Goal: Task Accomplishment & Management: Manage account settings

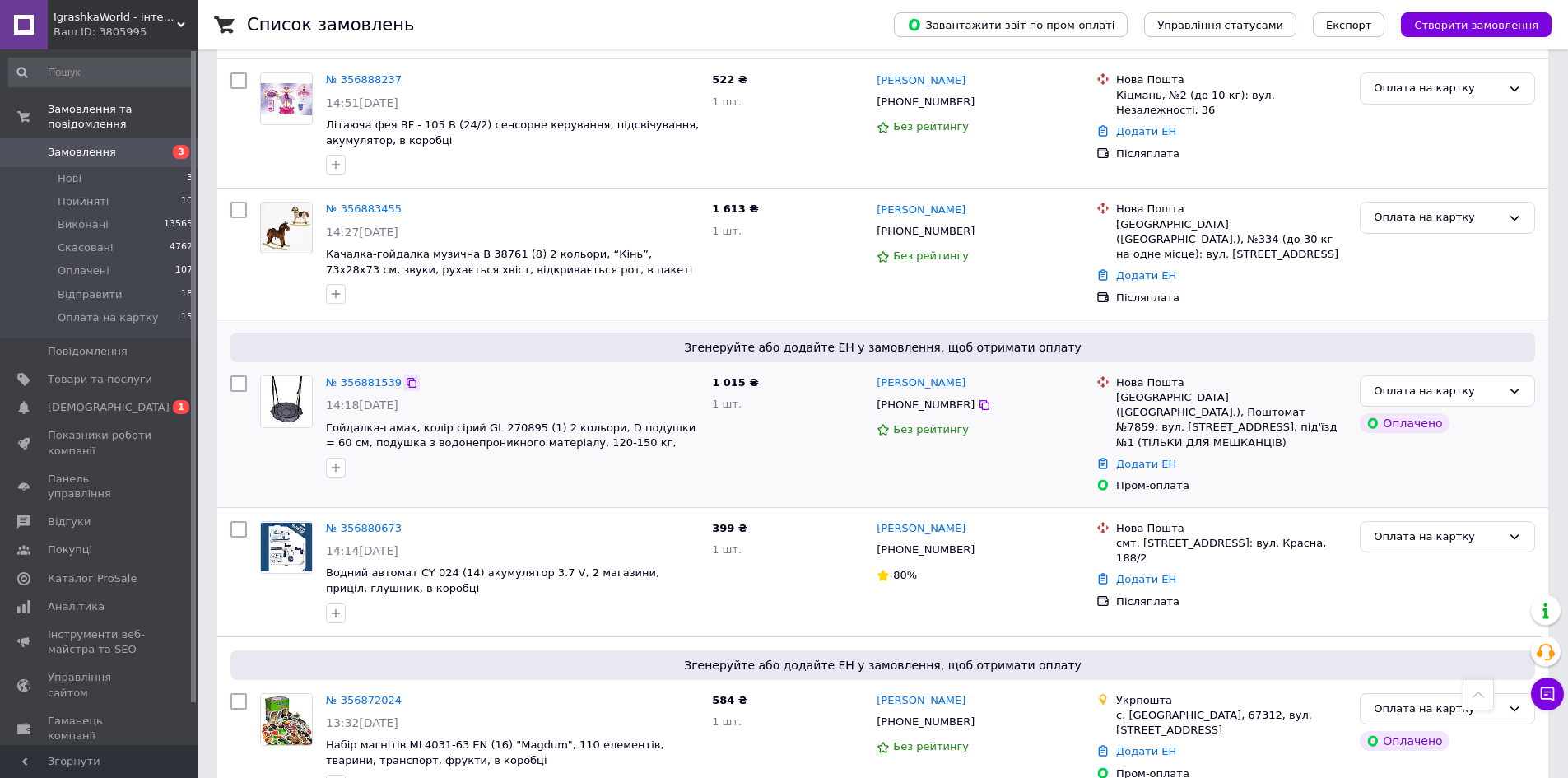
scroll to position [906, 0]
click at [362, 376] on link "№ 356881539" at bounding box center [363, 381] width 76 height 13
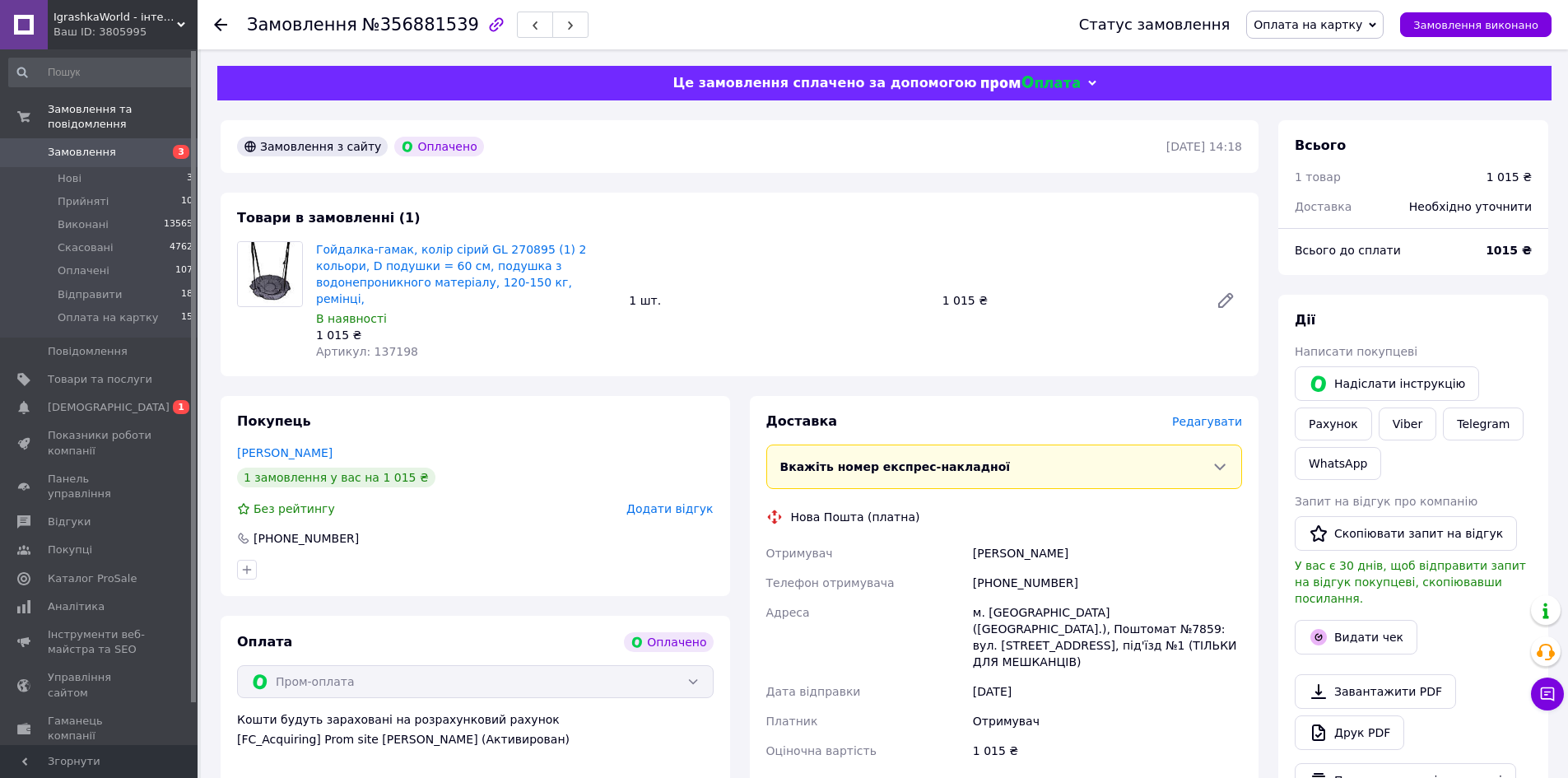
click at [1203, 415] on span "Редагувати" at bounding box center [1207, 421] width 70 height 14
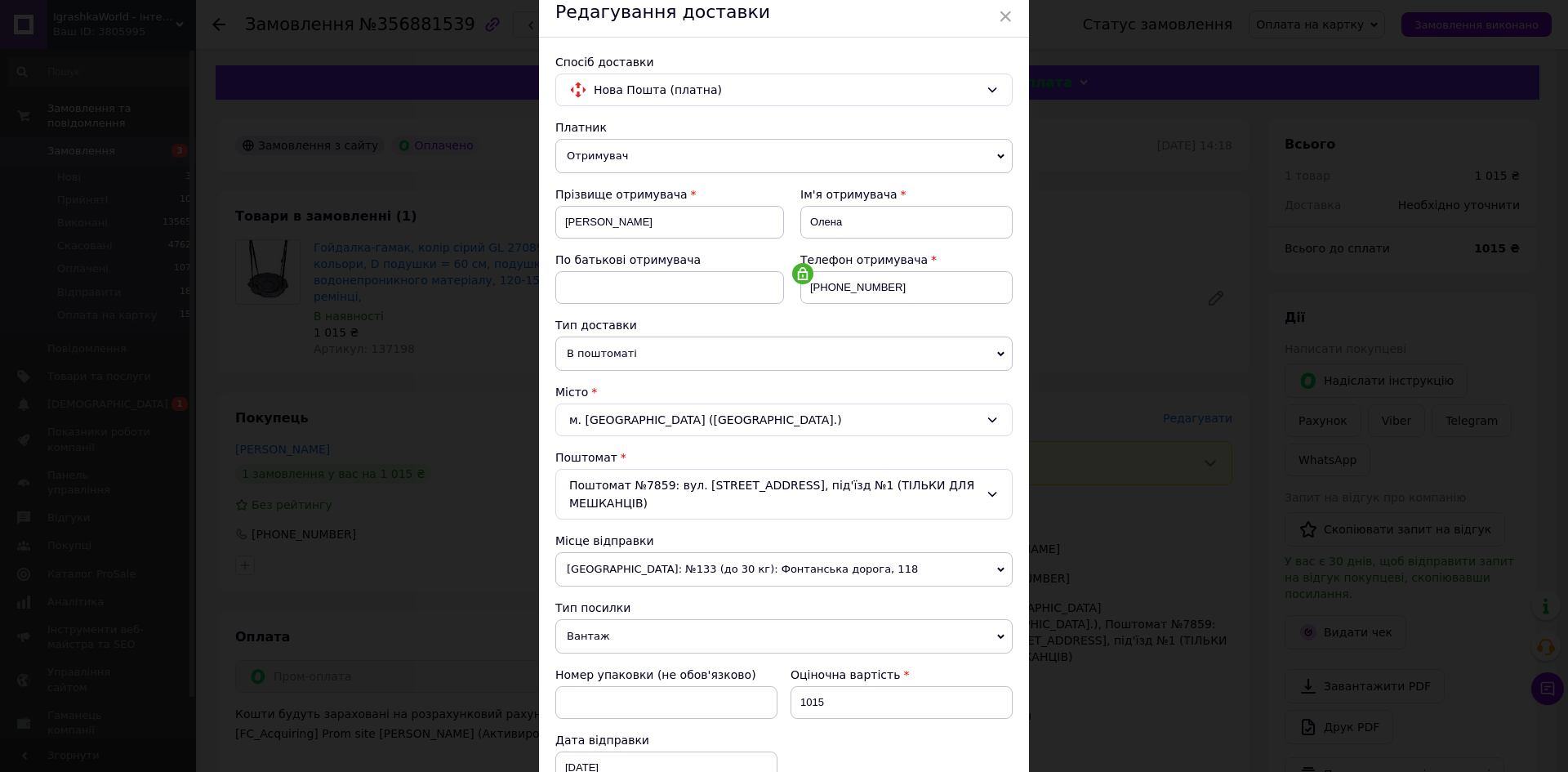
scroll to position [82, 0]
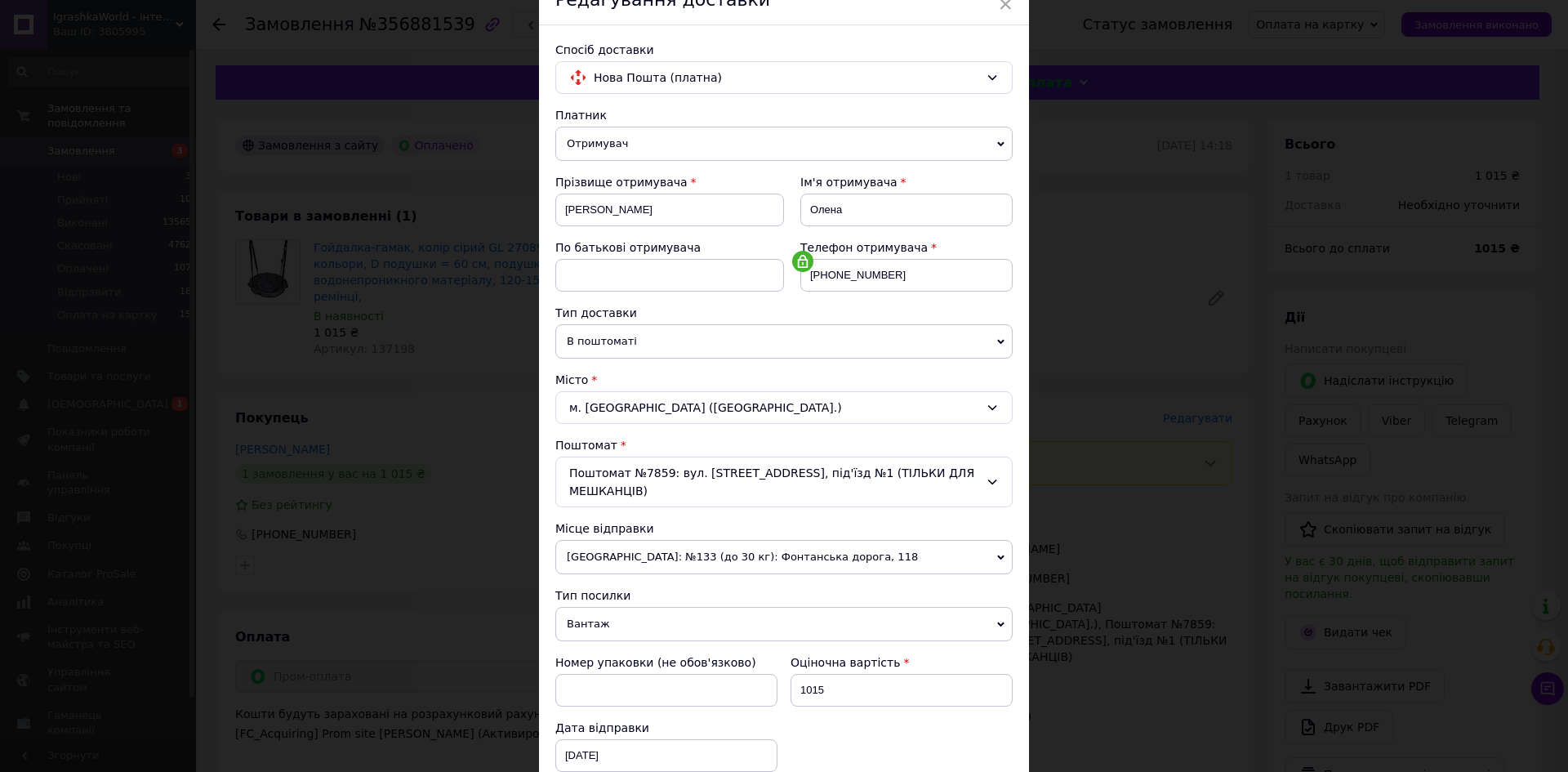
click at [580, 346] on span "В поштоматі" at bounding box center [784, 341] width 458 height 35
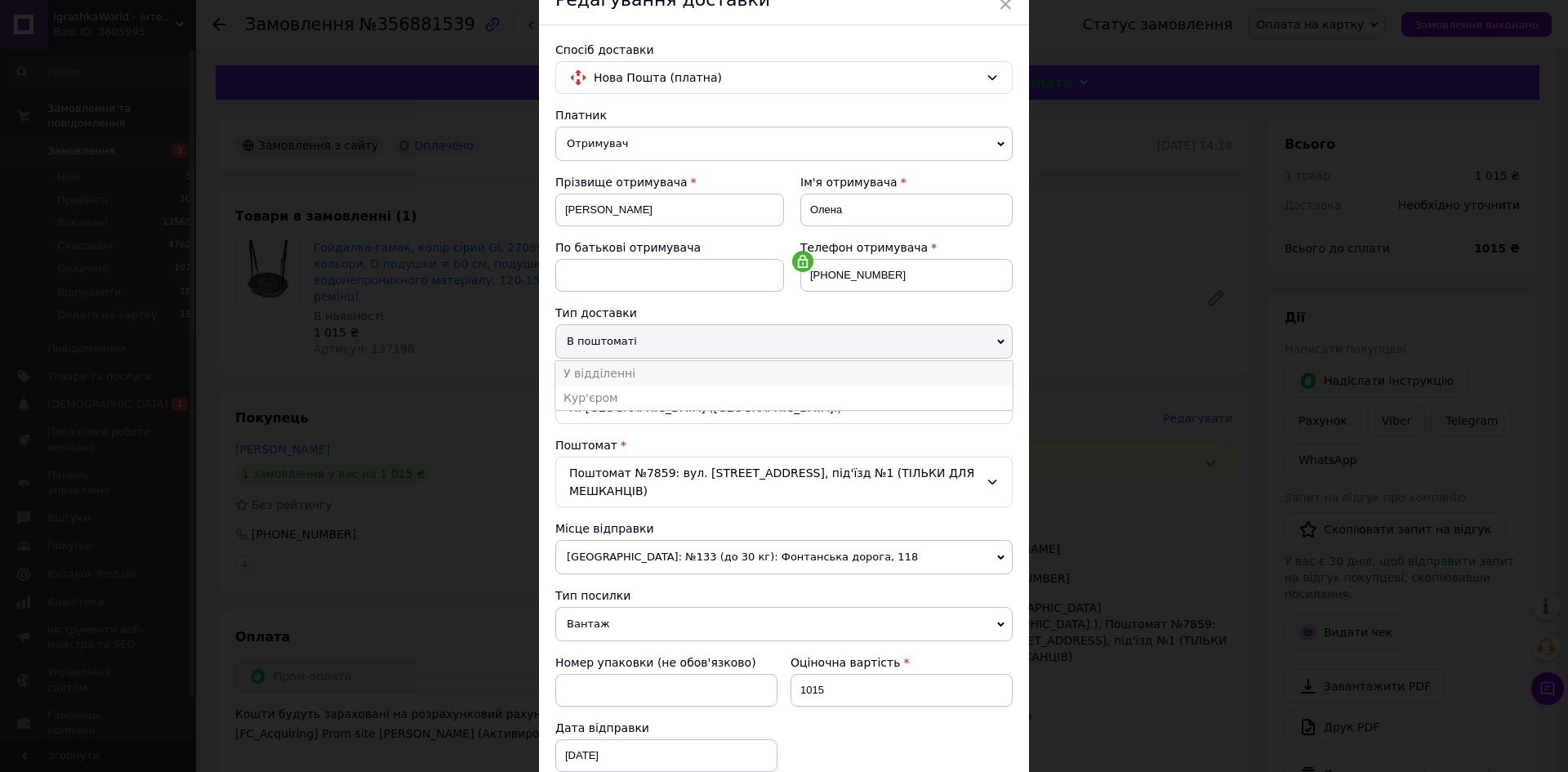
click at [608, 378] on li "У відділенні" at bounding box center [784, 373] width 458 height 24
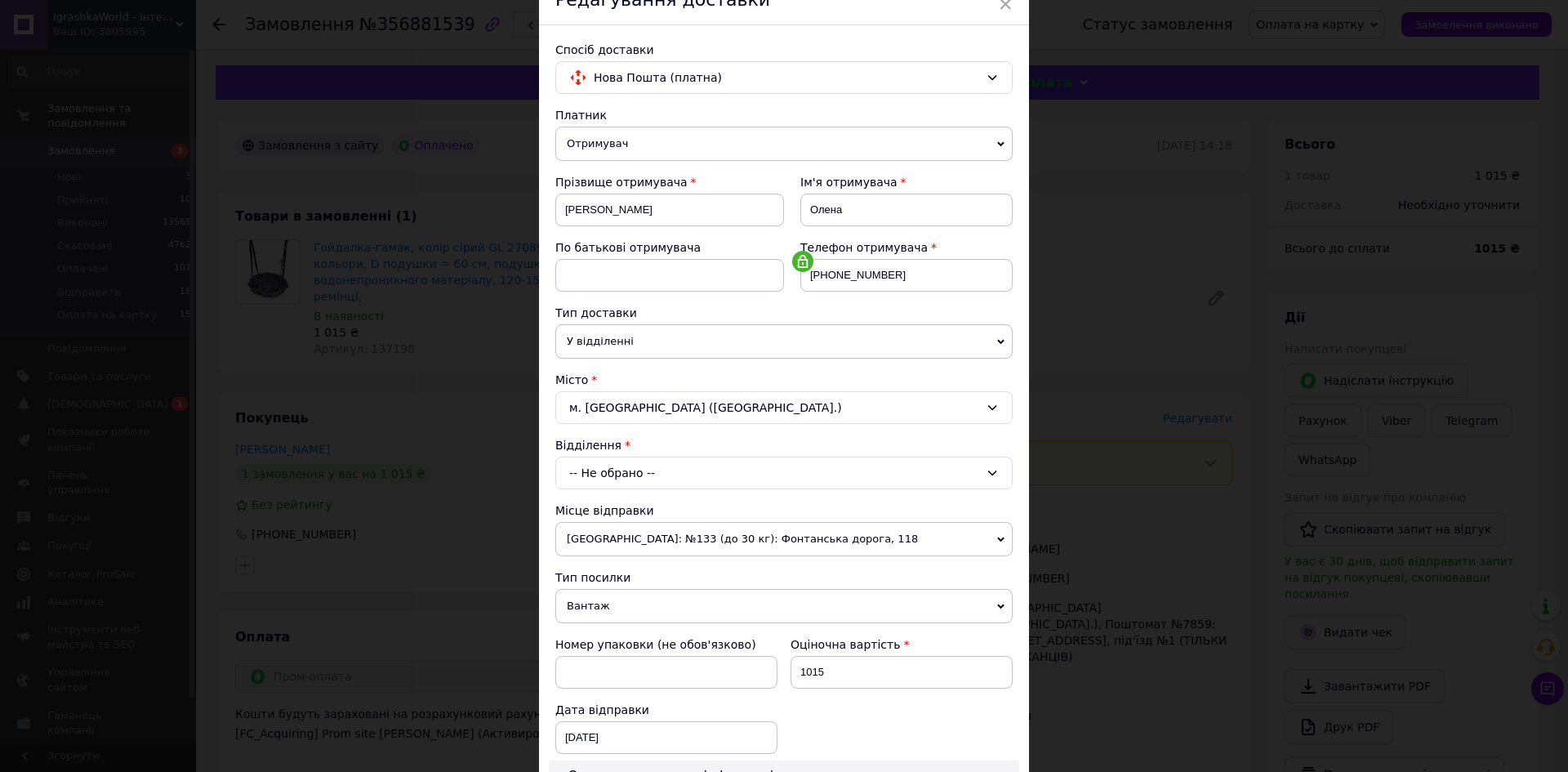
click at [623, 421] on div "м. Київ (Київська обл.)" at bounding box center [784, 408] width 458 height 33
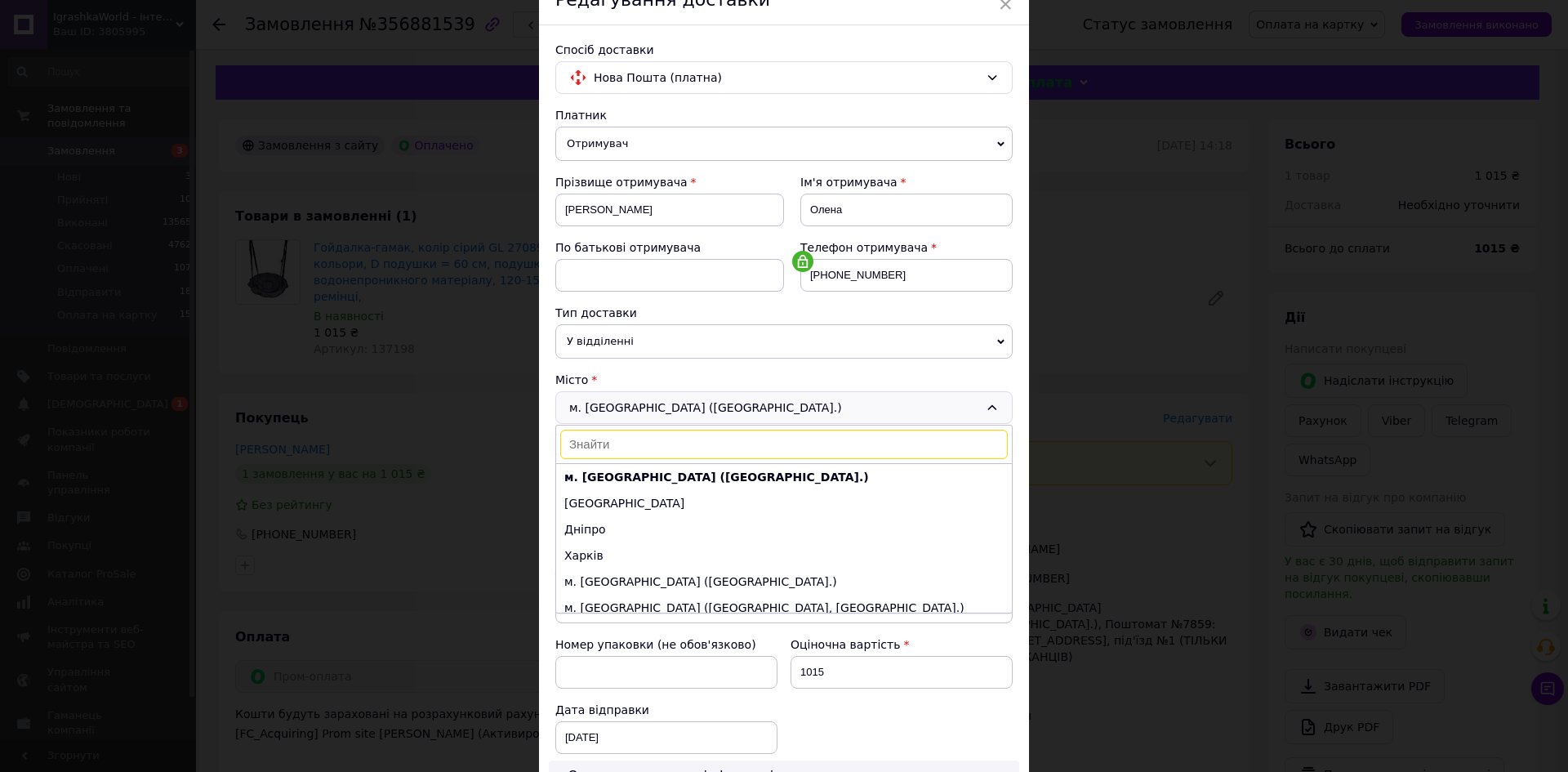
click at [623, 421] on div "м. Київ (Київська обл.) м. Київ (Київська обл.) Одеса Дніпро Харків м. Львів (Л…" at bounding box center [784, 408] width 458 height 33
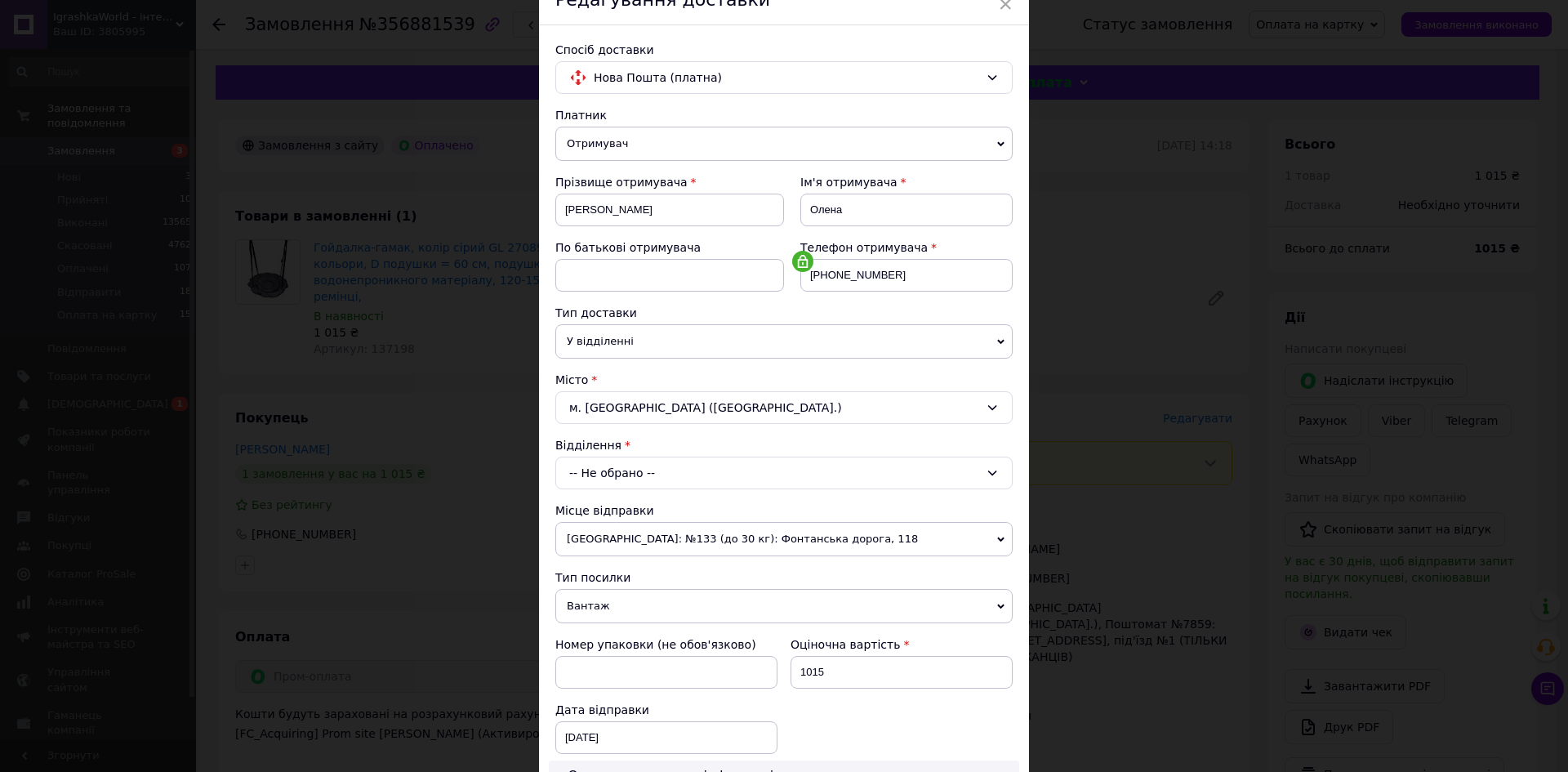
click at [621, 476] on div "-- Не обрано --" at bounding box center [784, 473] width 458 height 33
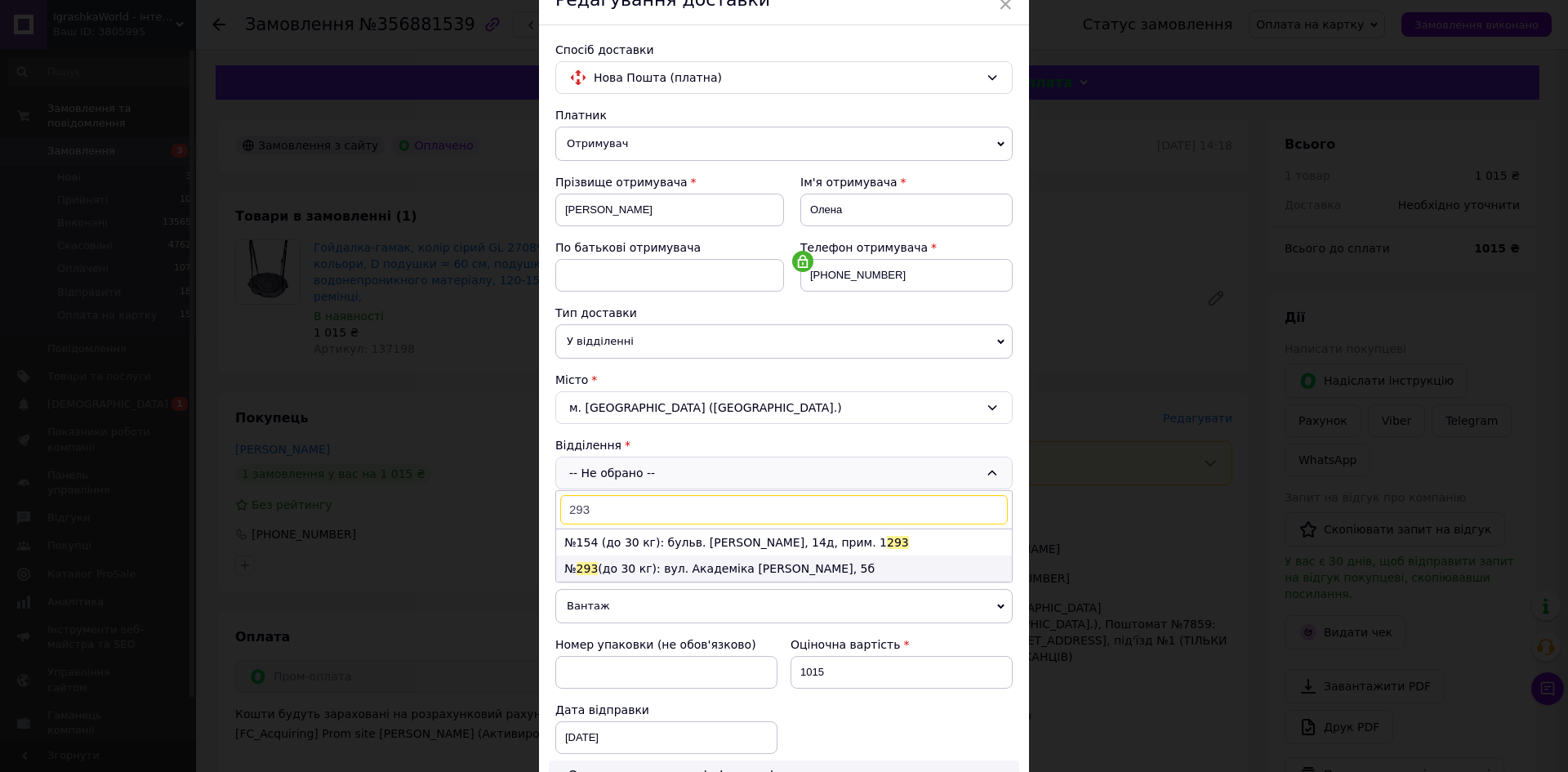
type input "293"
click at [616, 567] on li "№ 293 (до 30 кг): вул. Академіка Булаховського, 5б" at bounding box center [784, 568] width 456 height 26
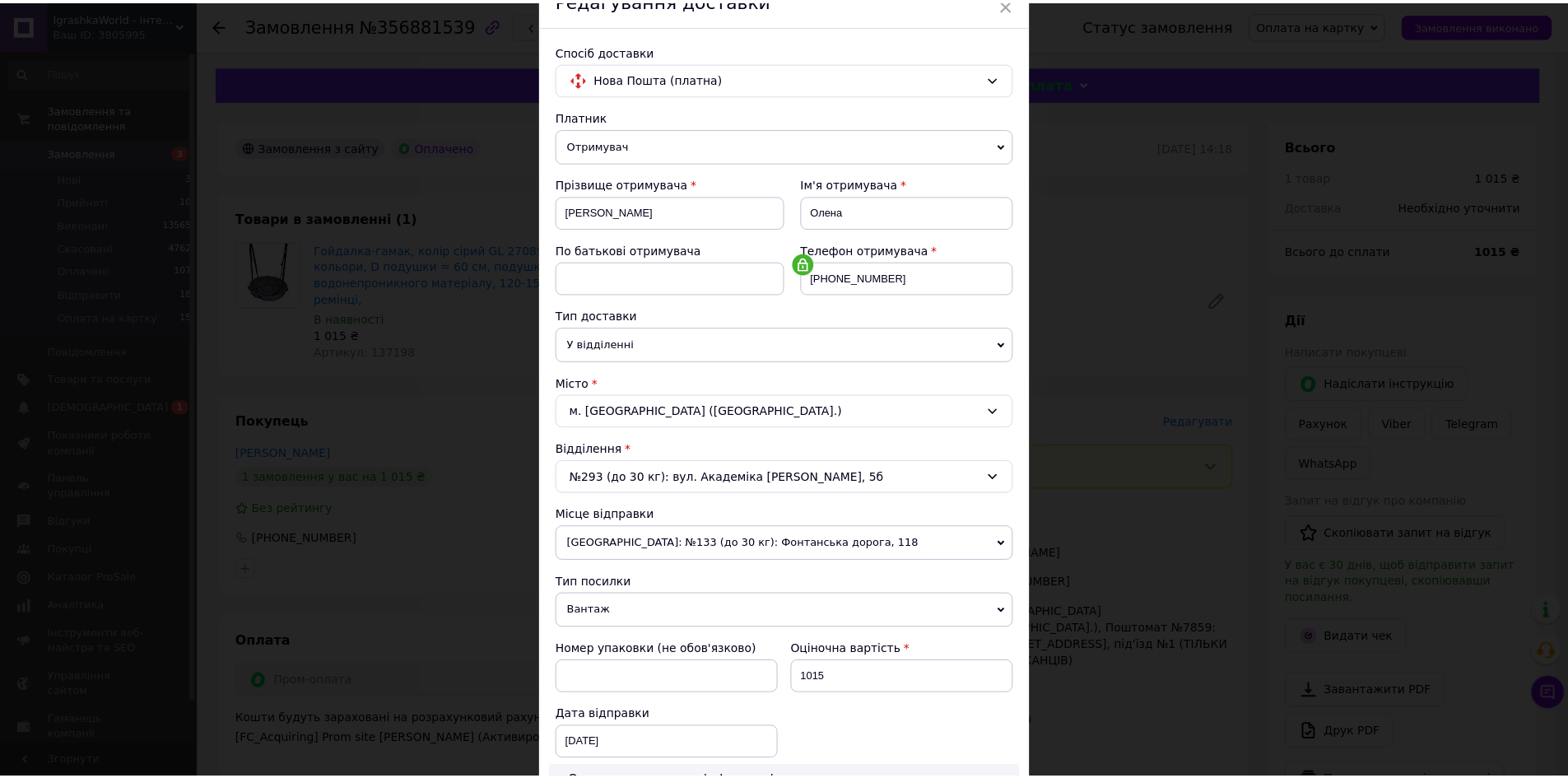
scroll to position [500, 0]
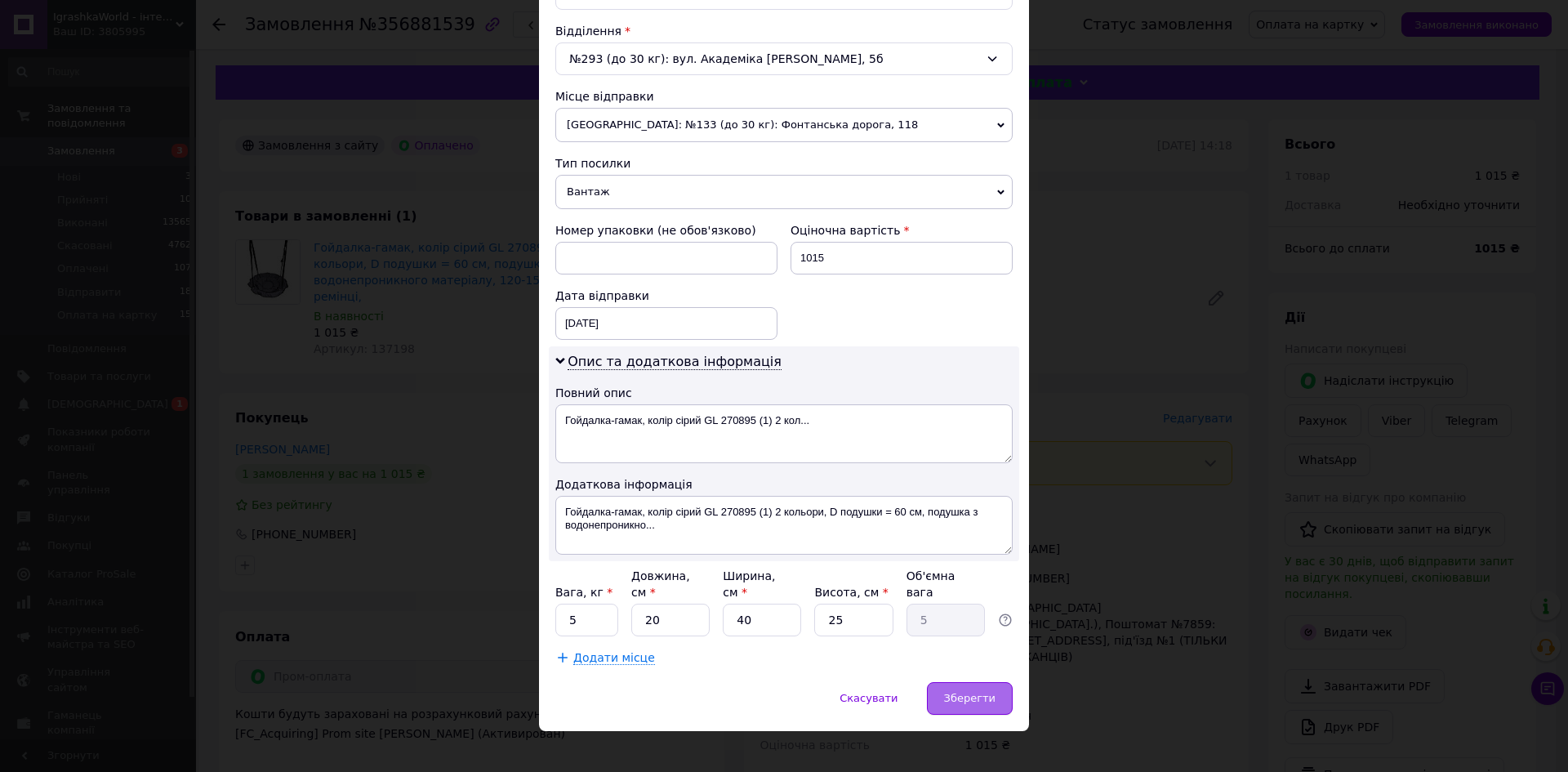
click at [973, 682] on div "Зберегти" at bounding box center [969, 698] width 86 height 33
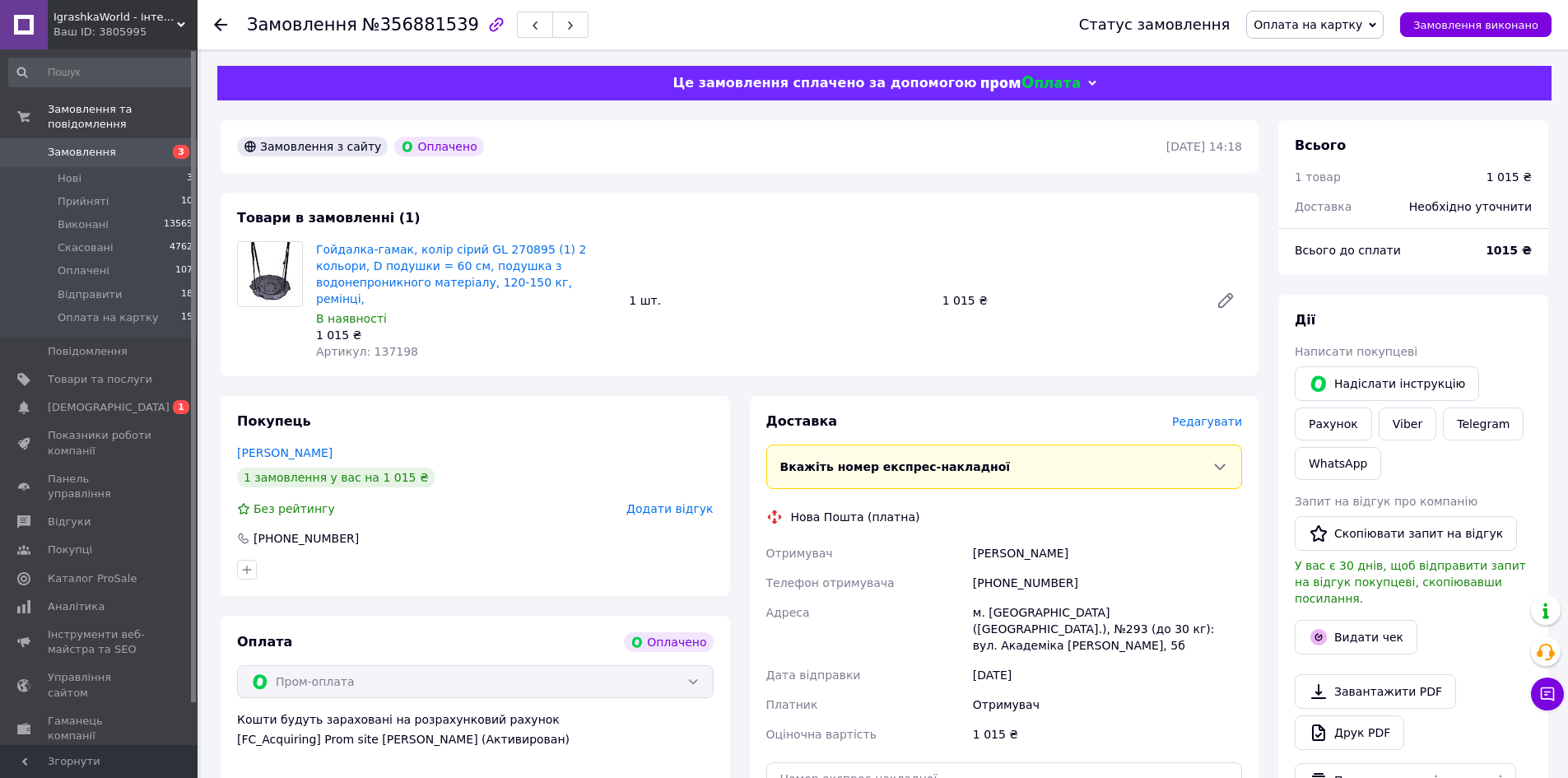
click at [1305, 31] on span "Оплата на картку" at bounding box center [1307, 25] width 108 height 14
click at [1302, 60] on li "Прийнято" at bounding box center [1314, 57] width 136 height 24
click at [78, 145] on span "Замовлення" at bounding box center [81, 152] width 69 height 15
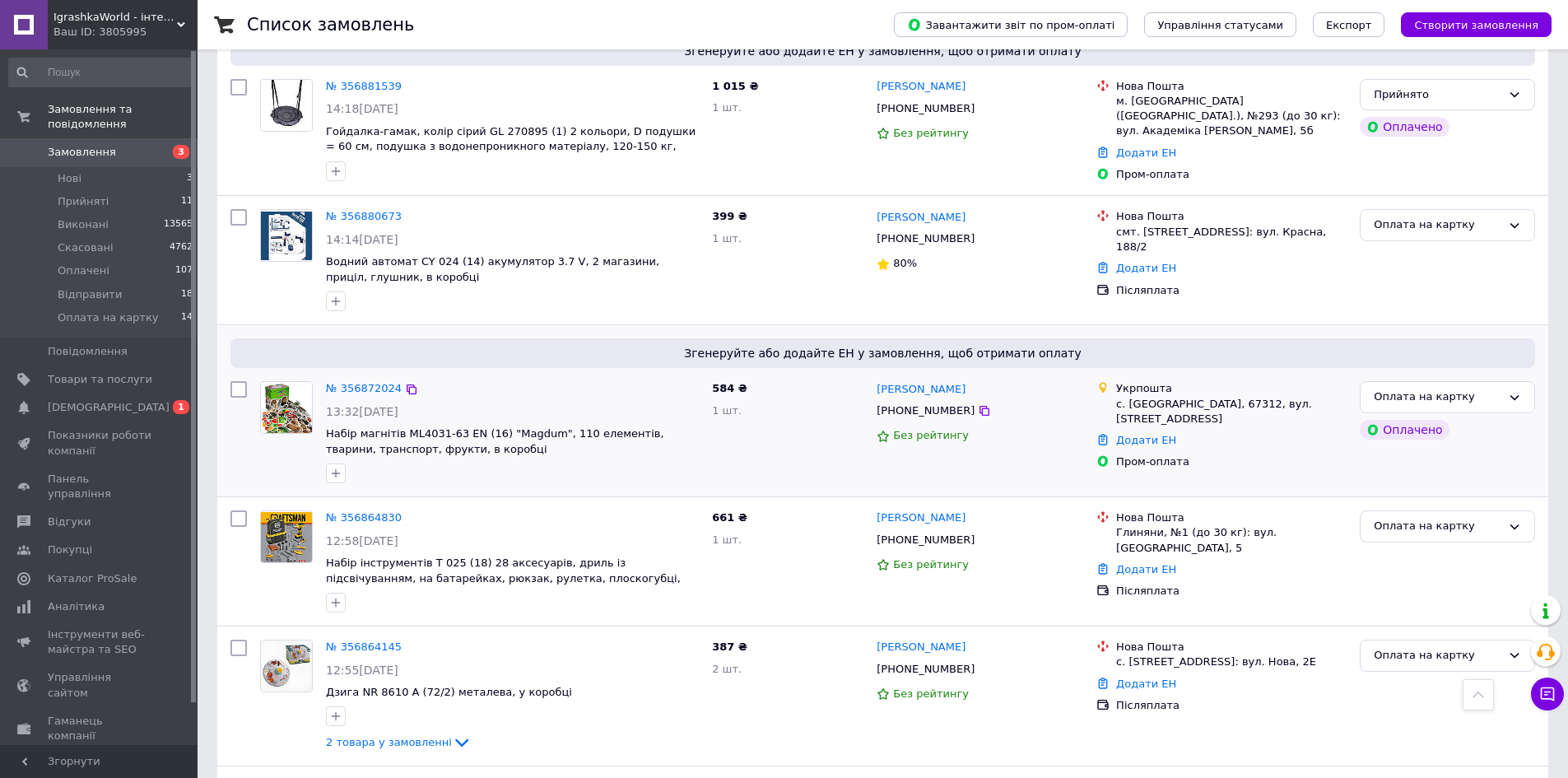
scroll to position [1235, 0]
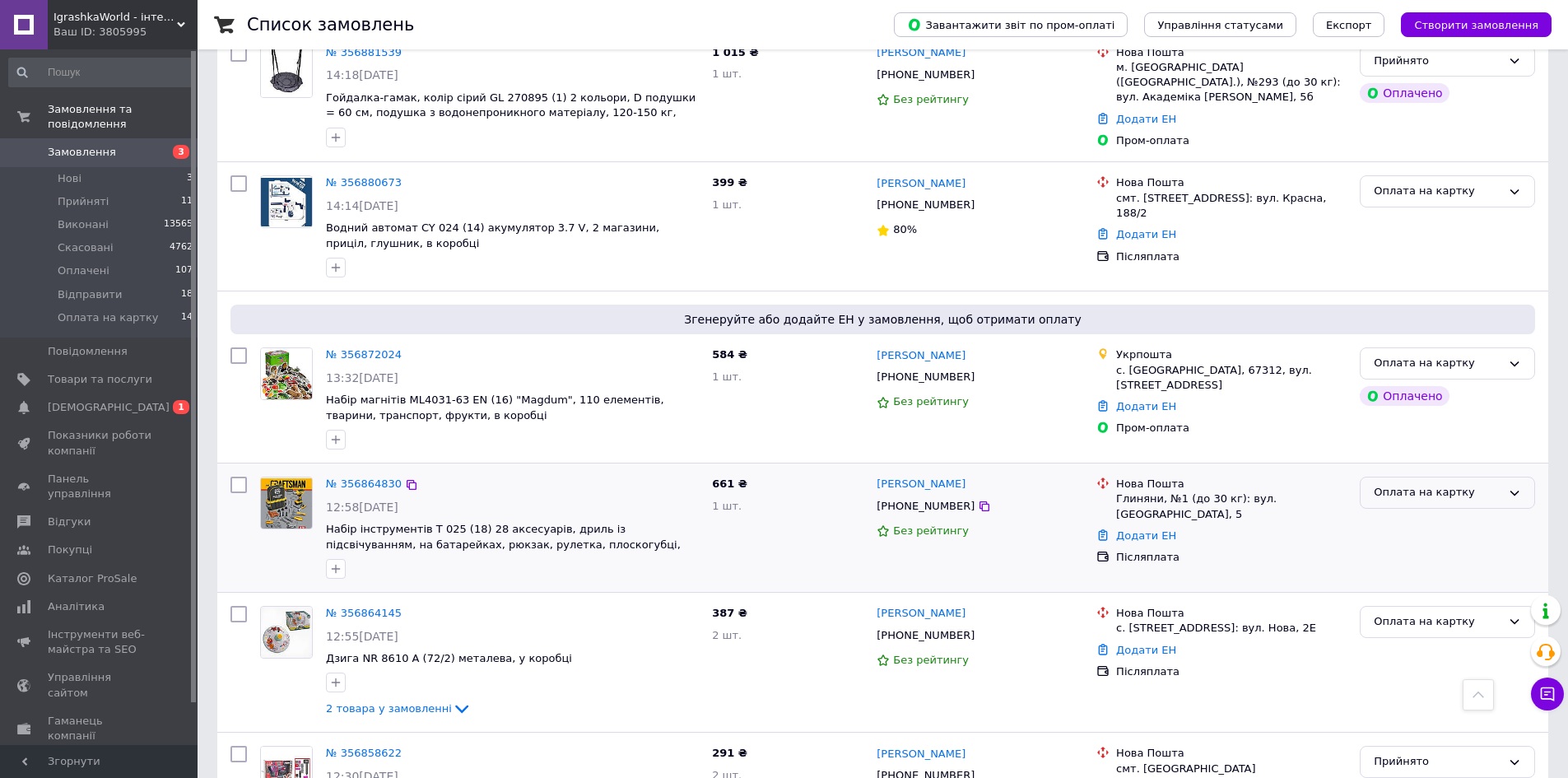
click at [1392, 490] on div "Оплата на картку" at bounding box center [1437, 493] width 128 height 17
click at [1381, 521] on li "Прийнято" at bounding box center [1447, 527] width 173 height 30
click at [388, 426] on div at bounding box center [512, 439] width 380 height 26
click at [1486, 359] on div "Оплата на картку" at bounding box center [1437, 363] width 128 height 17
click at [1423, 393] on li "Прийнято" at bounding box center [1447, 397] width 173 height 30
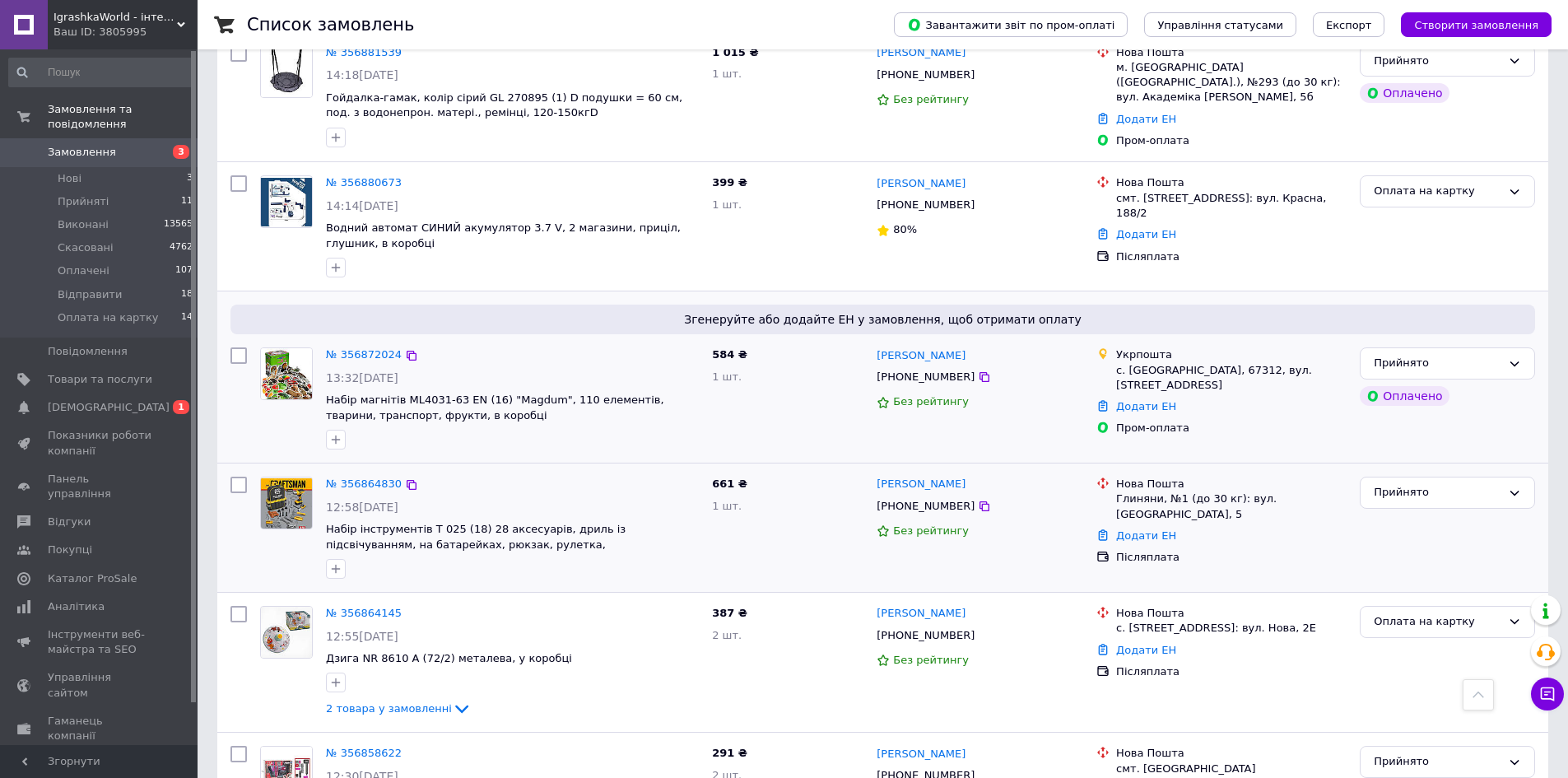
click at [407, 573] on div at bounding box center [512, 569] width 380 height 26
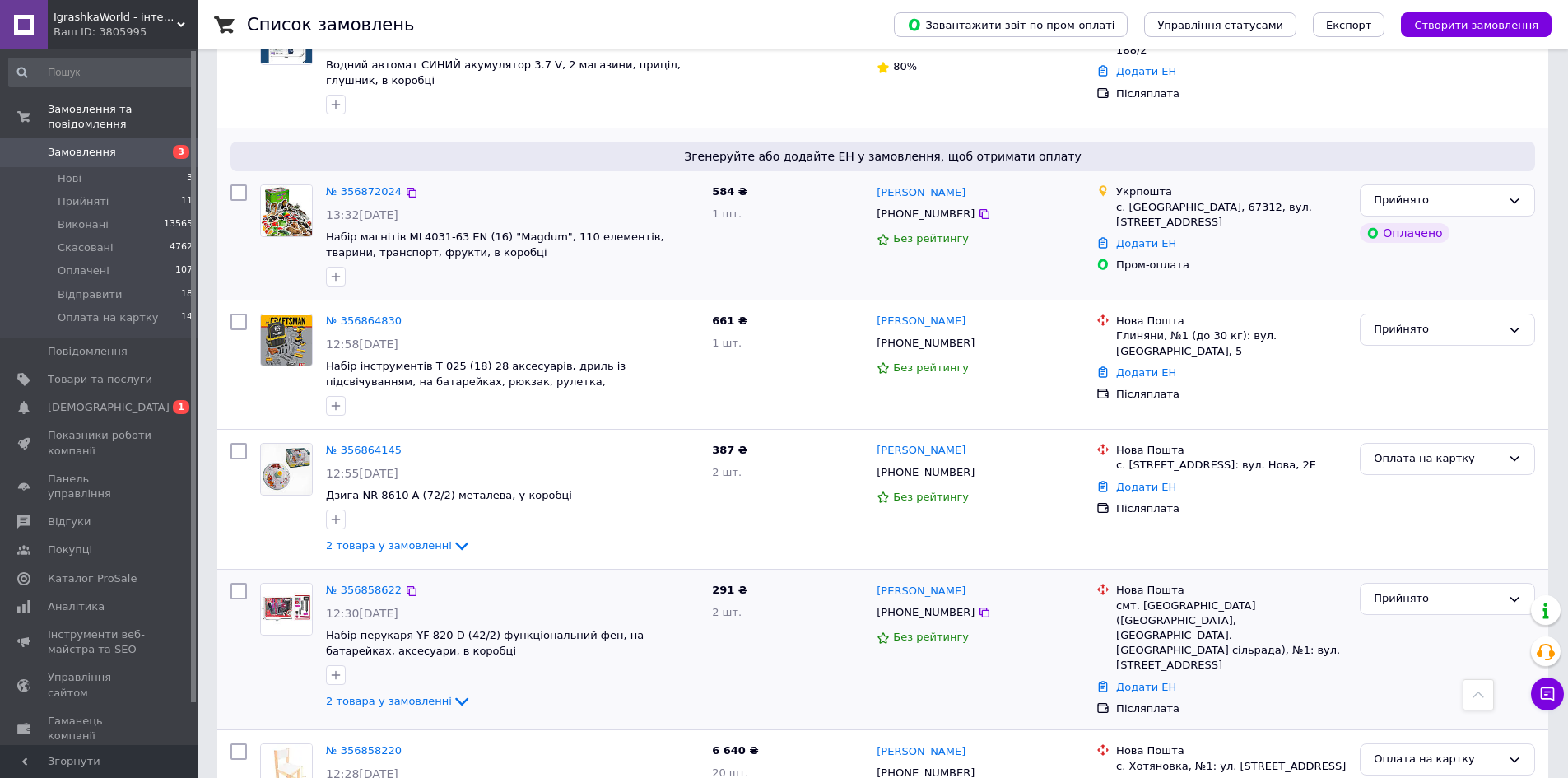
scroll to position [1399, 0]
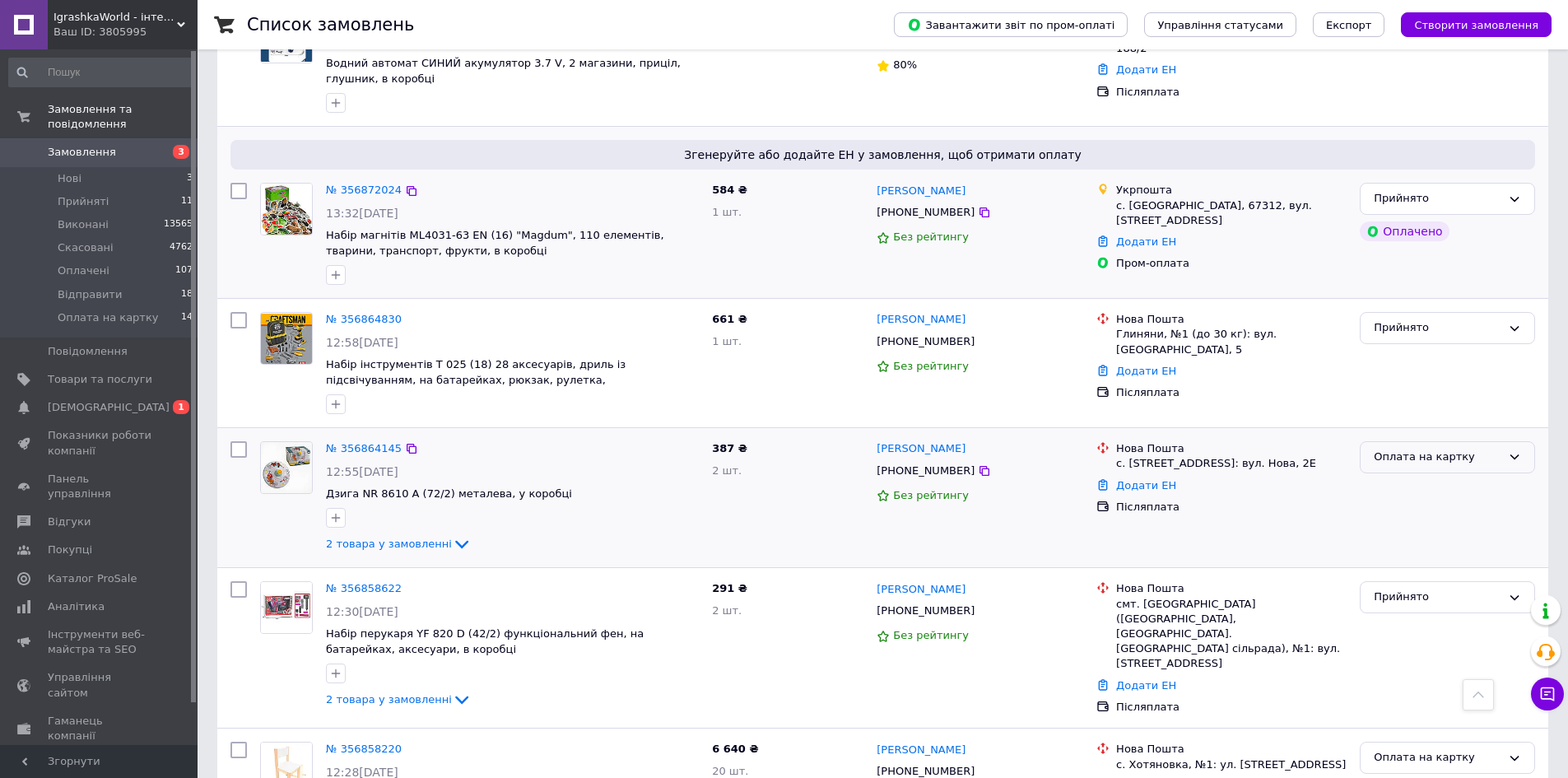
click at [1423, 462] on div "Оплата на картку" at bounding box center [1447, 456] width 175 height 32
click at [1401, 480] on li "Прийнято" at bounding box center [1447, 491] width 173 height 30
click at [354, 442] on link "№ 356864145" at bounding box center [363, 448] width 76 height 13
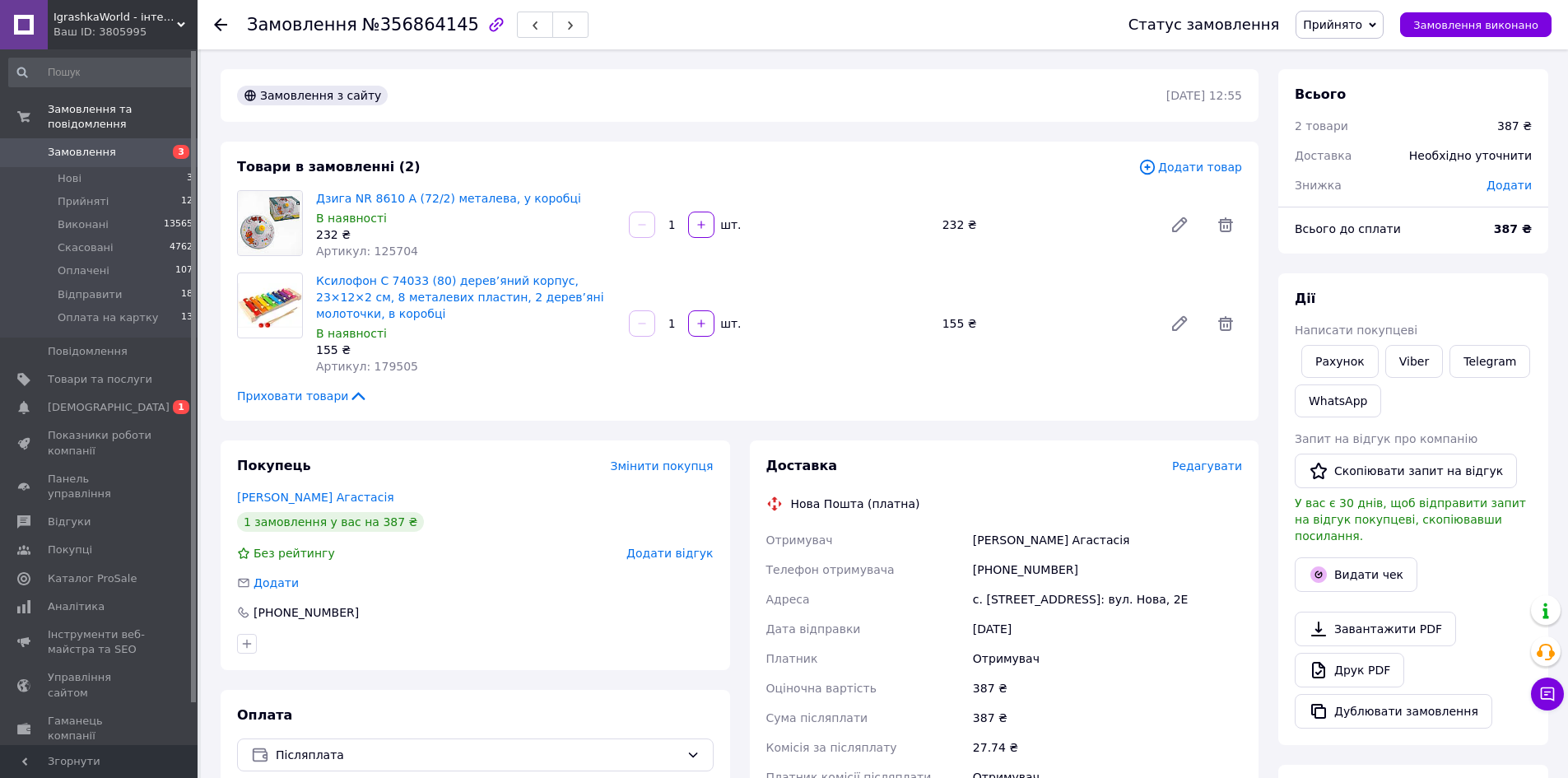
click at [1517, 187] on span "Додати" at bounding box center [1509, 185] width 46 height 14
click at [1366, 251] on input "text" at bounding box center [1396, 252] width 97 height 33
type input "90"
click at [1454, 293] on button "Зберегти" at bounding box center [1477, 298] width 82 height 33
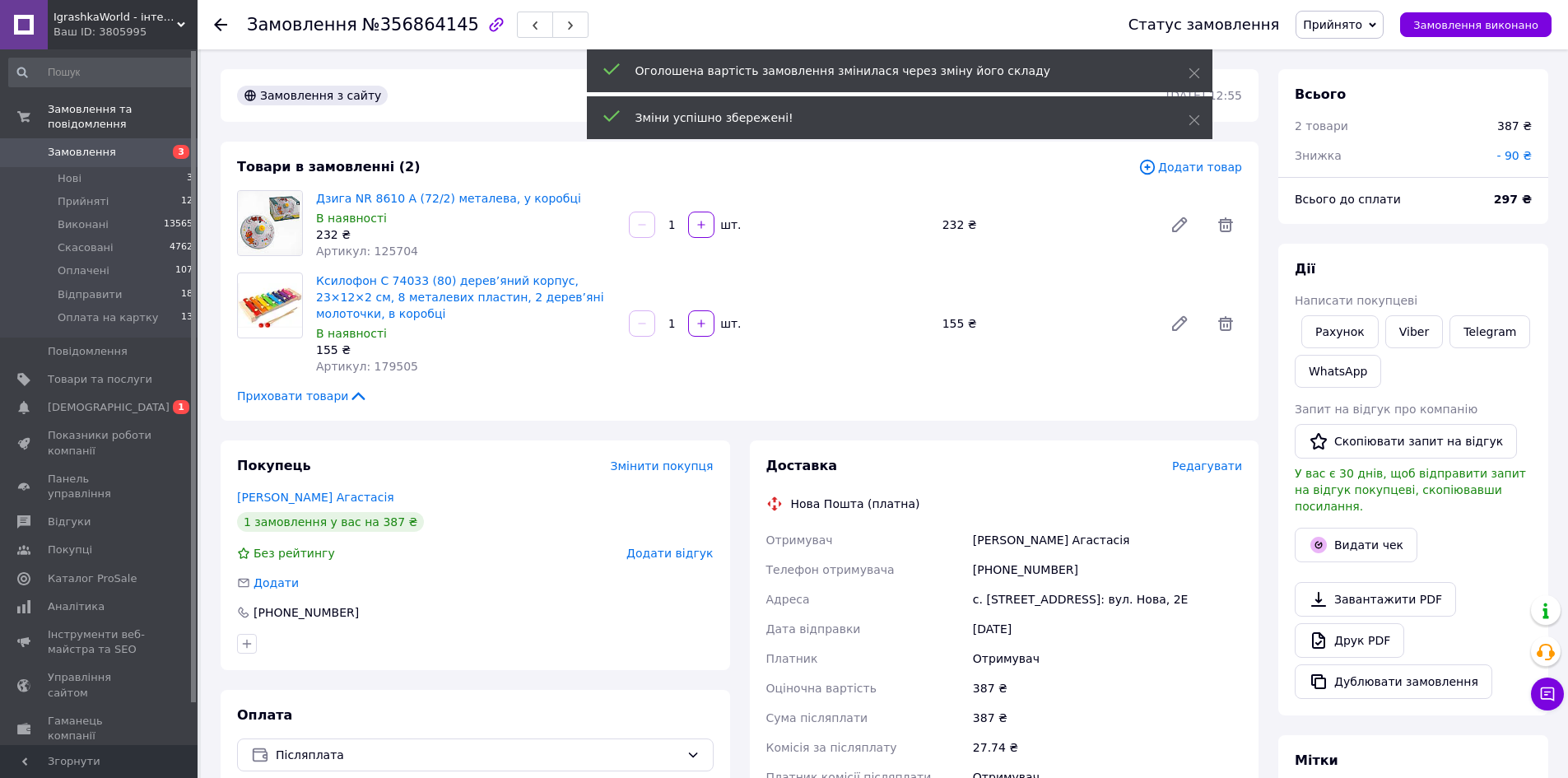
click at [108, 145] on span "Замовлення" at bounding box center [100, 152] width 105 height 15
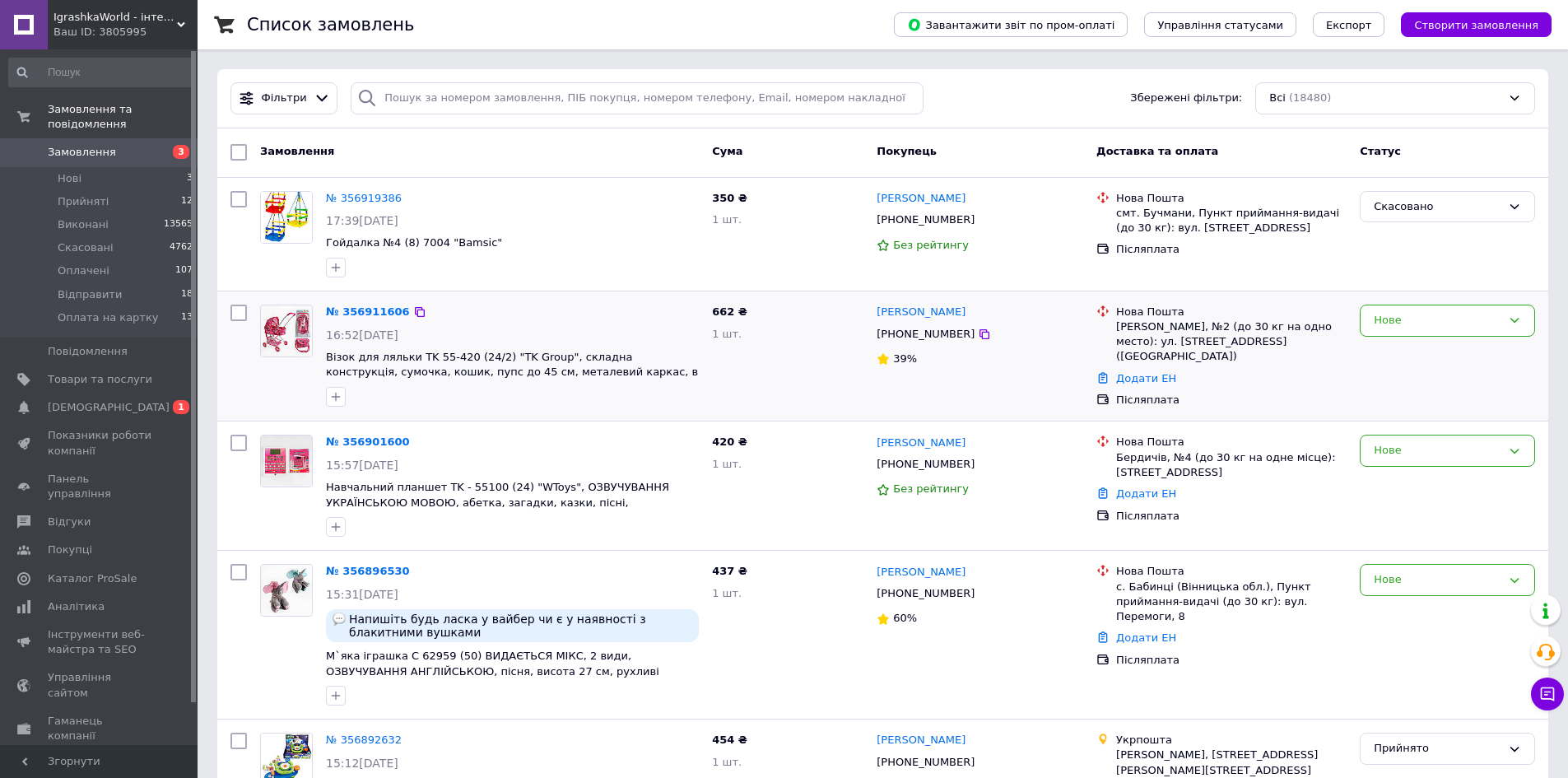
click at [262, 389] on div at bounding box center [287, 356] width 66 height 115
click at [354, 195] on link "№ 356919386" at bounding box center [363, 198] width 76 height 13
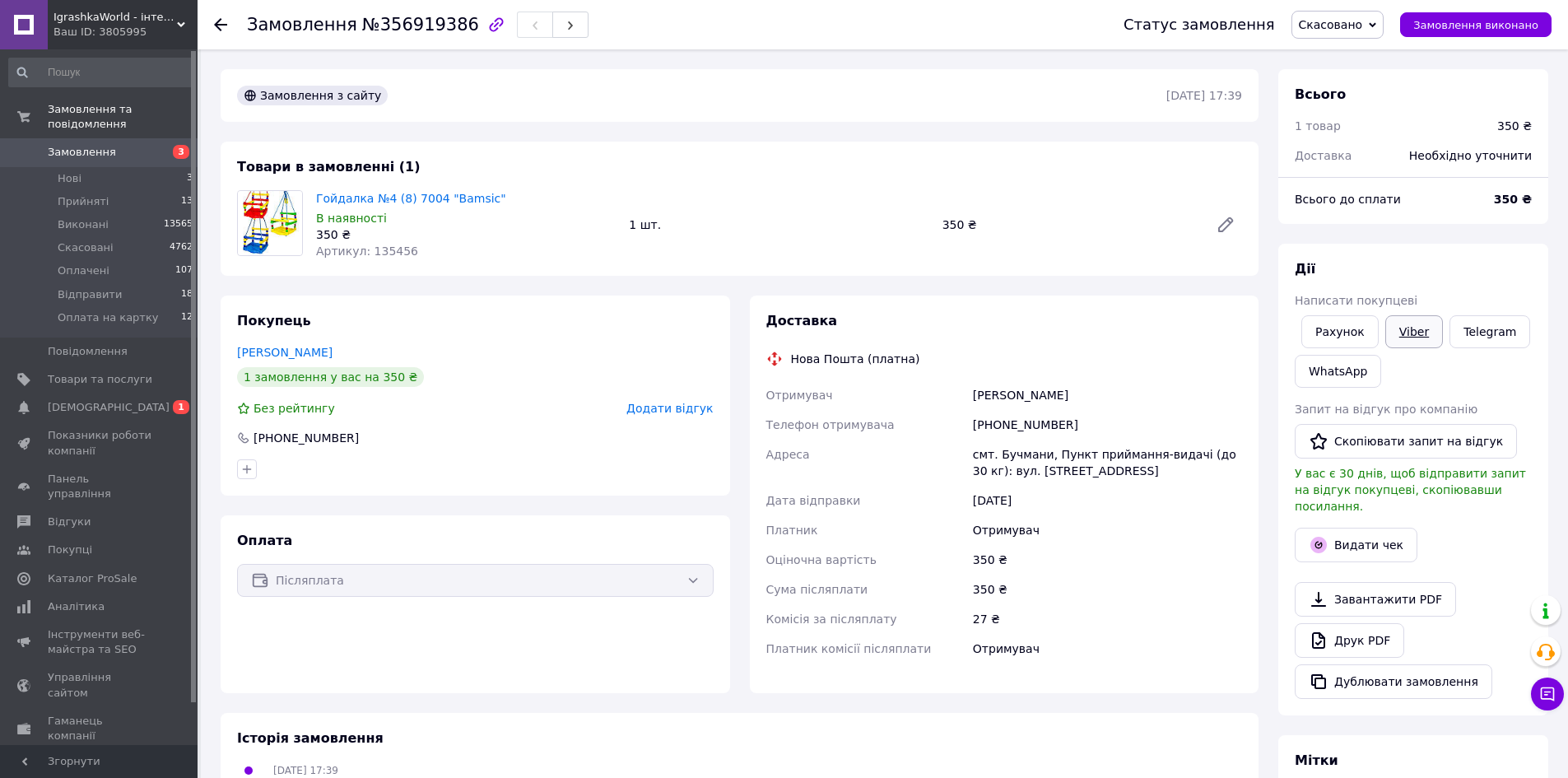
click at [1404, 322] on link "Viber" at bounding box center [1413, 331] width 57 height 33
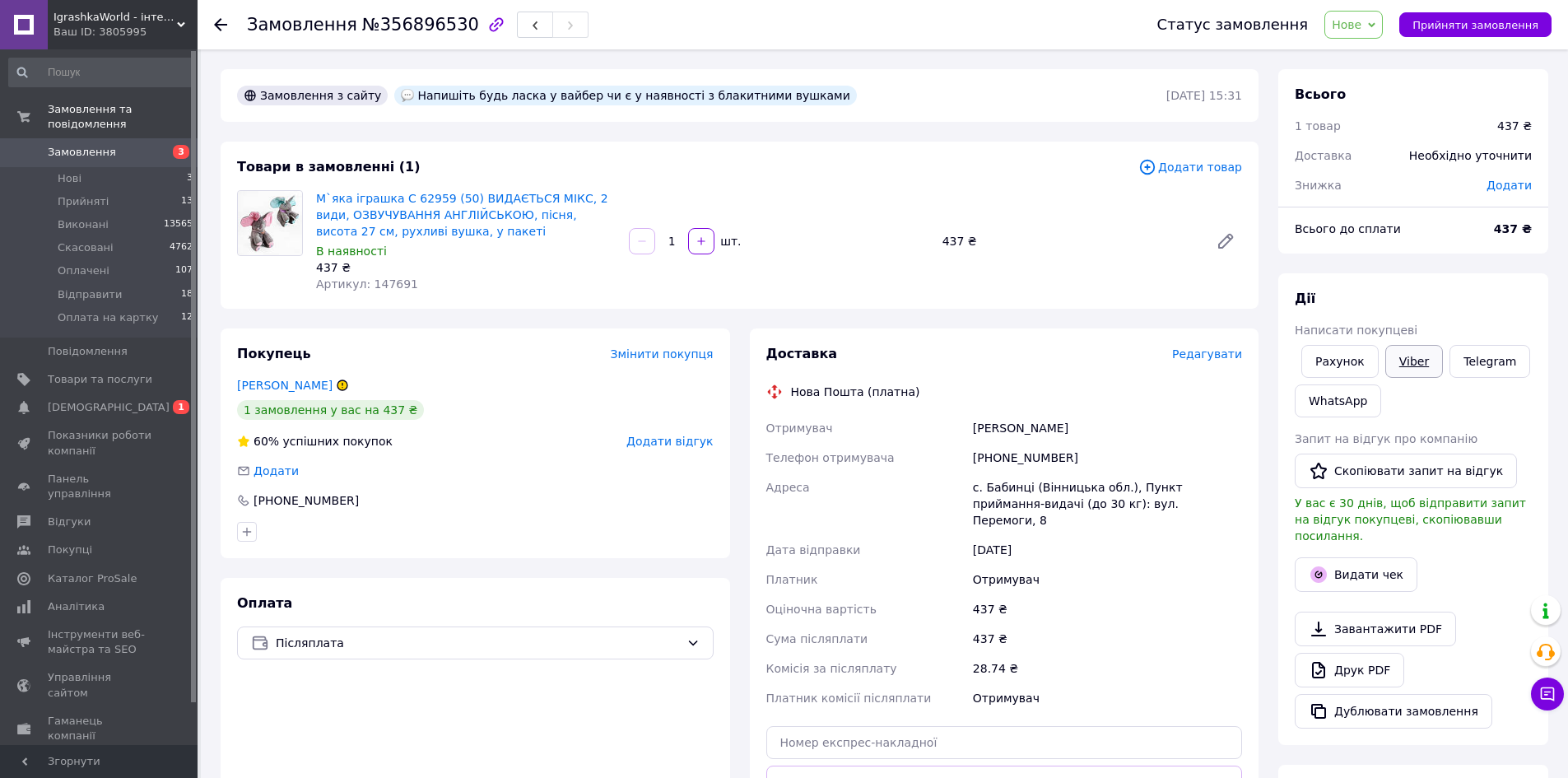
click at [1404, 358] on link "Viber" at bounding box center [1413, 361] width 57 height 33
click at [1382, 30] on span "Нове" at bounding box center [1353, 24] width 58 height 28
click at [1378, 185] on li "Оплата на картку" at bounding box center [1383, 180] width 117 height 24
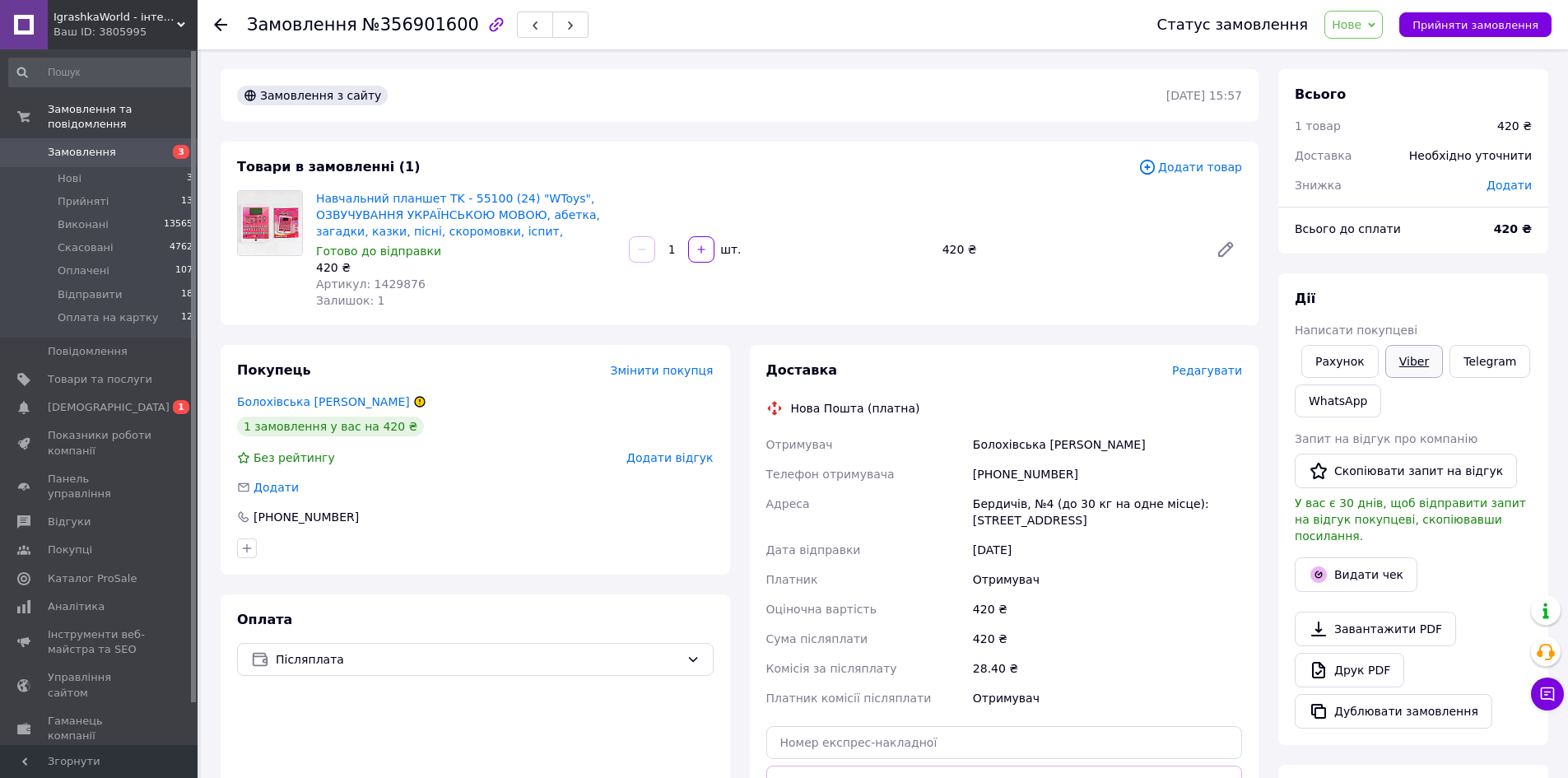
click at [1416, 365] on link "Viber" at bounding box center [1413, 361] width 57 height 33
click at [308, 408] on link "Болохівська Анна" at bounding box center [323, 402] width 172 height 14
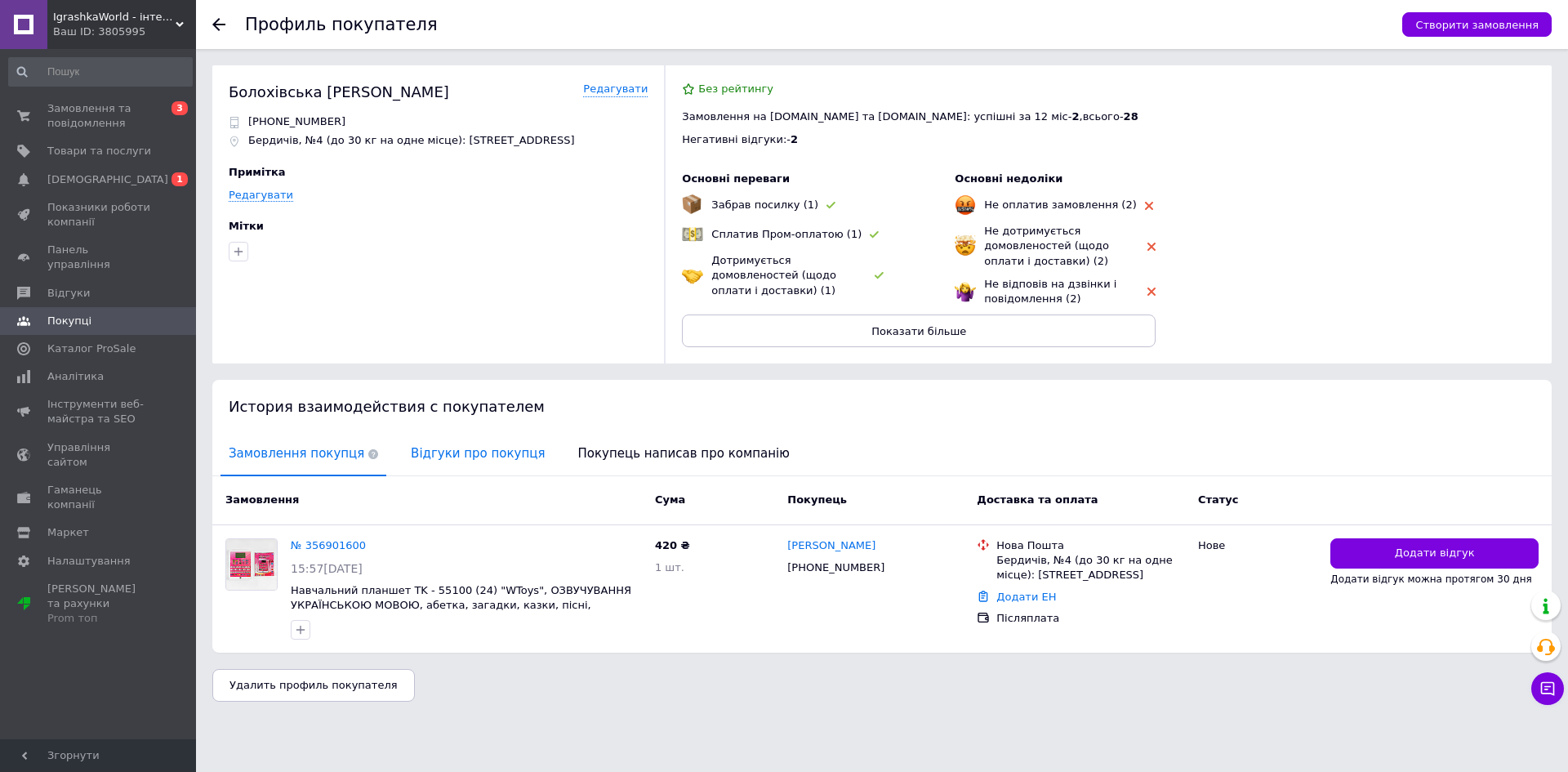
click at [463, 445] on span "Відгуки про покупця" at bounding box center [478, 453] width 150 height 41
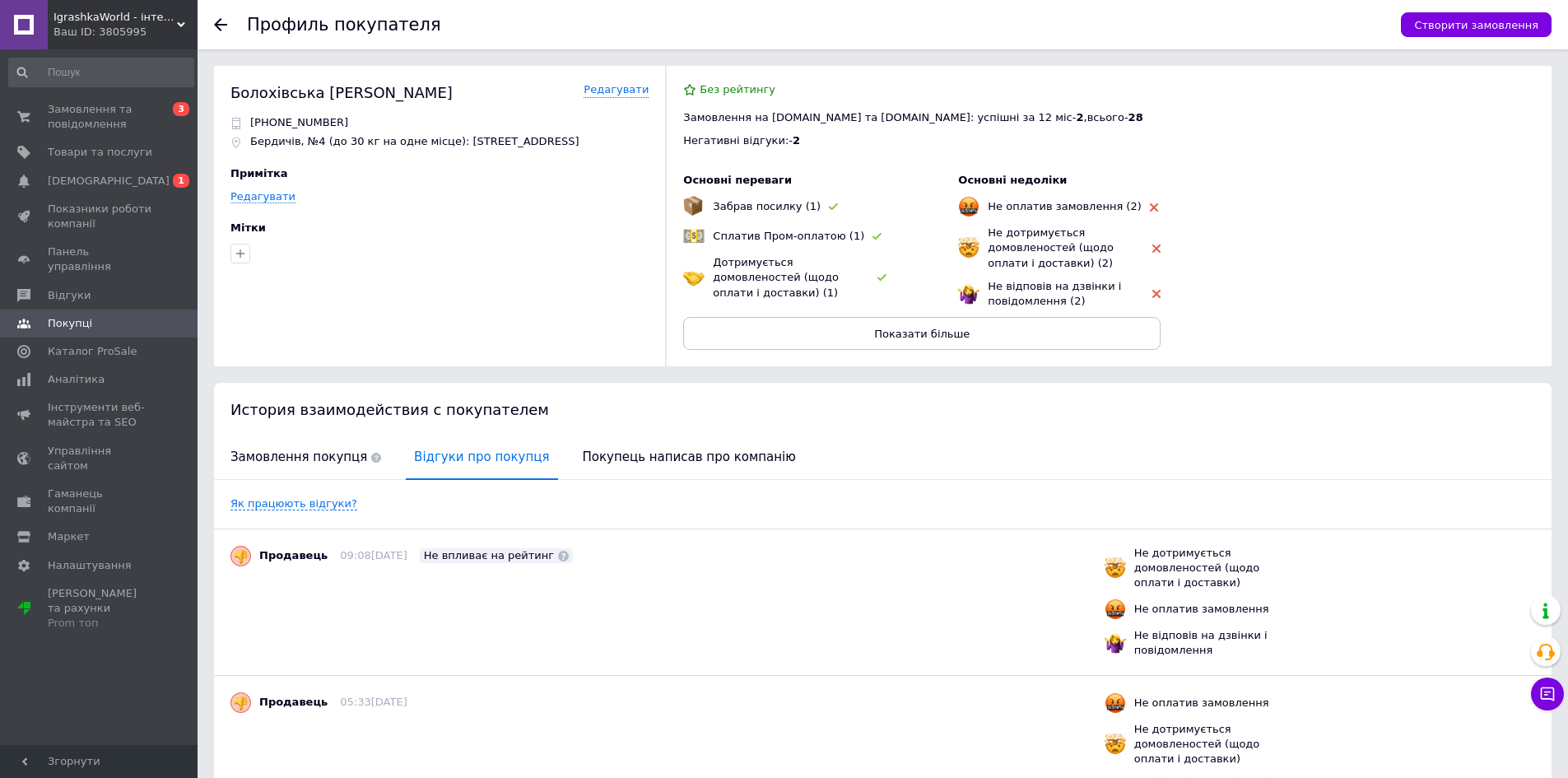
click at [1492, 114] on div "Замовлення на Prom.ua та Bigl.ua: успішні за 12 міс - 2 , всього - 28" at bounding box center [1108, 117] width 851 height 15
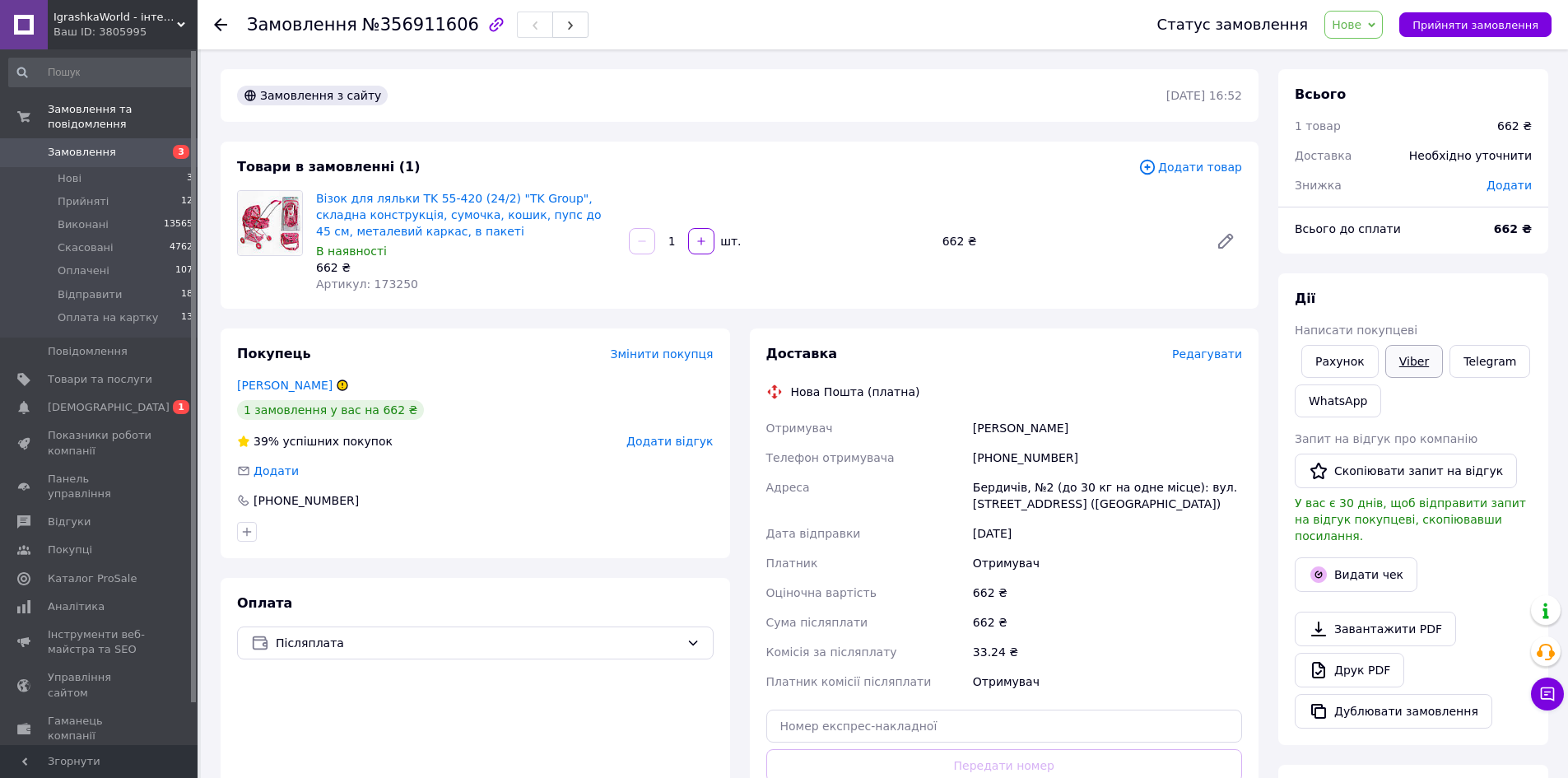
click at [1410, 368] on link "Viber" at bounding box center [1413, 361] width 57 height 33
click at [1361, 26] on span "Нове" at bounding box center [1346, 25] width 30 height 14
click at [1408, 179] on li "Оплата на картку" at bounding box center [1383, 180] width 117 height 24
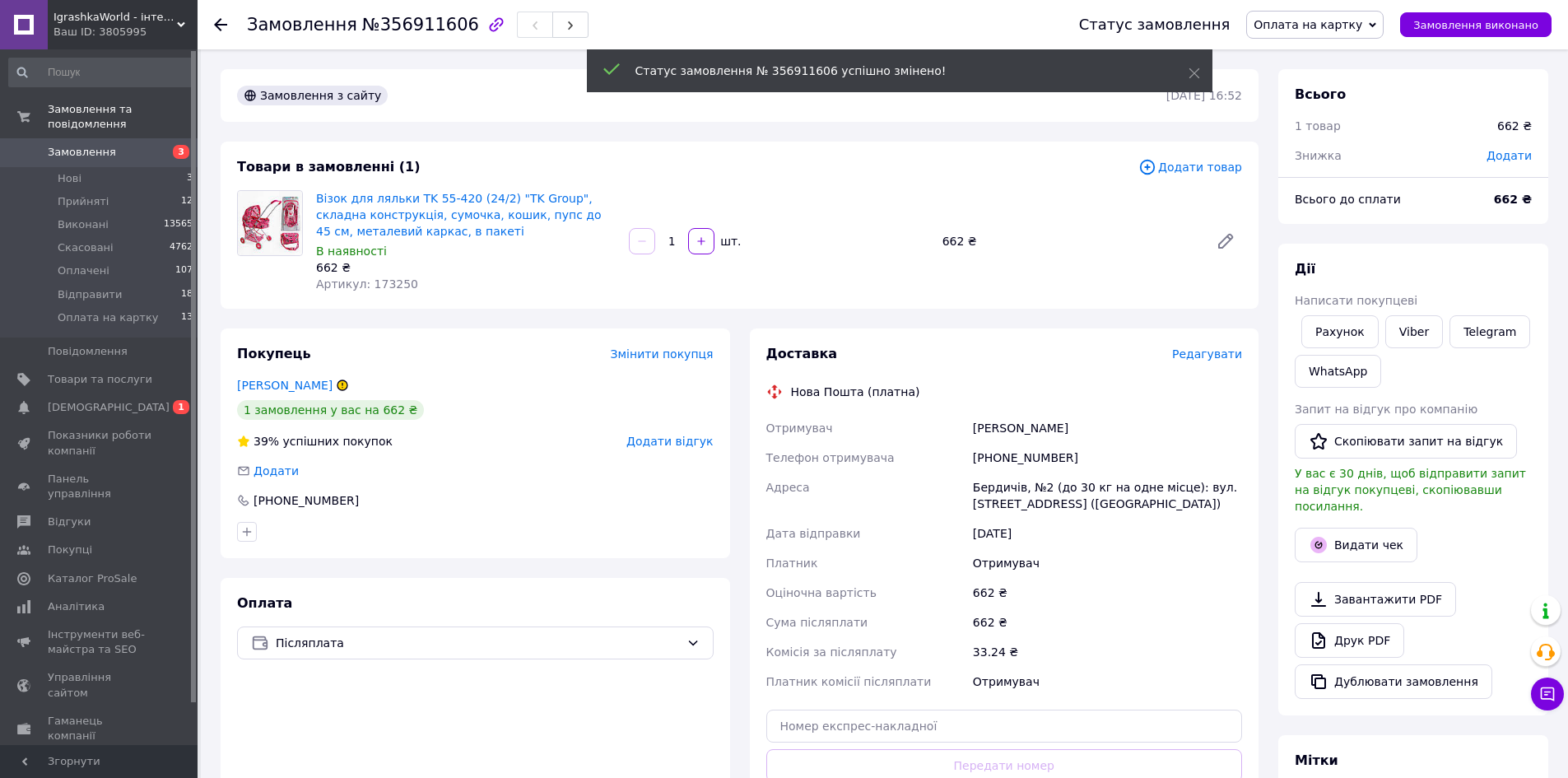
click at [100, 145] on span "Замовлення" at bounding box center [81, 152] width 69 height 15
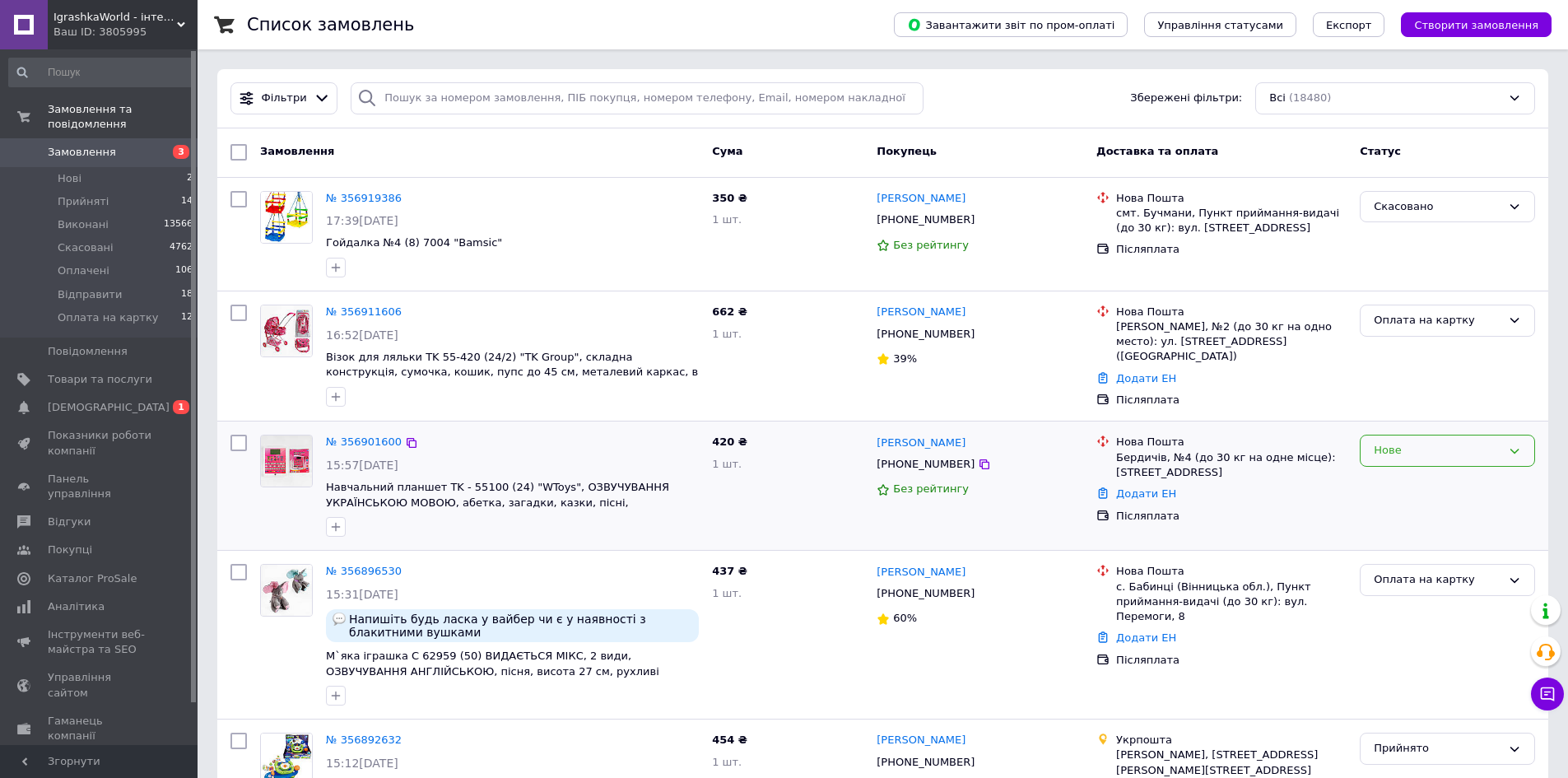
click at [1402, 442] on div "Нове" at bounding box center [1437, 451] width 128 height 17
click at [1445, 587] on li "Оплата на картку" at bounding box center [1447, 592] width 173 height 30
click at [135, 311] on li "Оплата на картку 12" at bounding box center [101, 322] width 202 height 31
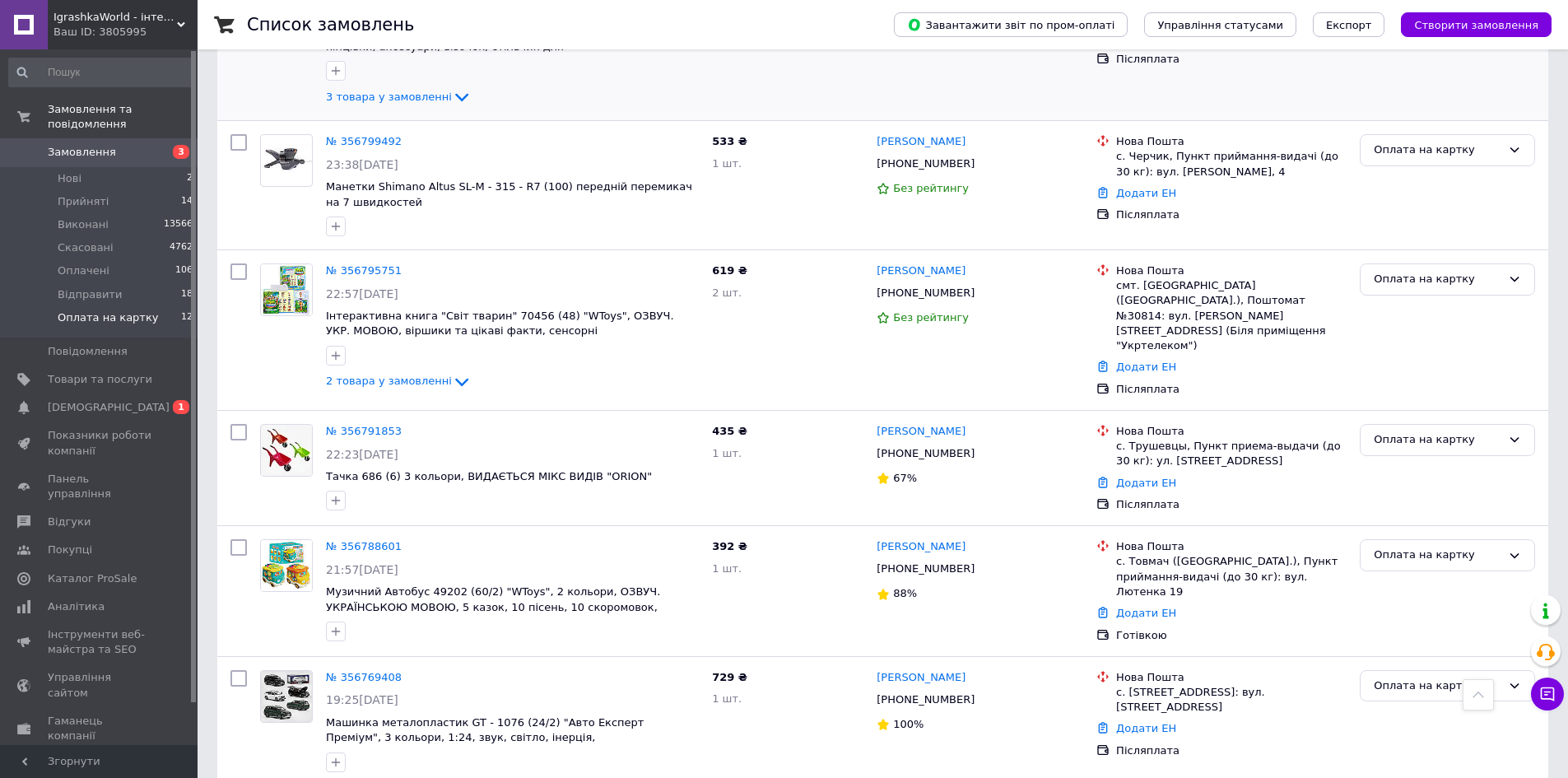
scroll to position [1075, 0]
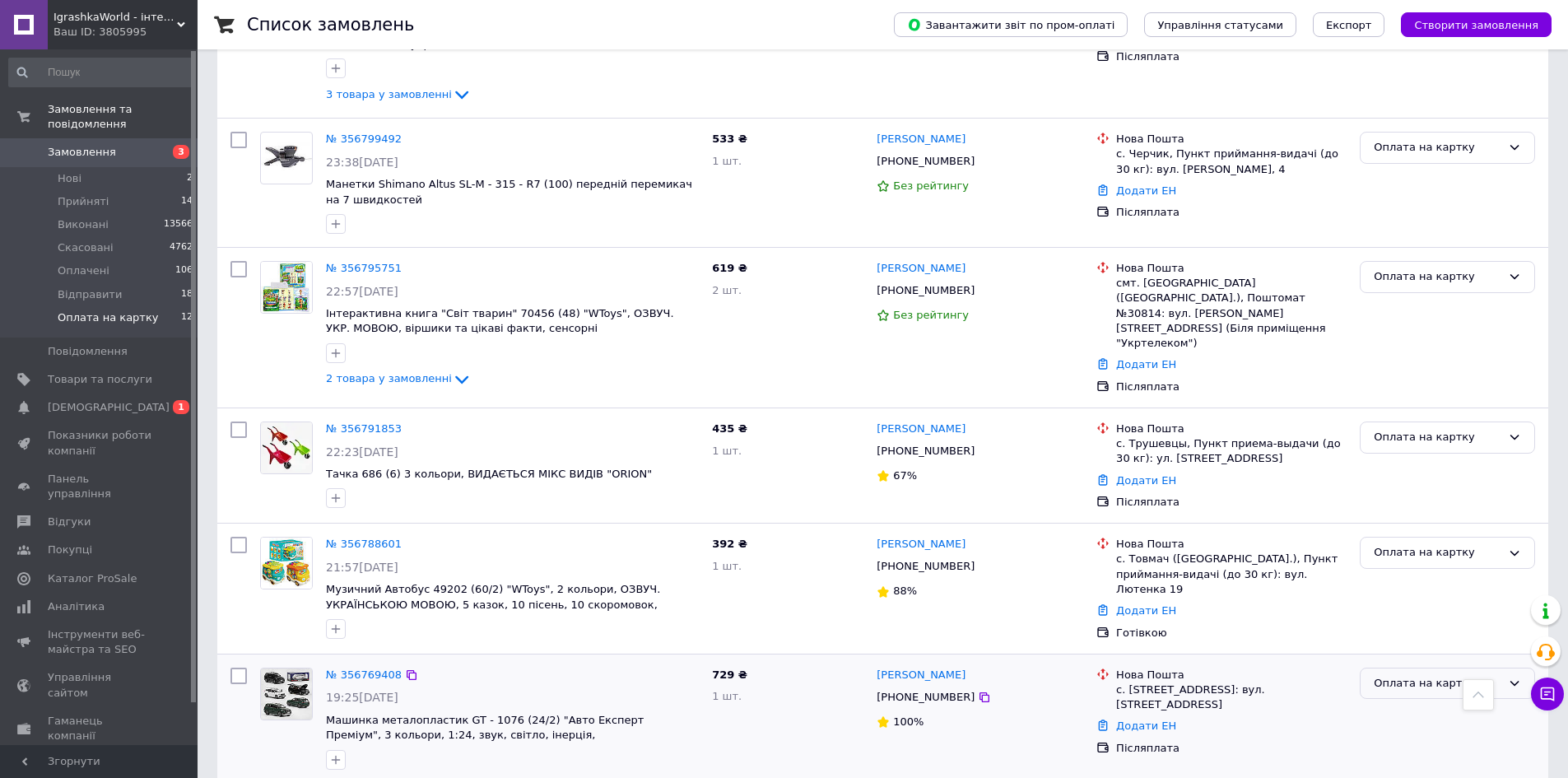
click at [1427, 675] on div "Оплата на картку" at bounding box center [1437, 684] width 128 height 17
click at [1395, 749] on li "Скасовано" at bounding box center [1447, 763] width 173 height 30
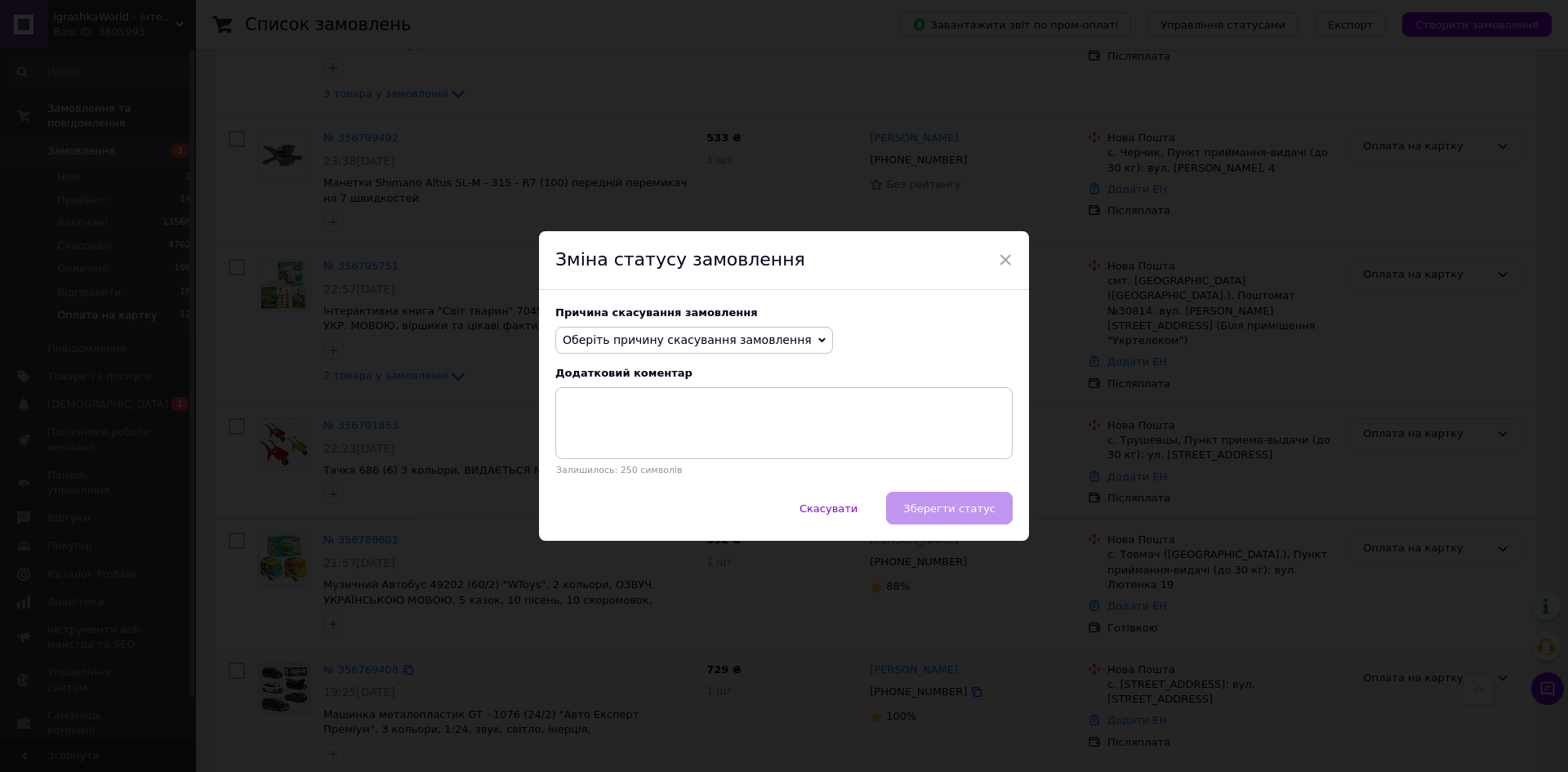
click at [768, 340] on span "Оберіть причину скасування замовлення" at bounding box center [686, 340] width 249 height 13
click at [602, 423] on li "Оплата не надійшла" at bounding box center [694, 417] width 276 height 23
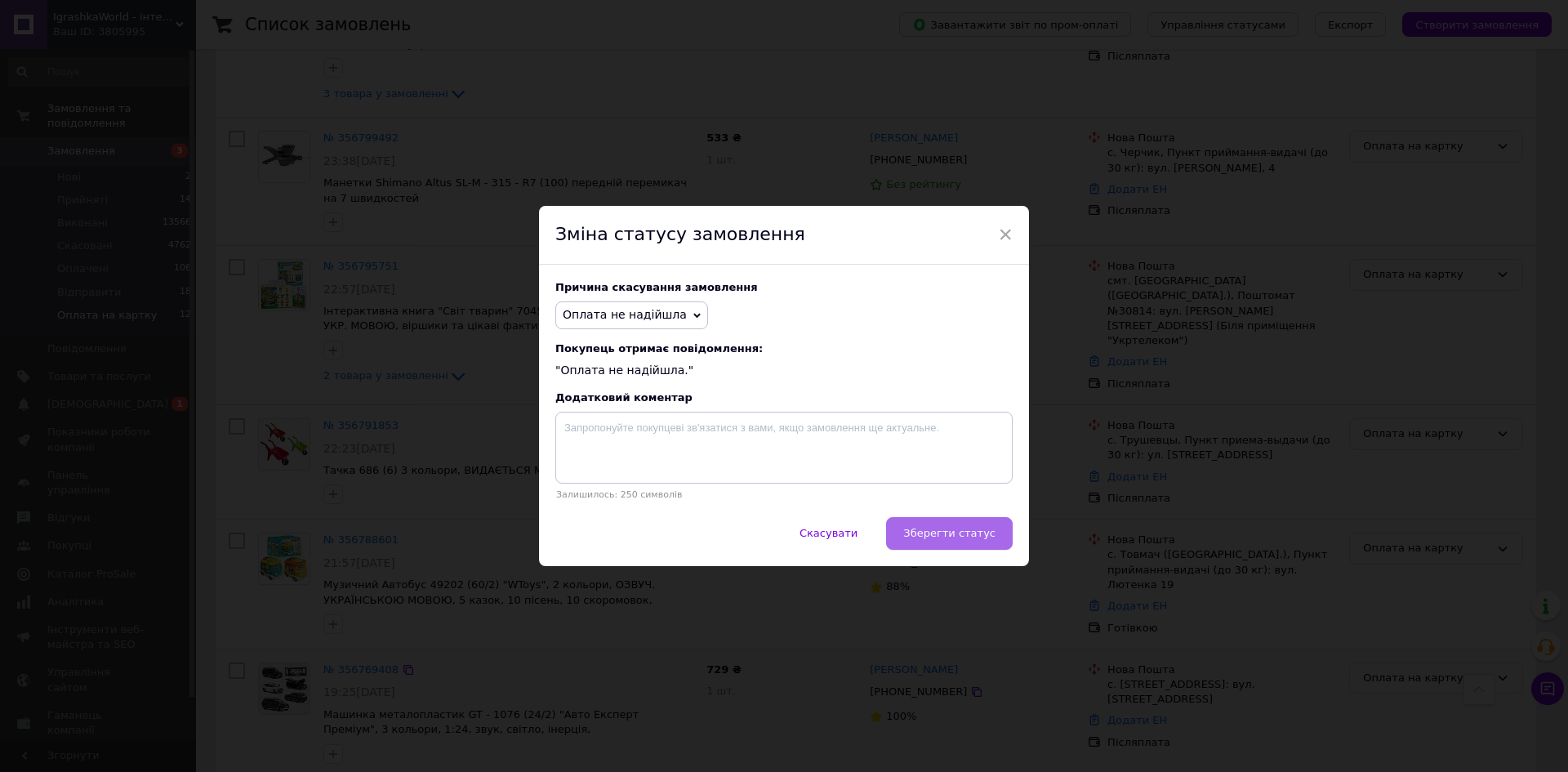
click at [928, 532] on span "Зберегти статус" at bounding box center [950, 533] width 92 height 12
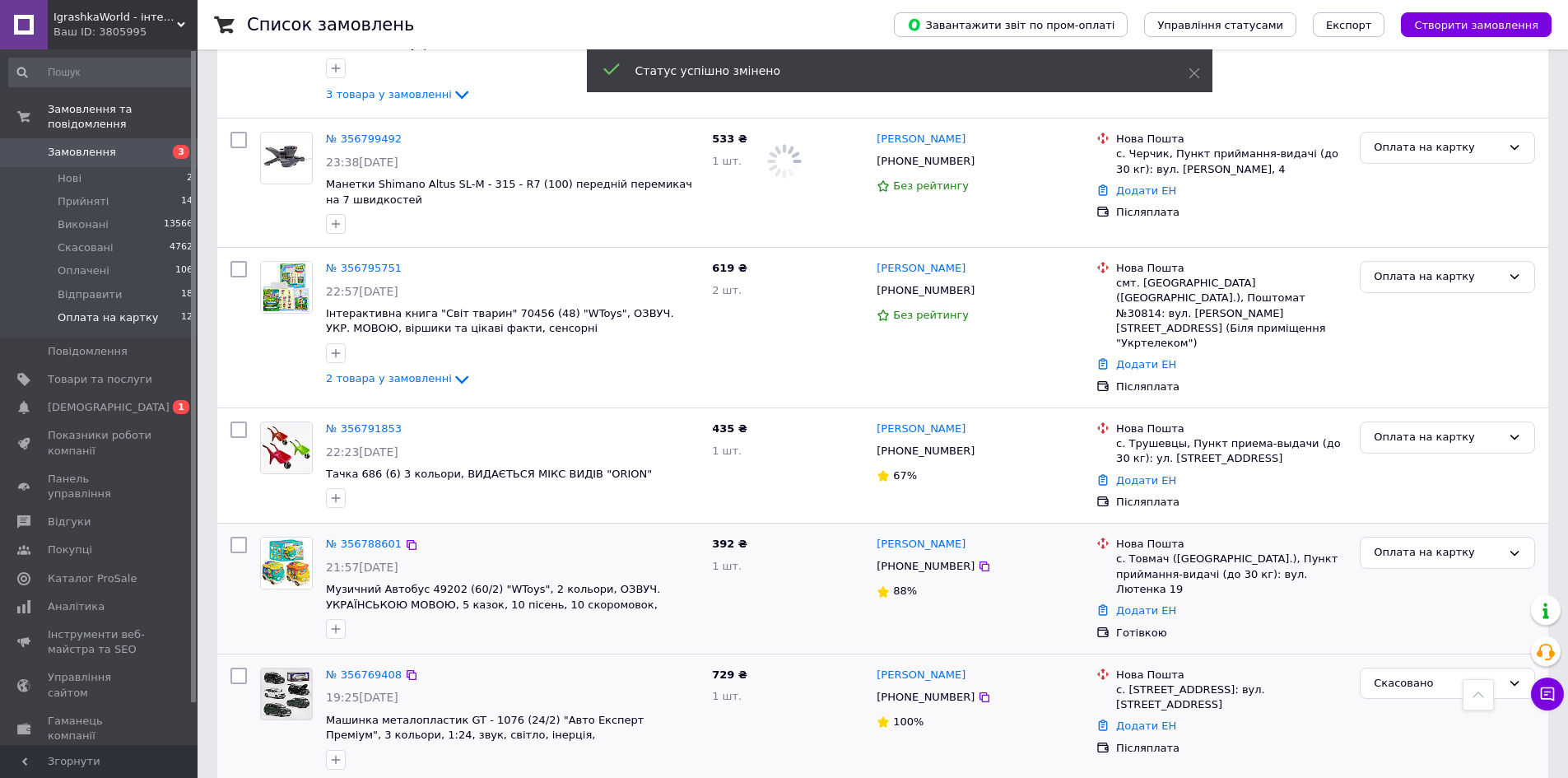
scroll to position [1333, 0]
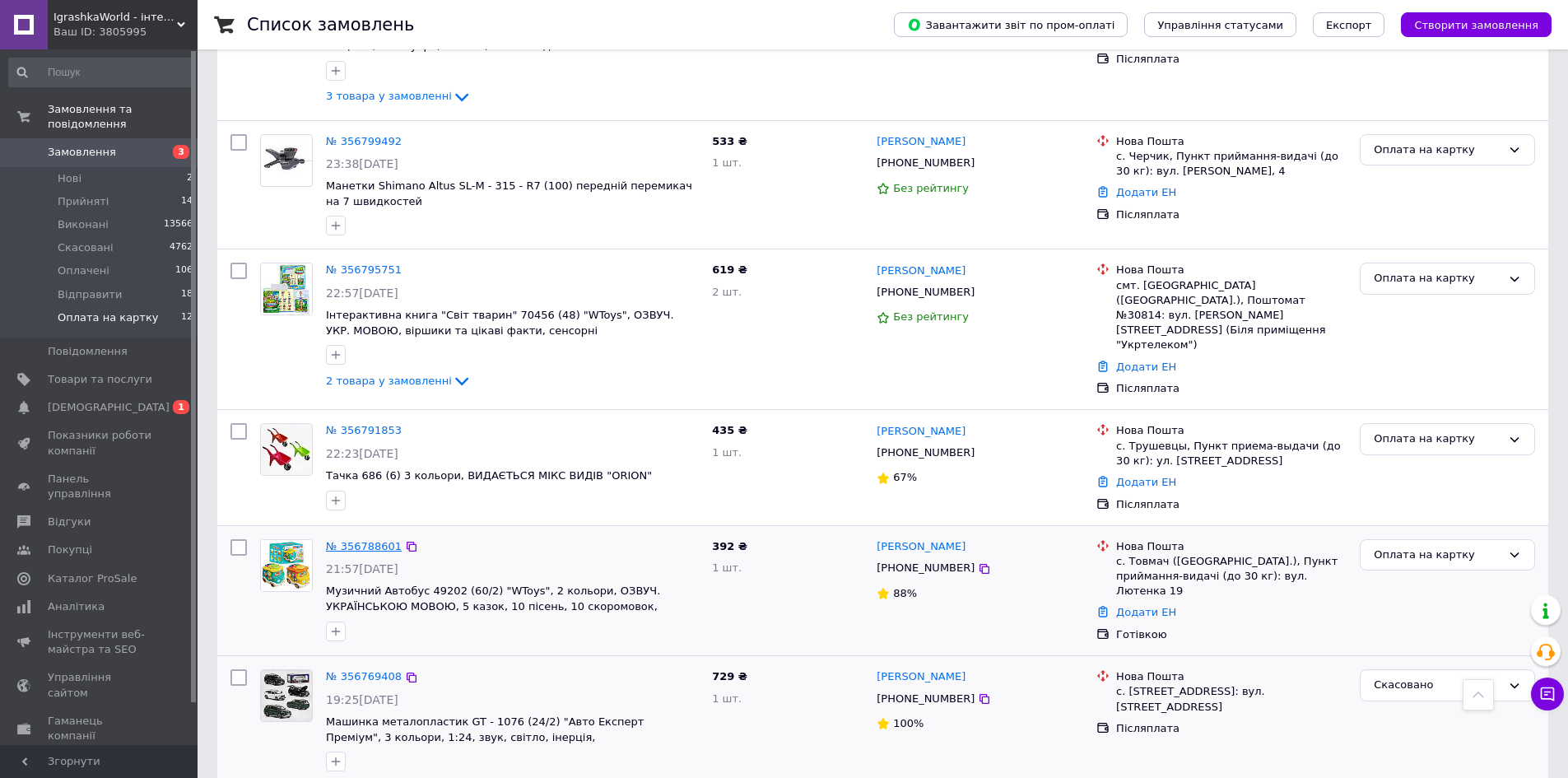
click at [349, 540] on link "№ 356788601" at bounding box center [363, 545] width 76 height 13
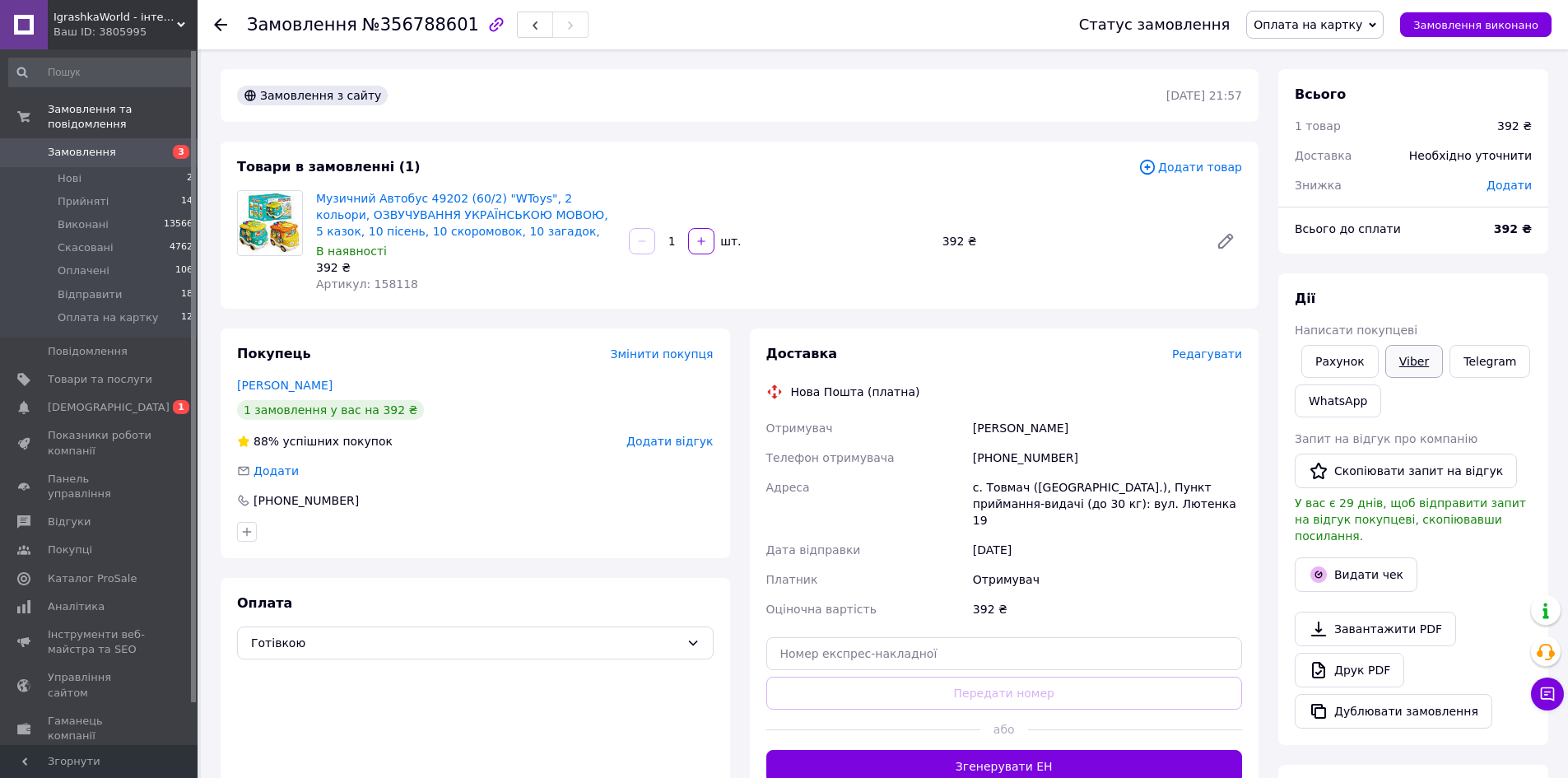
click at [1404, 367] on link "Viber" at bounding box center [1413, 361] width 57 height 33
click at [1497, 354] on link "Telegram" at bounding box center [1489, 361] width 80 height 33
click at [530, 19] on span "button" at bounding box center [535, 25] width 10 height 13
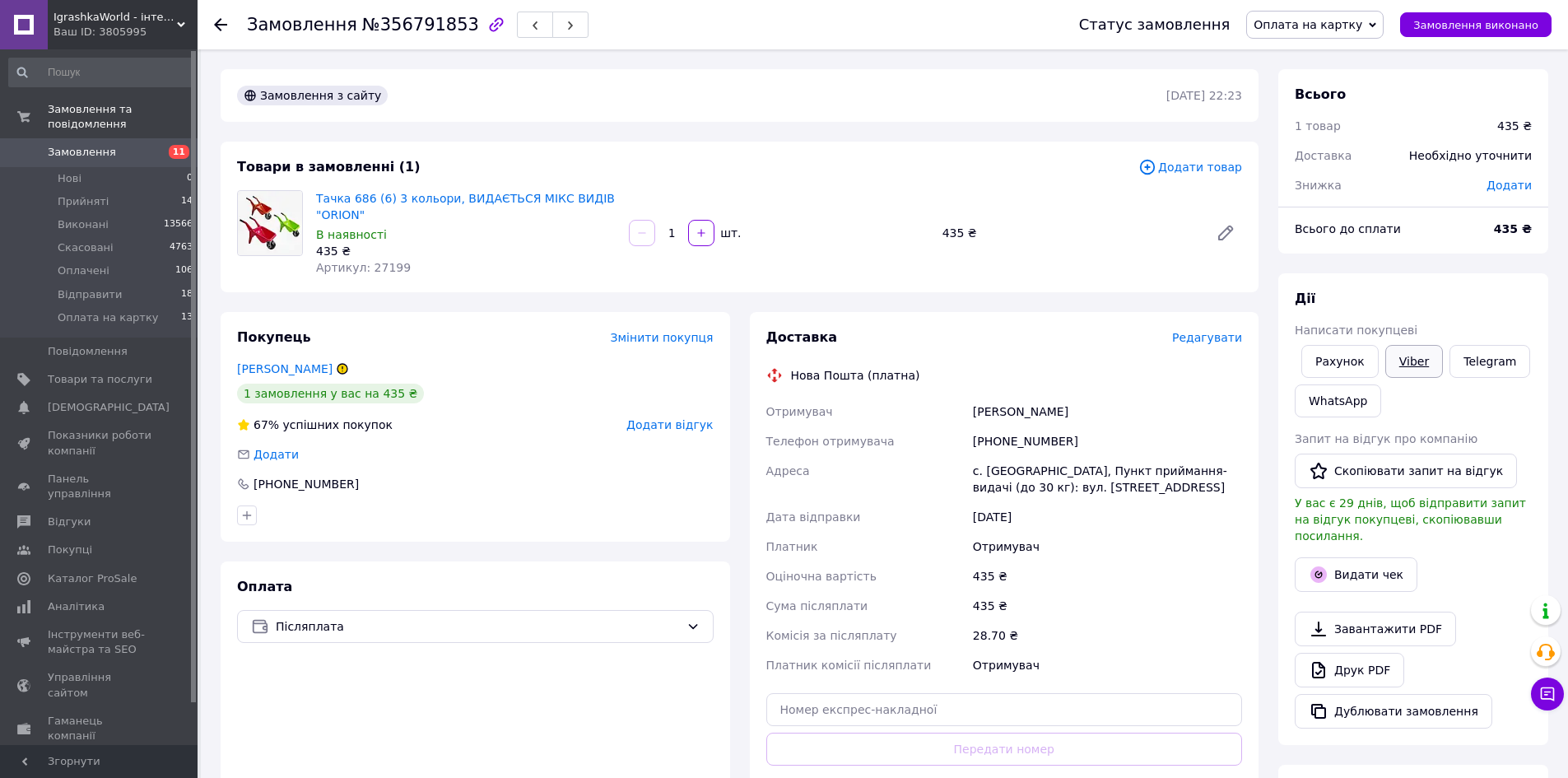
click at [1409, 362] on link "Viber" at bounding box center [1413, 361] width 57 height 33
click at [1470, 358] on link "Telegram" at bounding box center [1489, 361] width 80 height 33
click at [517, 24] on button "button" at bounding box center [535, 24] width 36 height 26
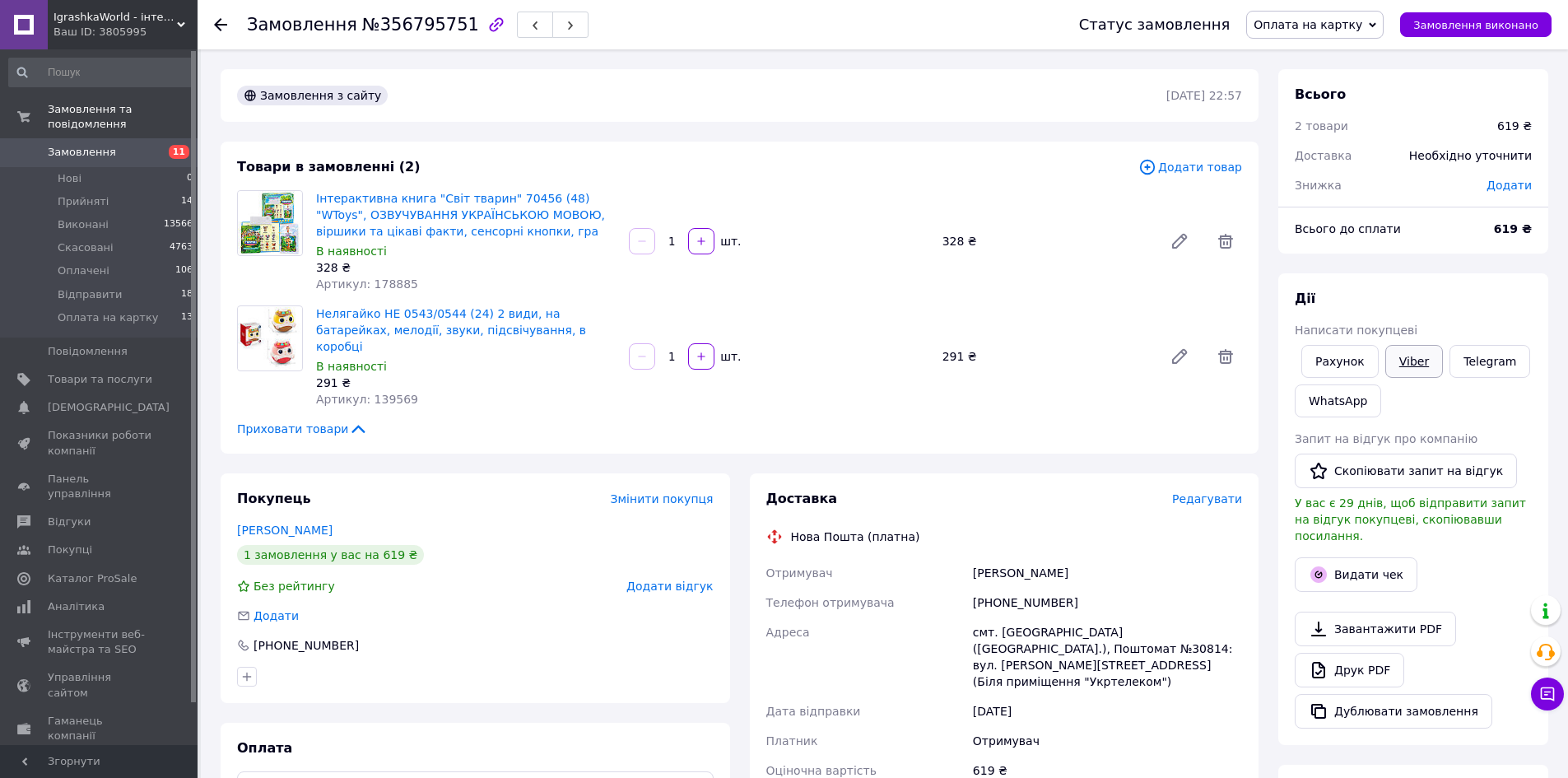
click at [1411, 366] on link "Viber" at bounding box center [1413, 361] width 57 height 33
click at [1467, 276] on div "[PERSON_NAME] покупцеві Рахунок Viber Telegram WhatsApp Запит на відгук про ком…" at bounding box center [1413, 509] width 270 height 472
click at [533, 27] on use "button" at bounding box center [535, 25] width 5 height 9
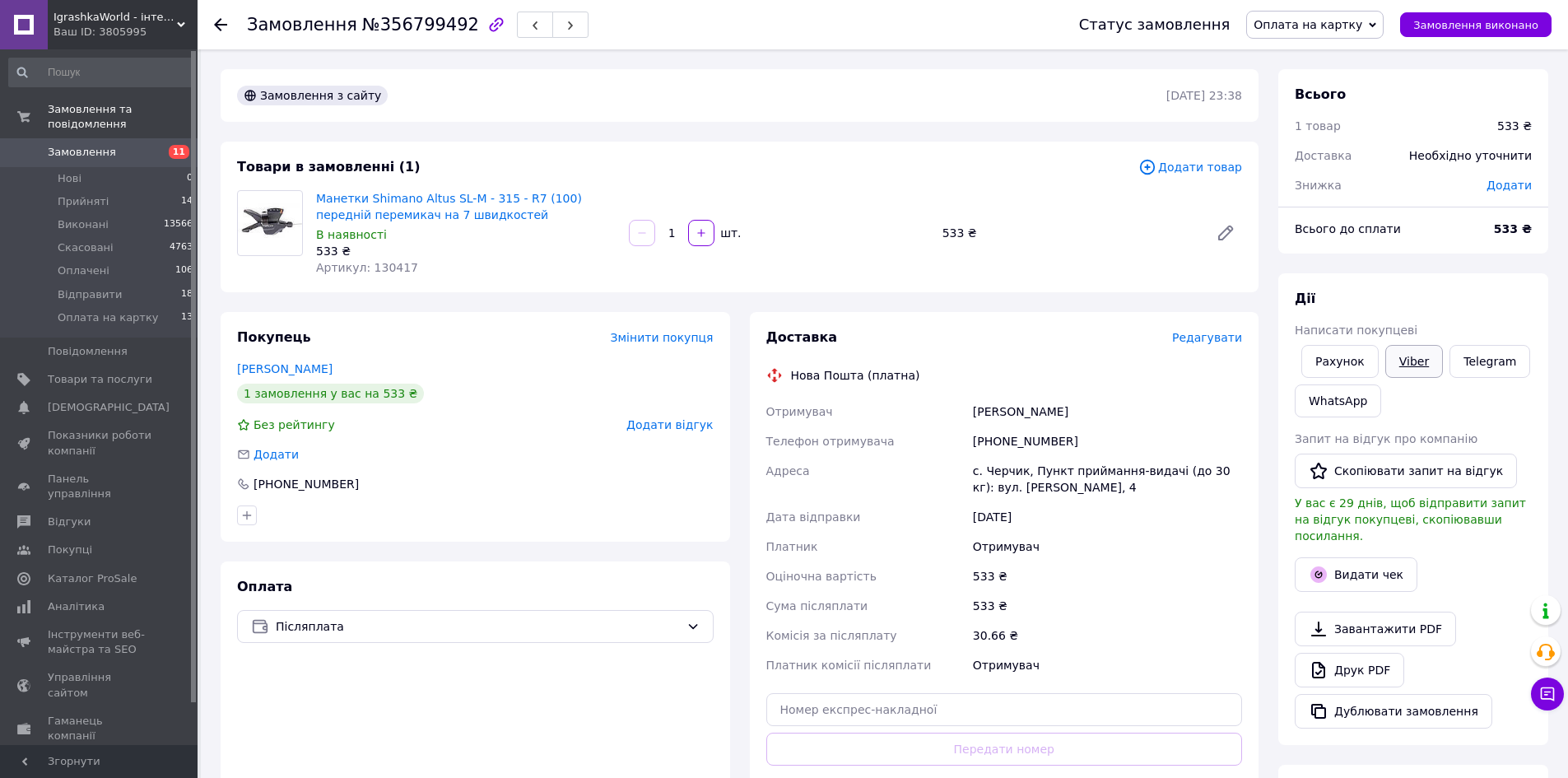
click at [1418, 354] on link "Viber" at bounding box center [1413, 361] width 57 height 33
click at [1437, 267] on div "Всього 1 товар 533 ₴ Доставка Необхідно уточнити Знижка Додати Всього до сплати…" at bounding box center [1413, 606] width 270 height 1074
click at [1361, 30] on span "Оплата на картку" at bounding box center [1307, 25] width 108 height 14
click at [1317, 102] on li "Скасовано" at bounding box center [1314, 107] width 136 height 24
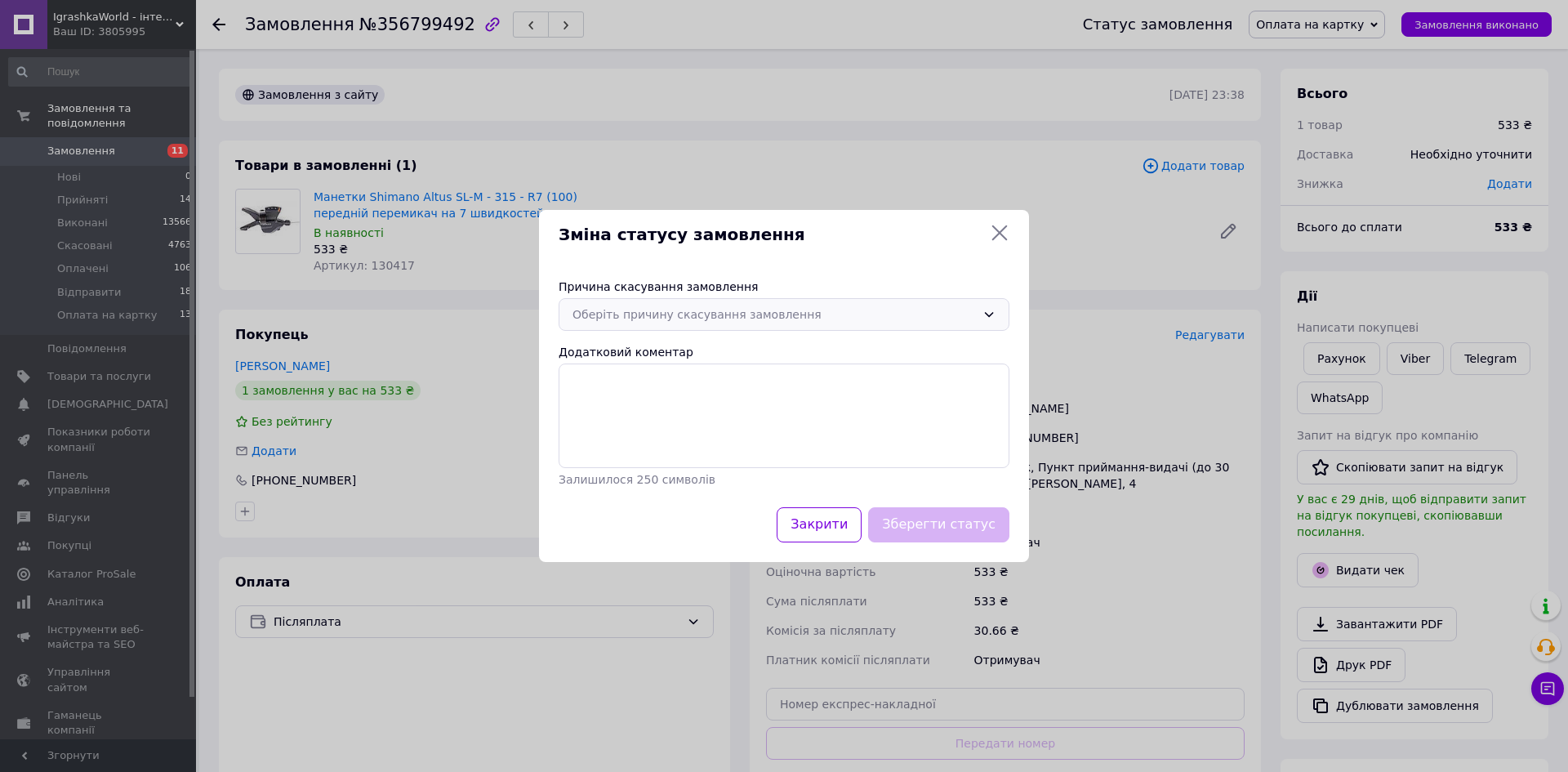
click at [709, 303] on div "Оберіть причину скасування замовлення" at bounding box center [784, 314] width 451 height 33
click at [617, 409] on li "Оплата не надійшла" at bounding box center [784, 411] width 449 height 31
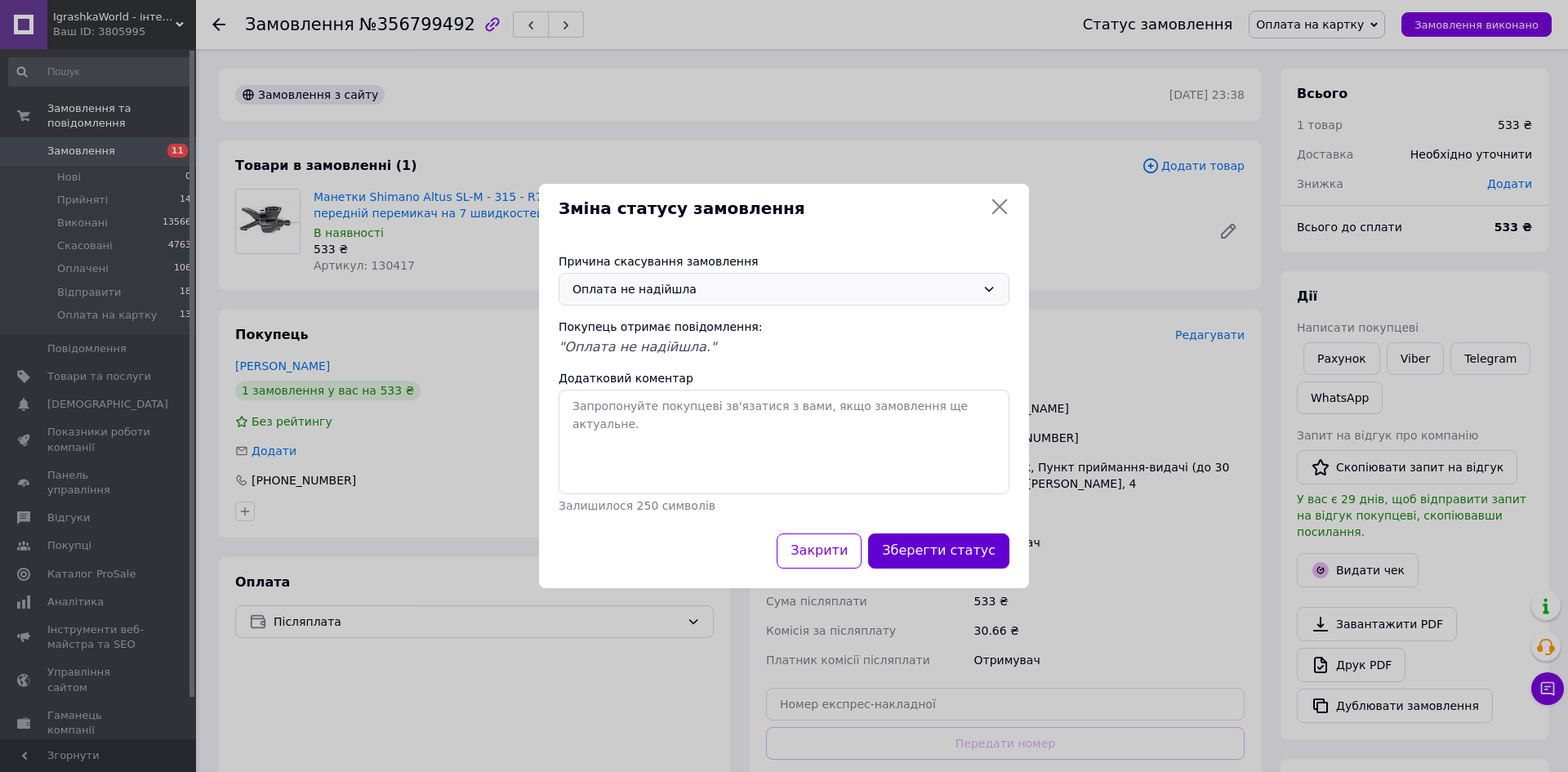
click at [913, 539] on button "Зберегти статус" at bounding box center [938, 551] width 141 height 36
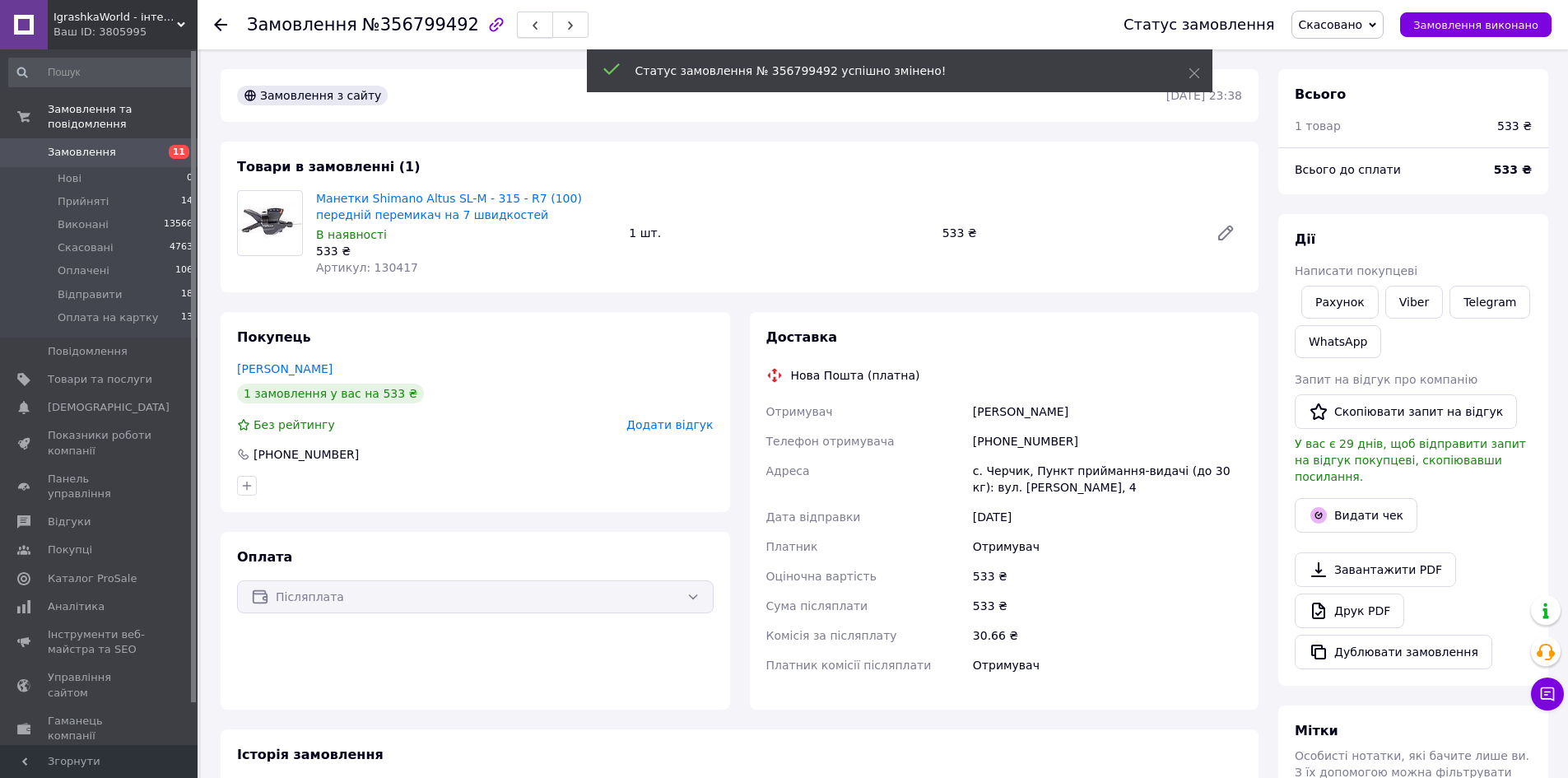
click at [517, 27] on button "button" at bounding box center [535, 24] width 36 height 26
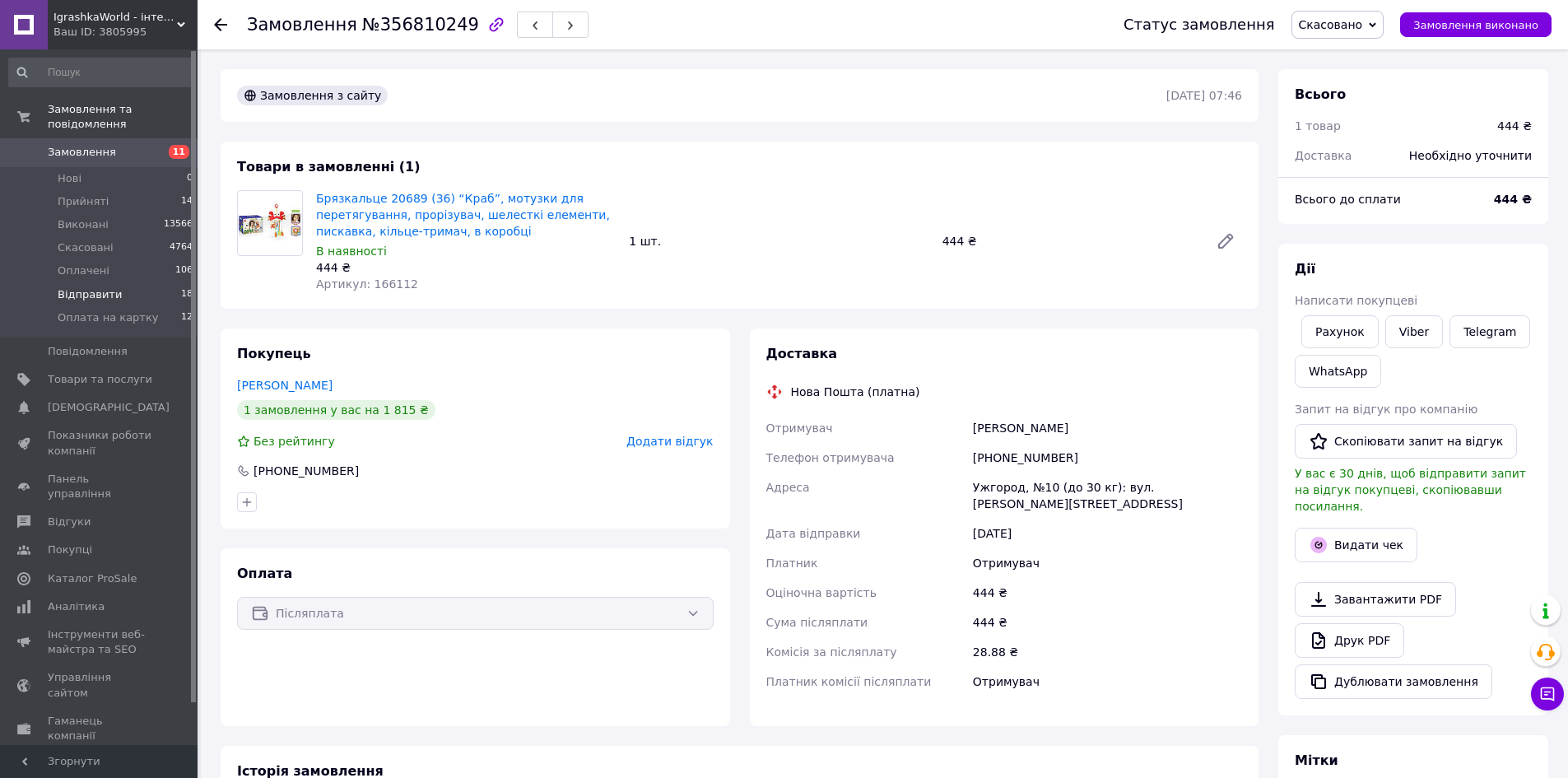
click at [115, 283] on li "Відправити 18" at bounding box center [101, 295] width 202 height 23
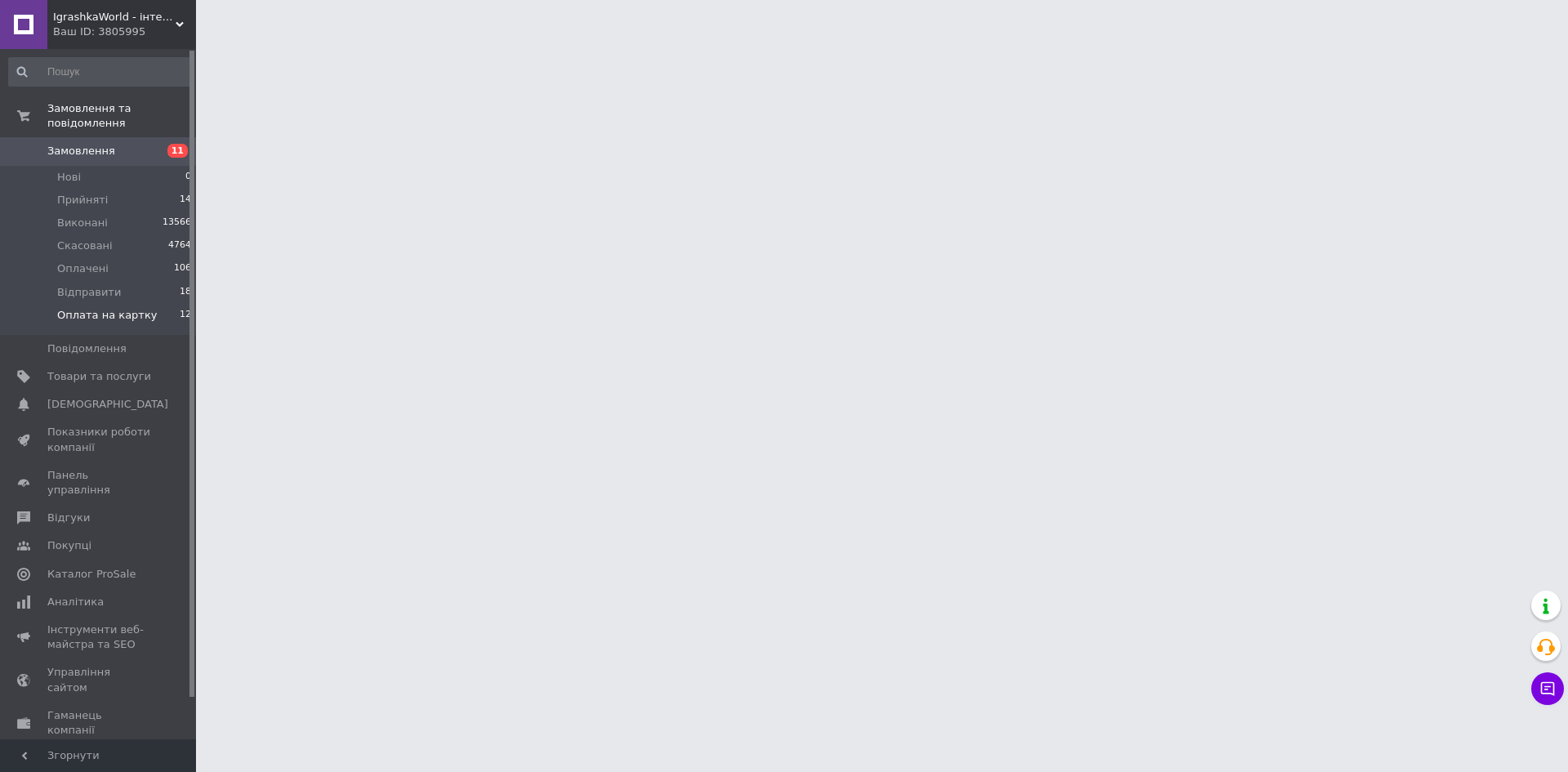
click at [114, 308] on span "Оплата на картку" at bounding box center [107, 314] width 100 height 14
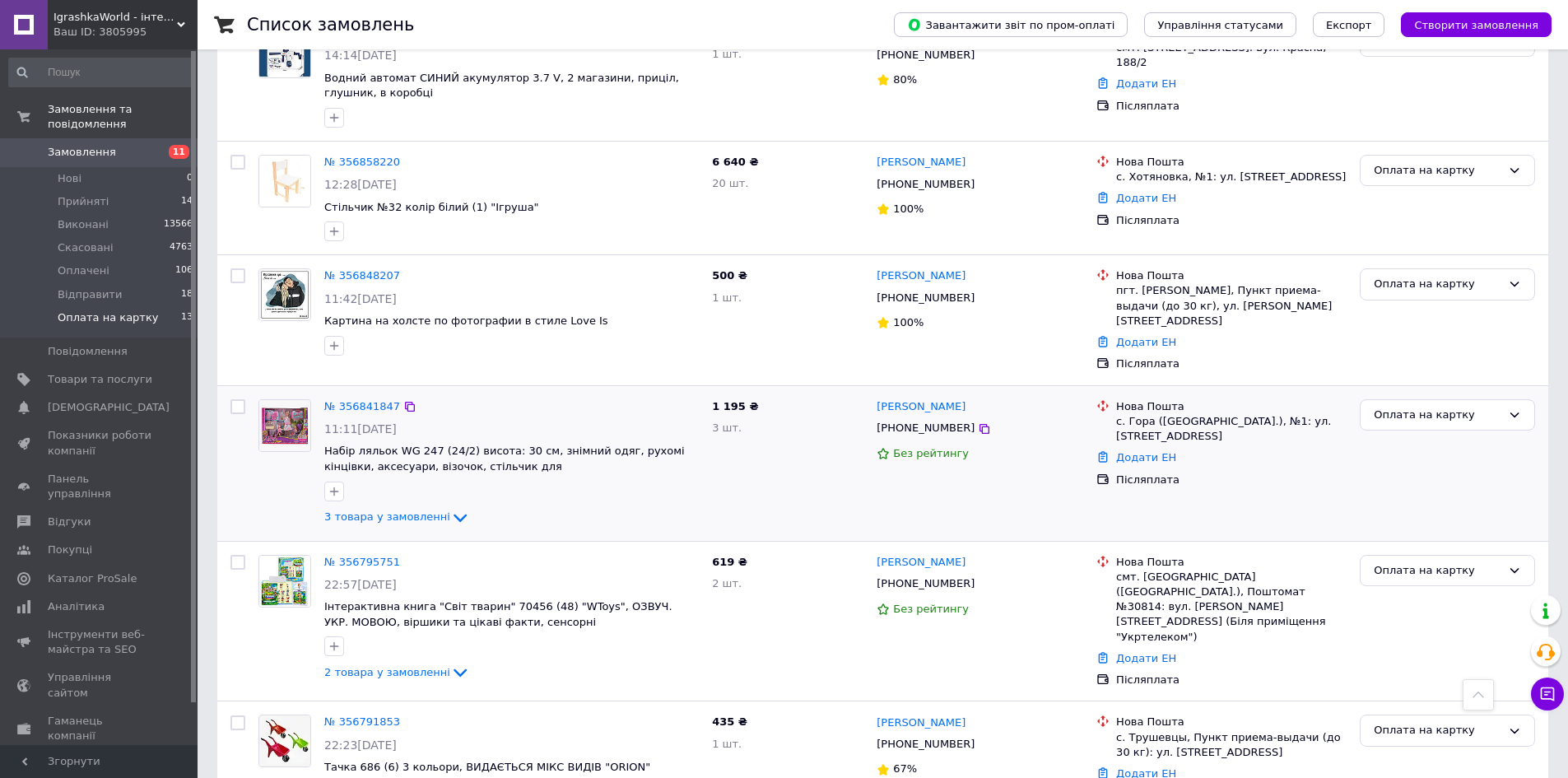
scroll to position [911, 0]
click at [354, 402] on link "№ 356841847" at bounding box center [362, 408] width 76 height 13
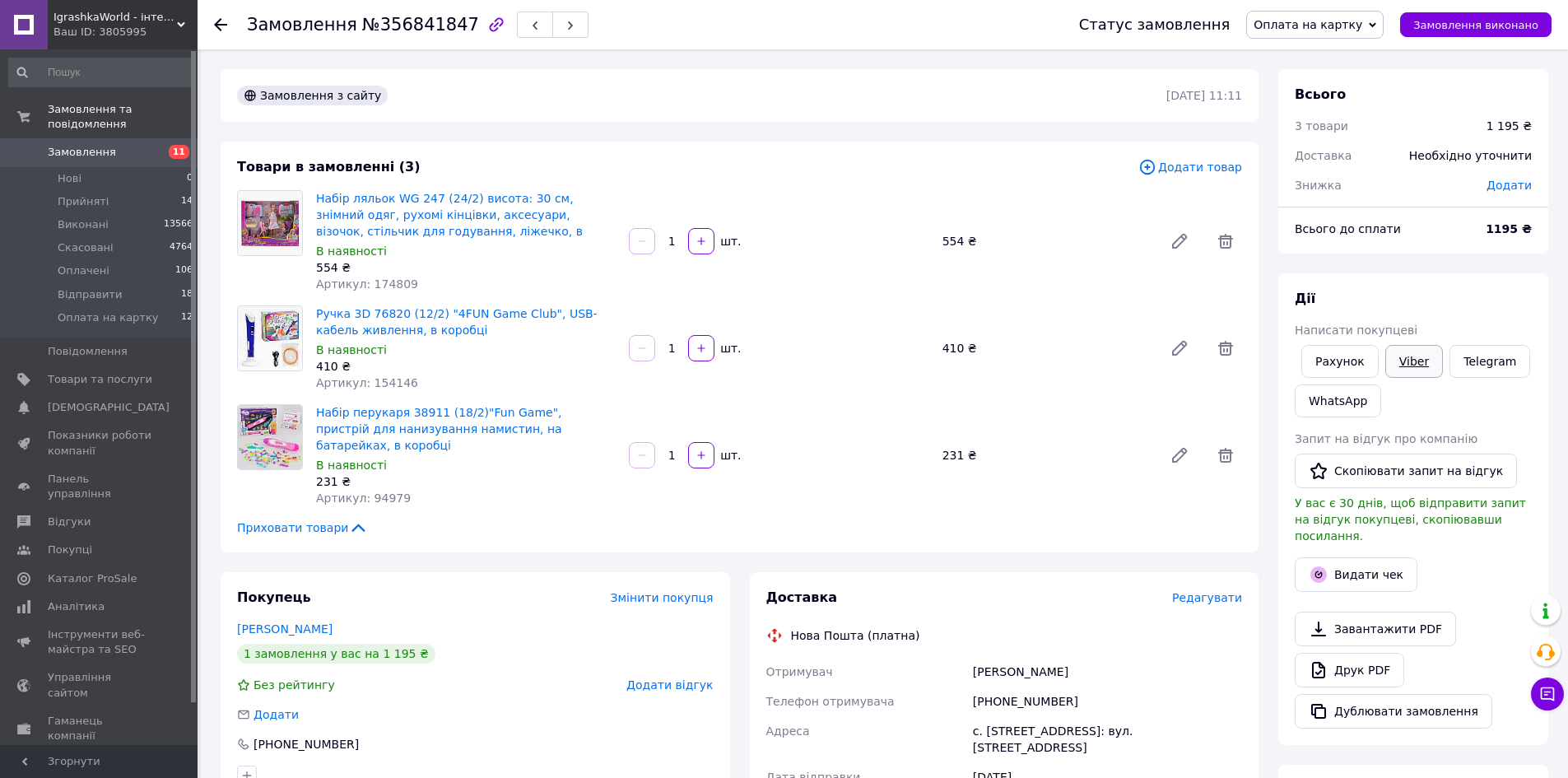
click at [1403, 363] on link "Viber" at bounding box center [1413, 361] width 57 height 33
click at [517, 29] on button "button" at bounding box center [535, 24] width 36 height 26
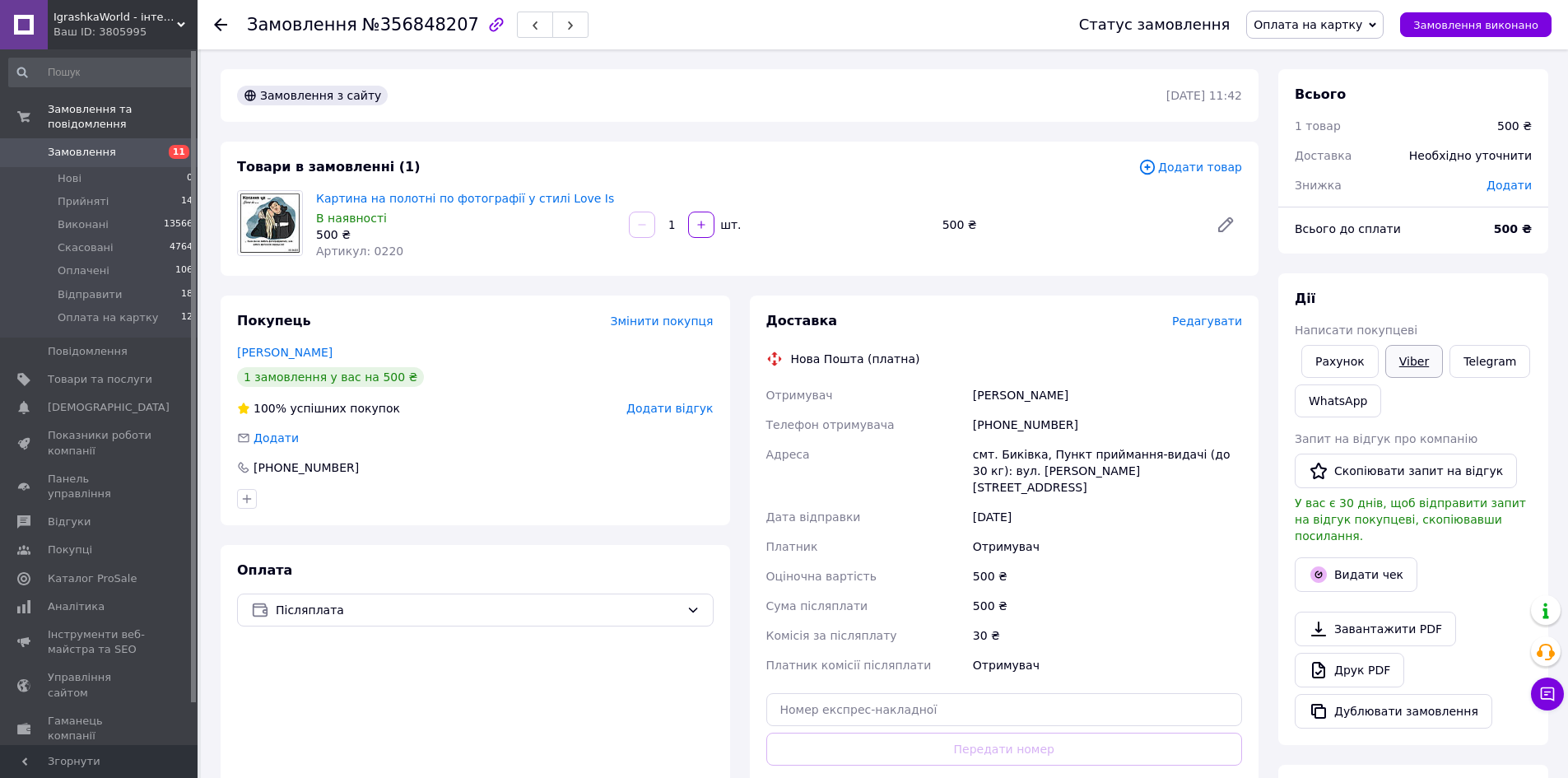
click at [1413, 366] on link "Viber" at bounding box center [1413, 361] width 57 height 33
click at [1475, 364] on link "Telegram" at bounding box center [1489, 361] width 80 height 33
click at [517, 25] on button "button" at bounding box center [535, 24] width 36 height 26
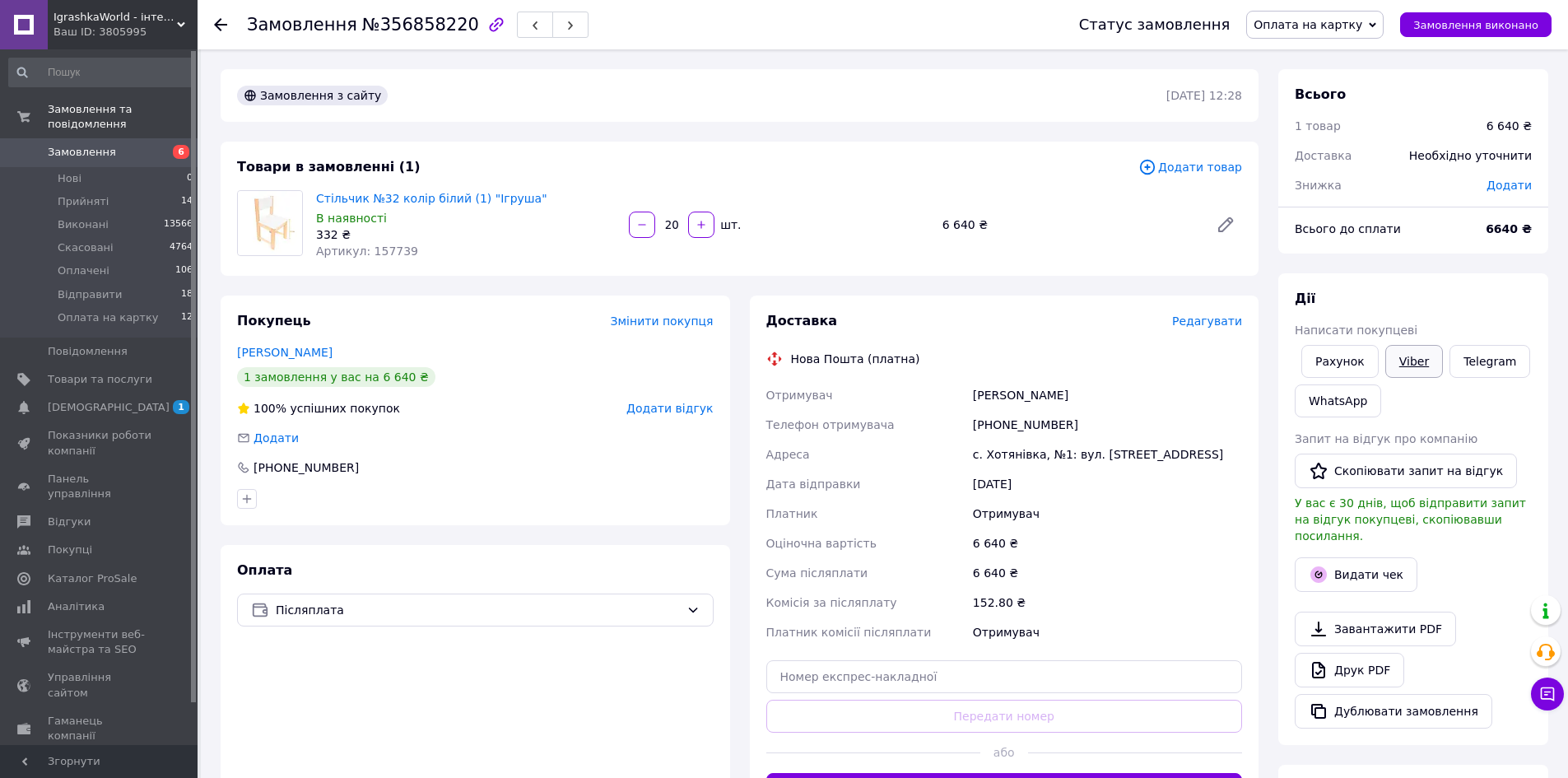
click at [1409, 362] on link "Viber" at bounding box center [1413, 361] width 57 height 33
click at [76, 310] on span "Оплата на картку" at bounding box center [108, 317] width 101 height 15
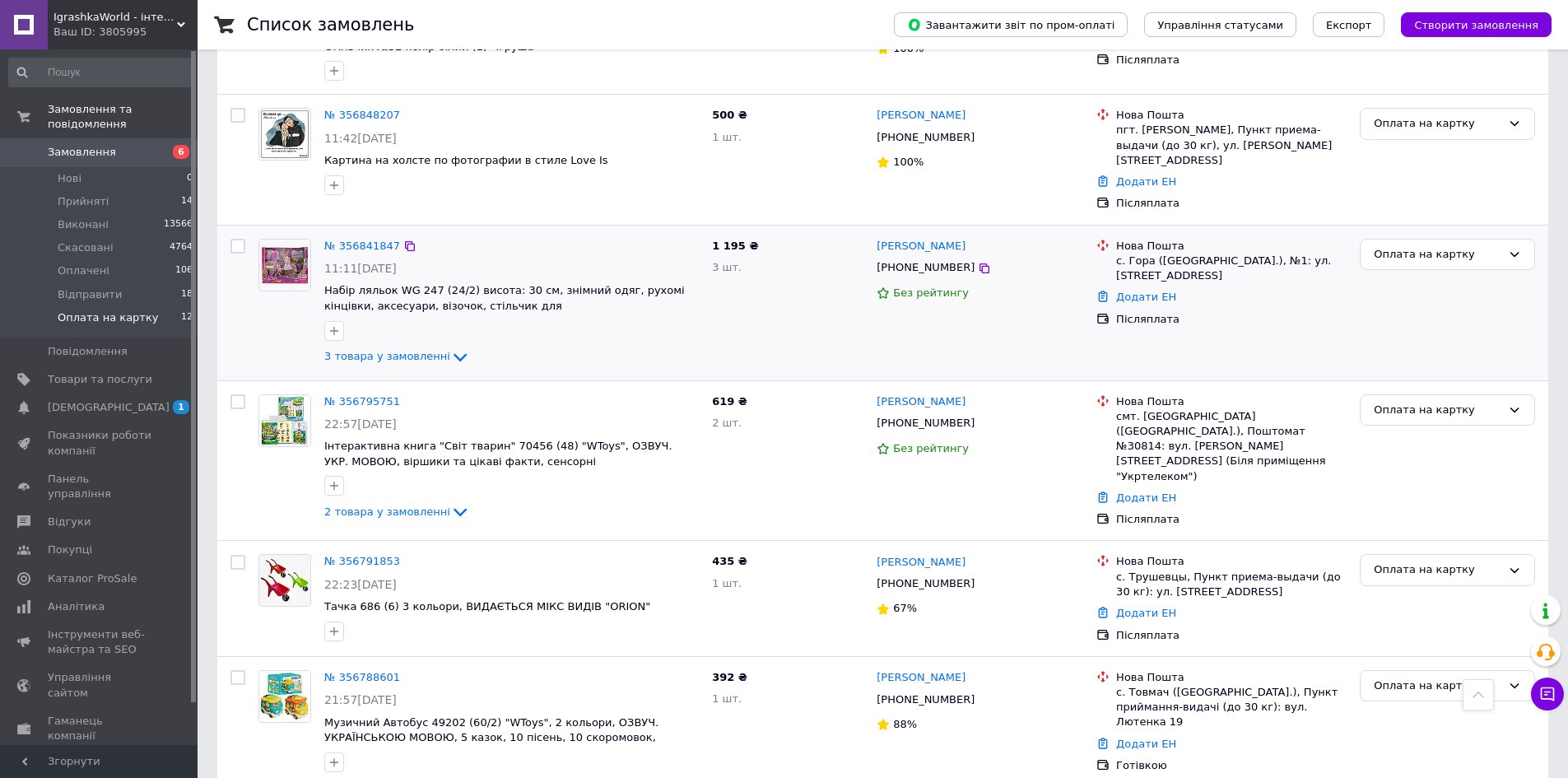
scroll to position [1075, 0]
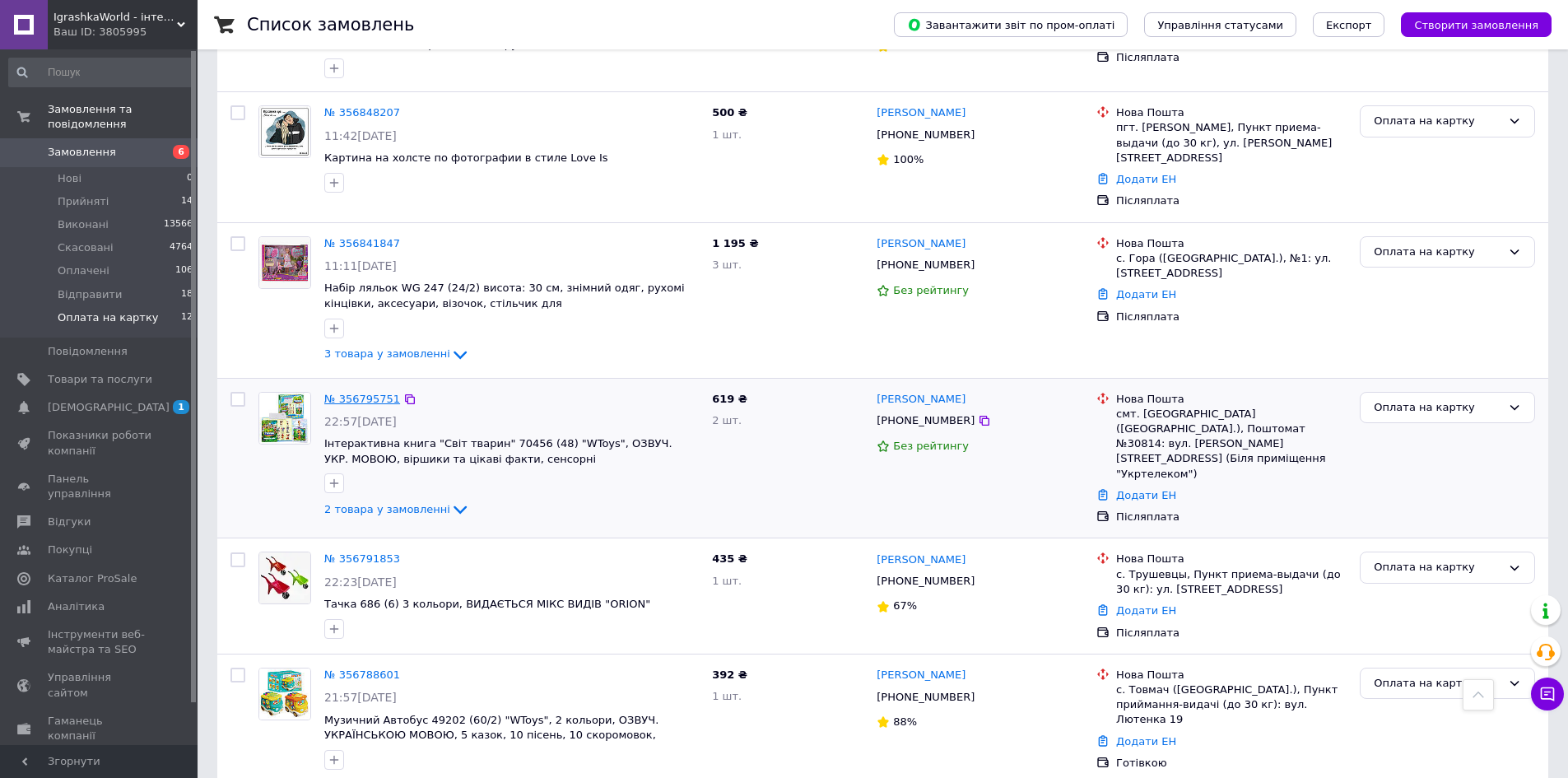
click at [338, 392] on link "№ 356795751" at bounding box center [362, 398] width 76 height 13
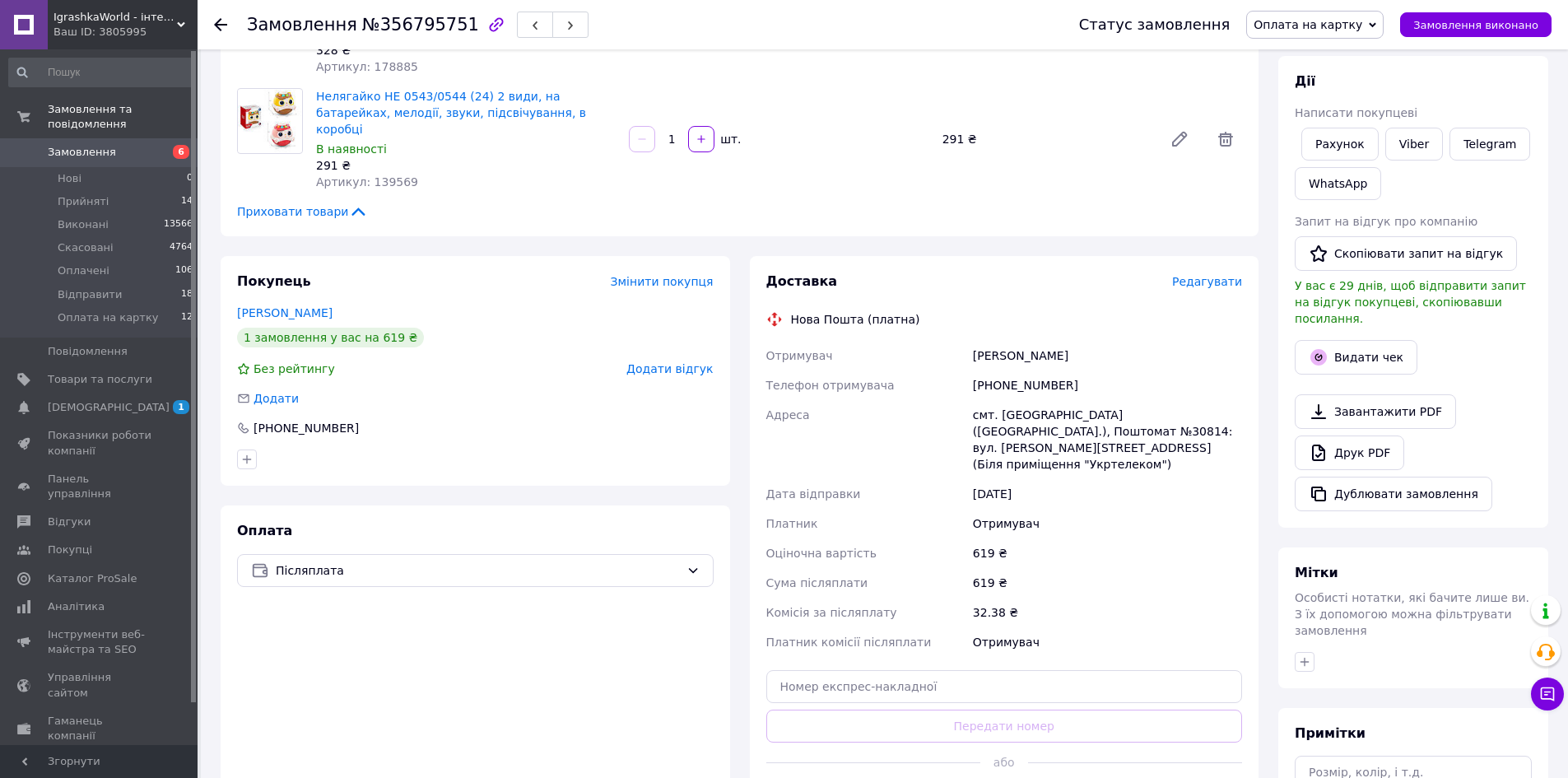
scroll to position [247, 0]
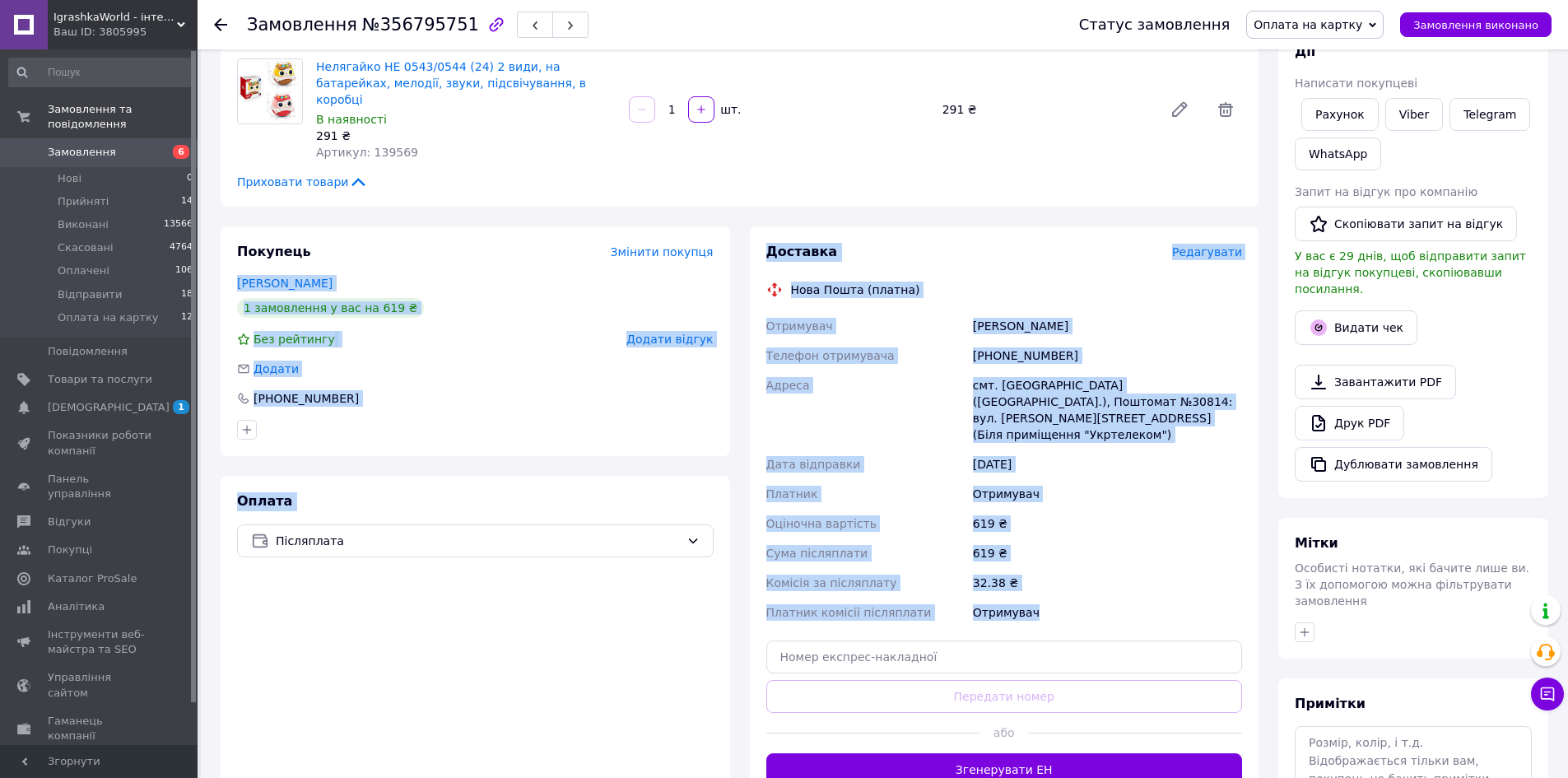
drag, startPoint x: 736, startPoint y: 211, endPoint x: 1138, endPoint y: 600, distance: 559.4
click at [1138, 600] on div "Покупець Змінити покупця [PERSON_NAME] 1 замовлення у вас на 619 ₴ Без рейтингу…" at bounding box center [740, 514] width 1058 height 576
click at [392, 482] on div "Оплата Післяплата" at bounding box center [476, 638] width 509 height 327
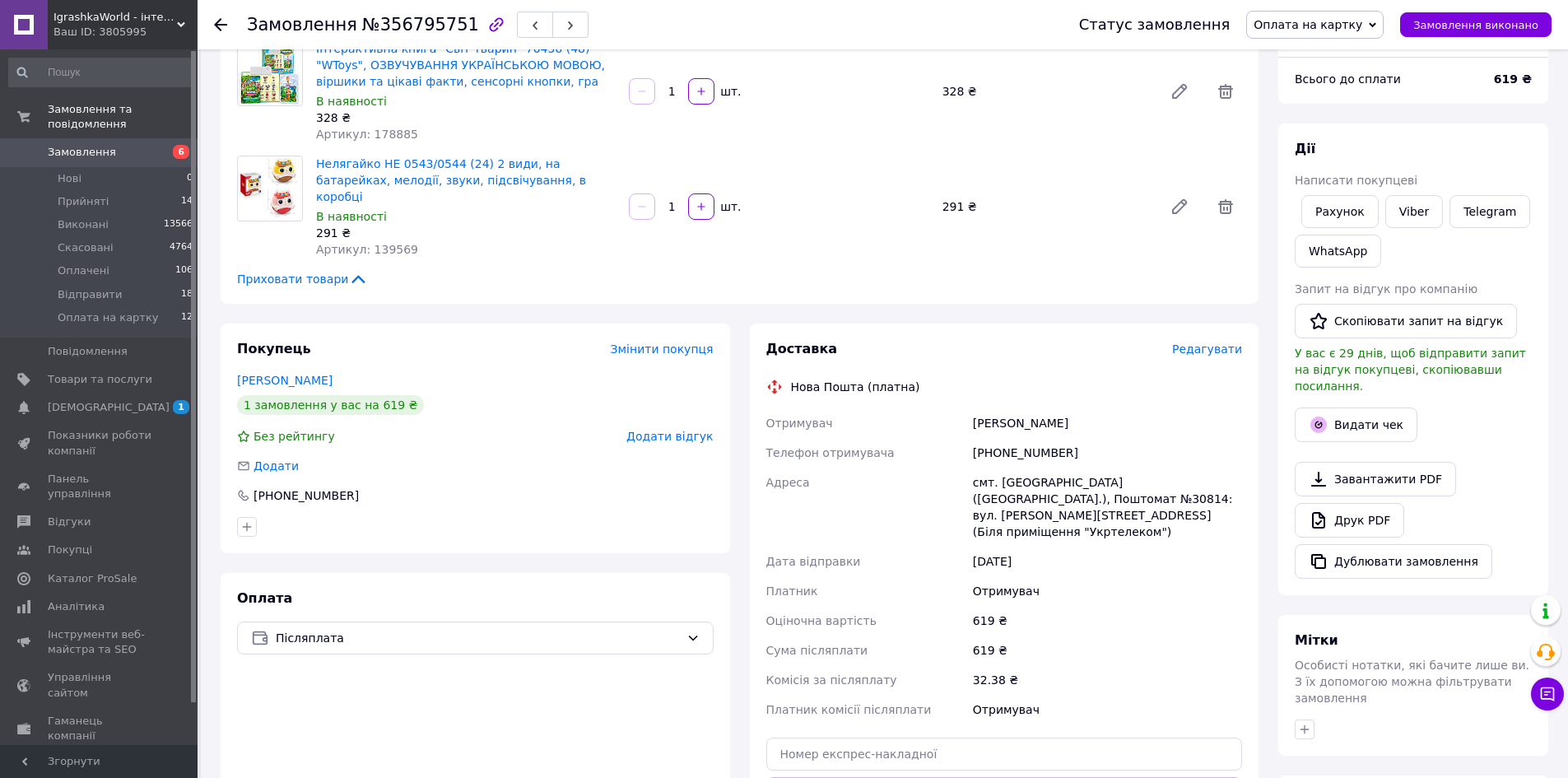
scroll to position [0, 0]
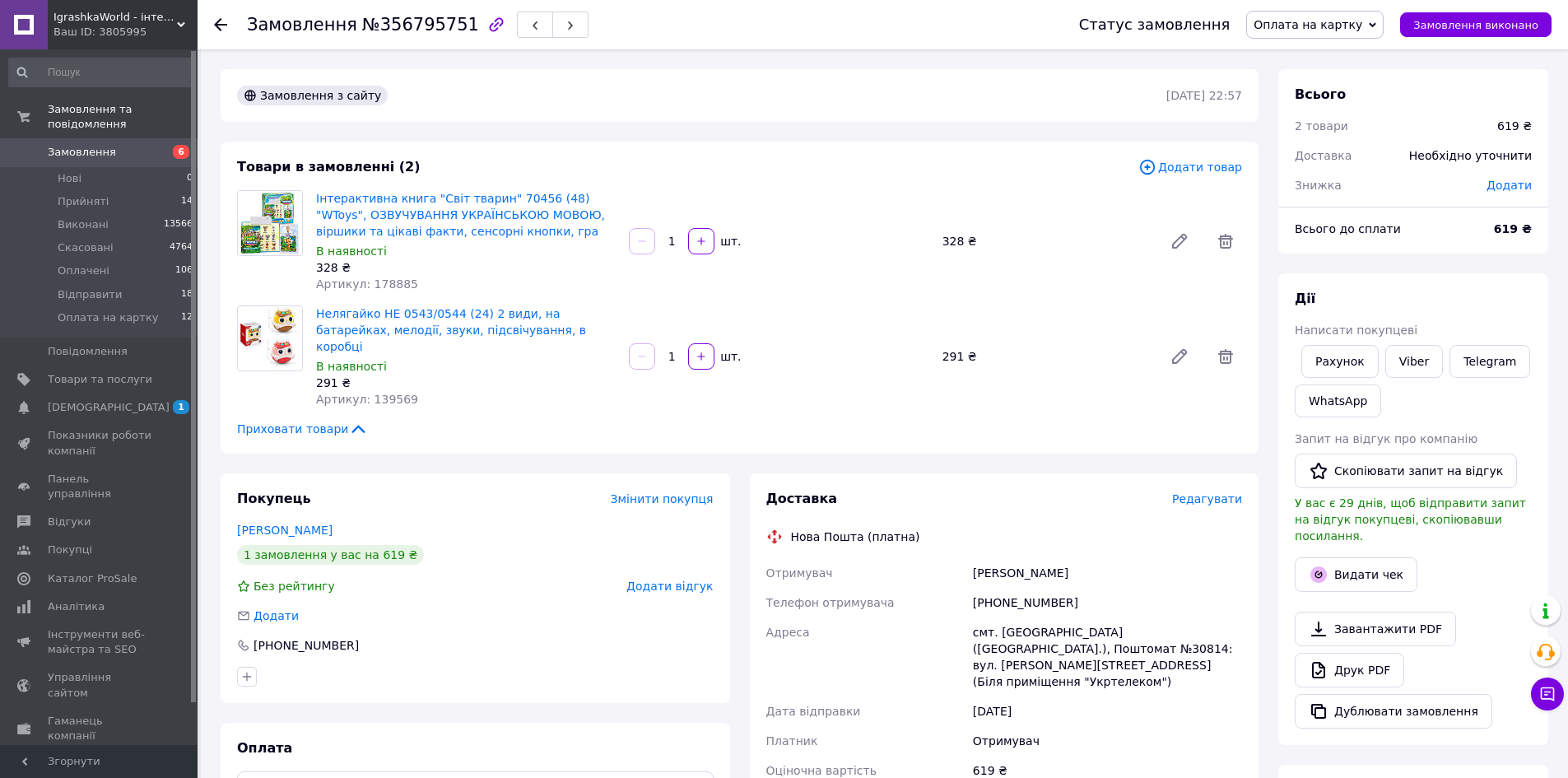
click at [1503, 186] on span "Додати" at bounding box center [1509, 185] width 46 height 14
click at [1377, 253] on input "text" at bounding box center [1396, 252] width 97 height 33
type input "100"
click at [1502, 291] on button "Зберегти" at bounding box center [1477, 298] width 82 height 33
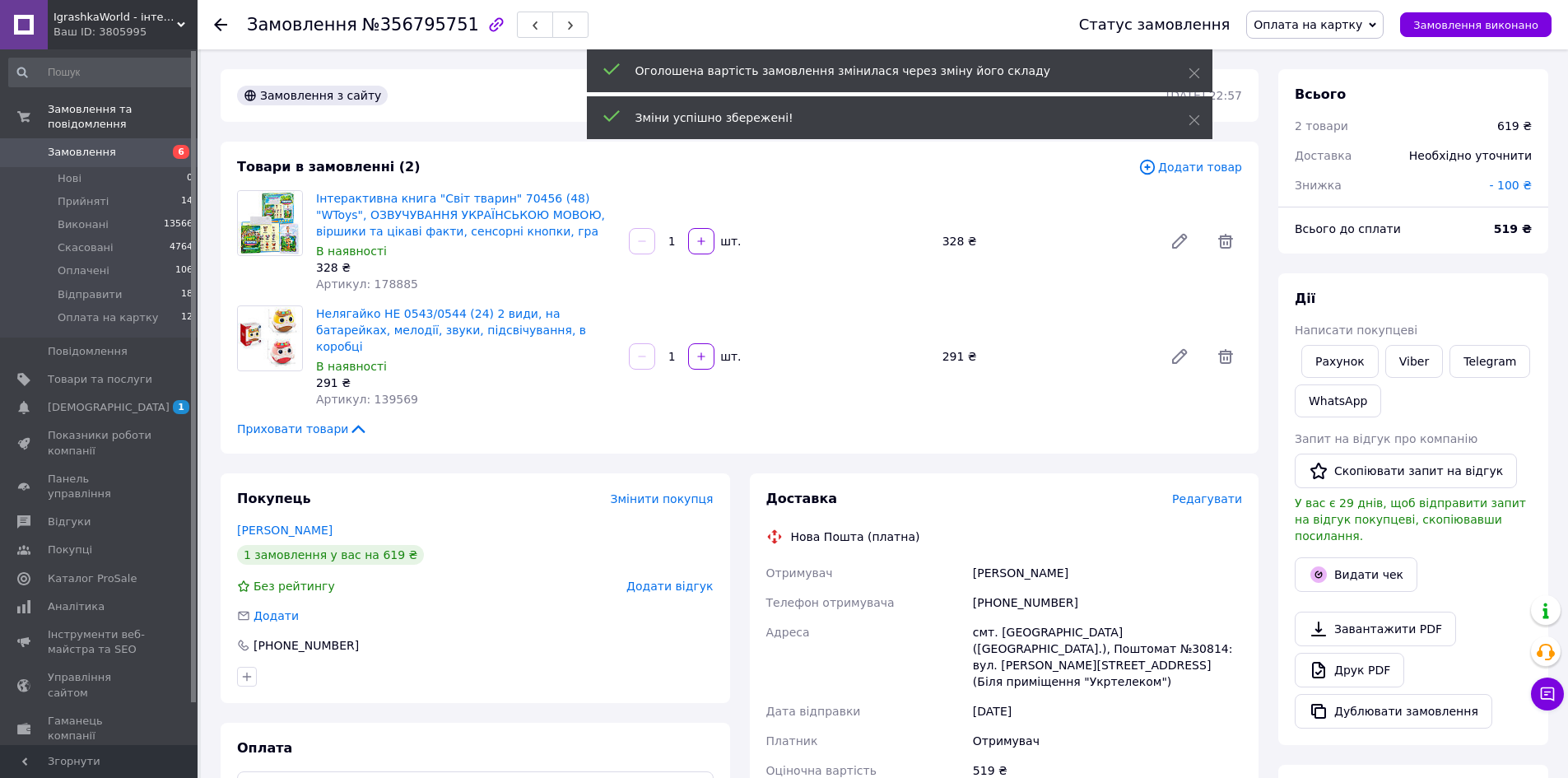
click at [1327, 28] on span "Оплата на картку" at bounding box center [1307, 25] width 108 height 14
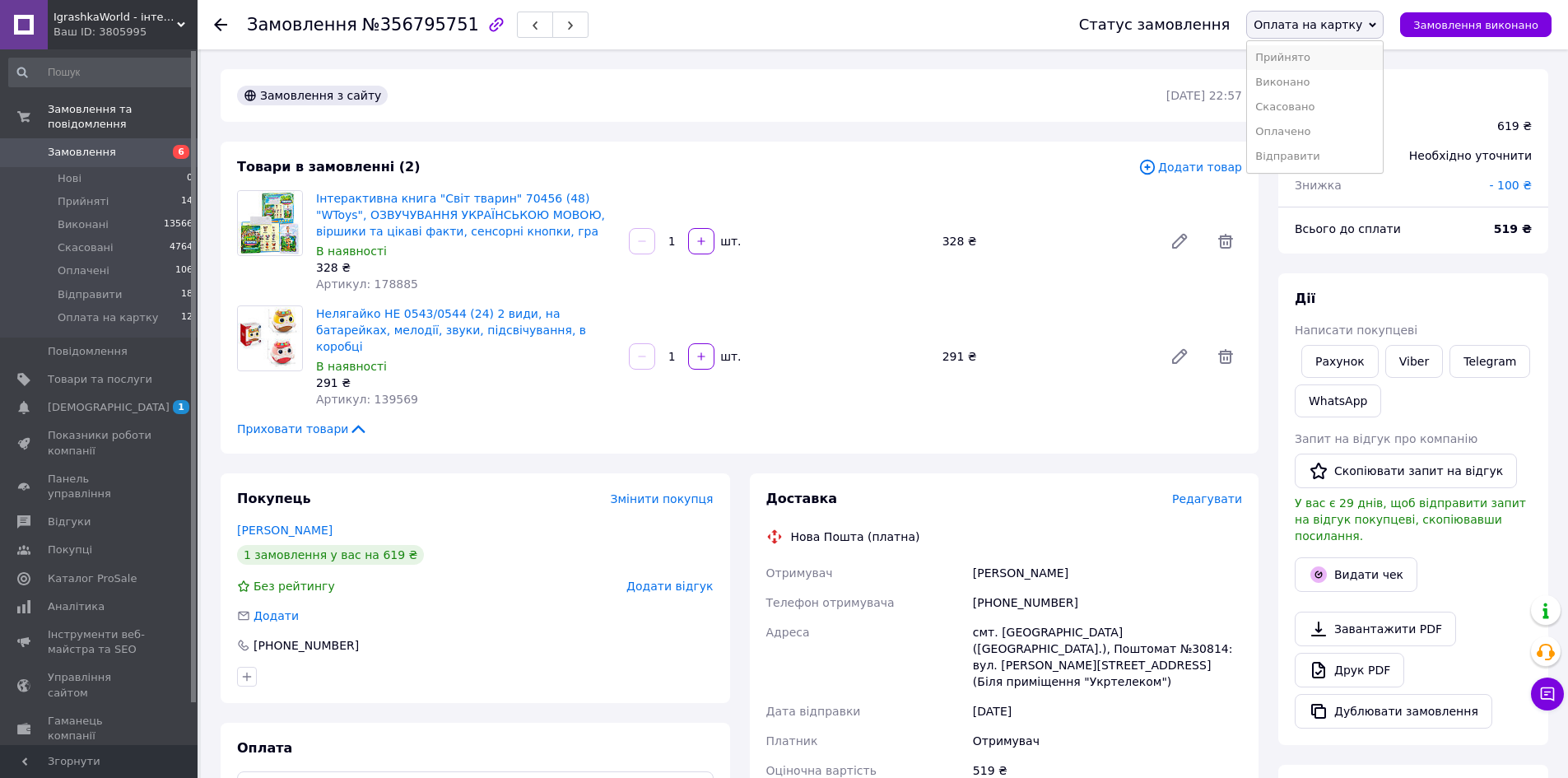
click at [1315, 55] on li "Прийнято" at bounding box center [1314, 57] width 136 height 24
click at [312, 522] on div "Бибик Ірина" at bounding box center [476, 530] width 477 height 16
drag, startPoint x: 1502, startPoint y: 570, endPoint x: 1493, endPoint y: 576, distance: 10.8
click at [1502, 569] on div "Видати чек" at bounding box center [1413, 575] width 244 height 41
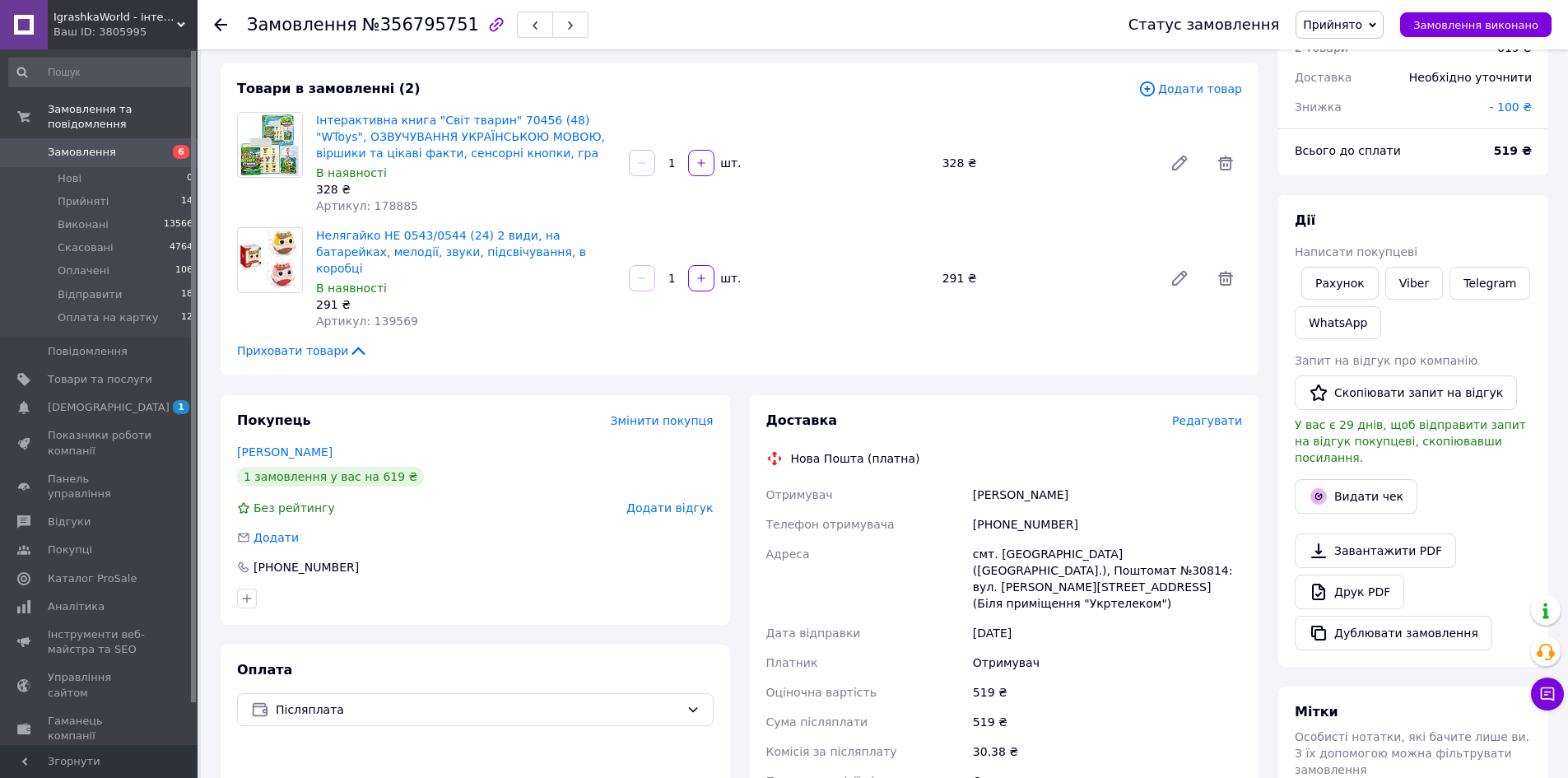
scroll to position [329, 0]
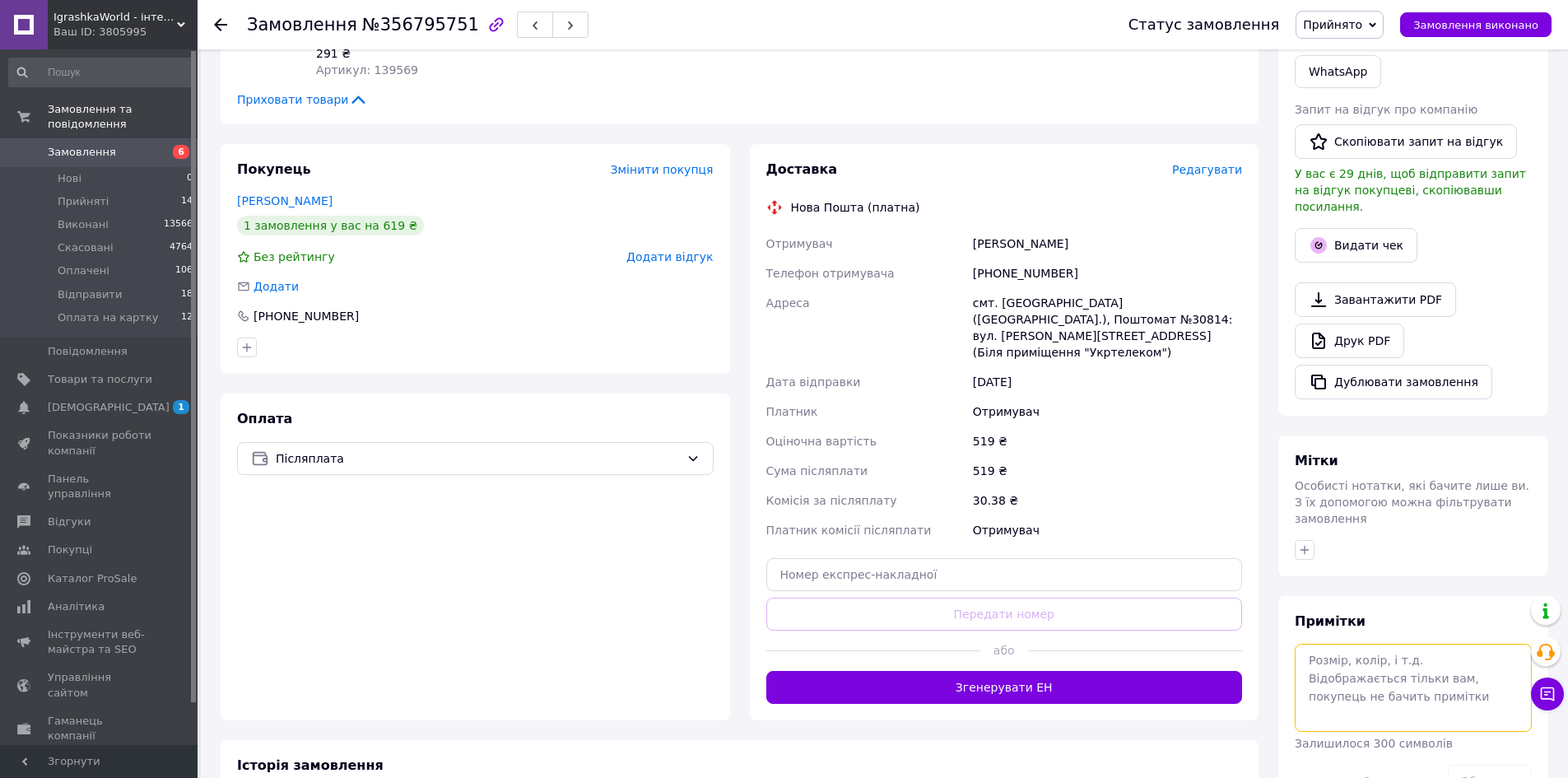
click at [1379, 643] on textarea at bounding box center [1413, 687] width 237 height 87
type textarea "жовтий"
click at [1481, 764] on button "Зберегти" at bounding box center [1490, 781] width 84 height 33
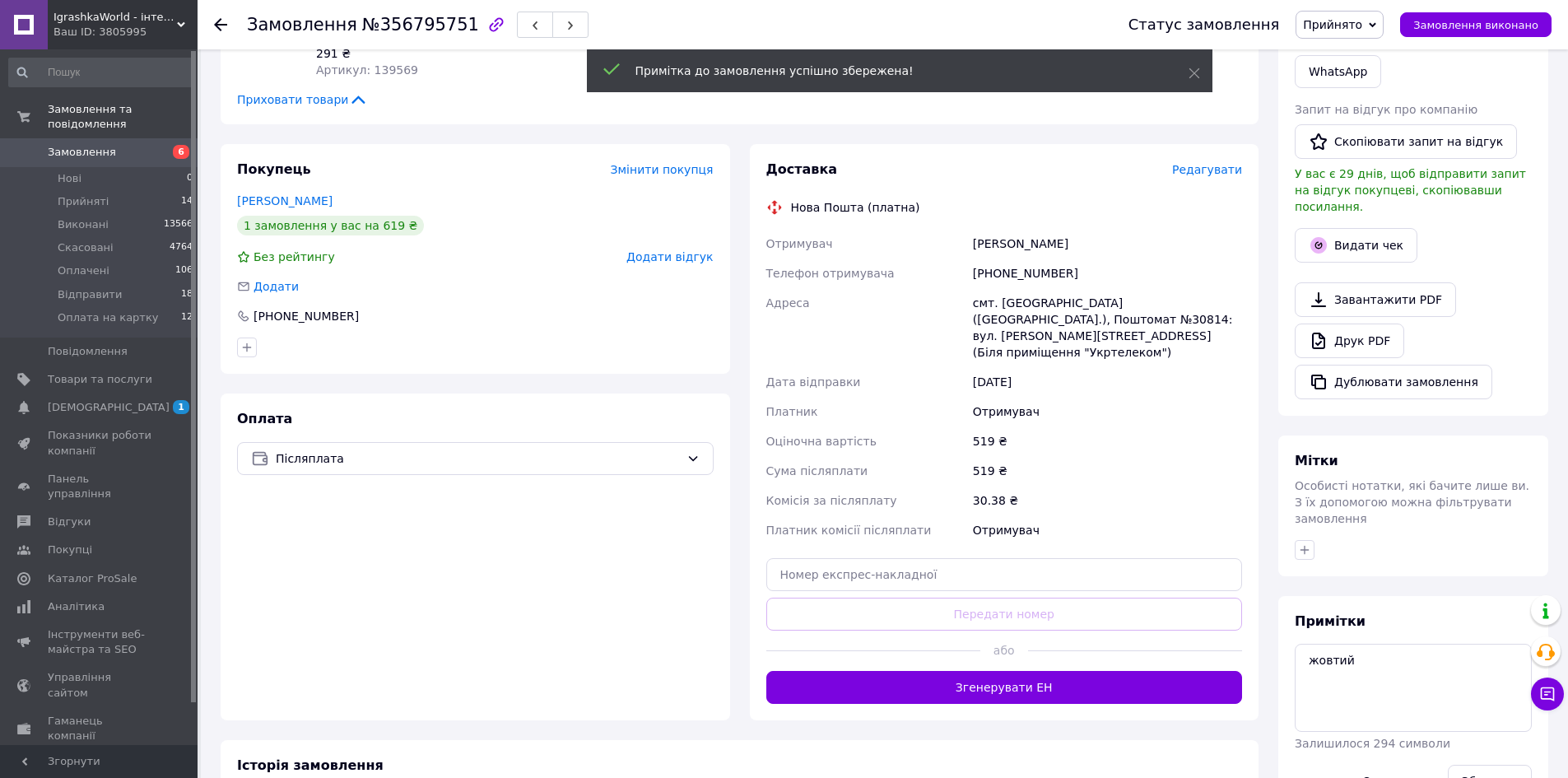
click at [108, 145] on span "Замовлення" at bounding box center [100, 152] width 105 height 15
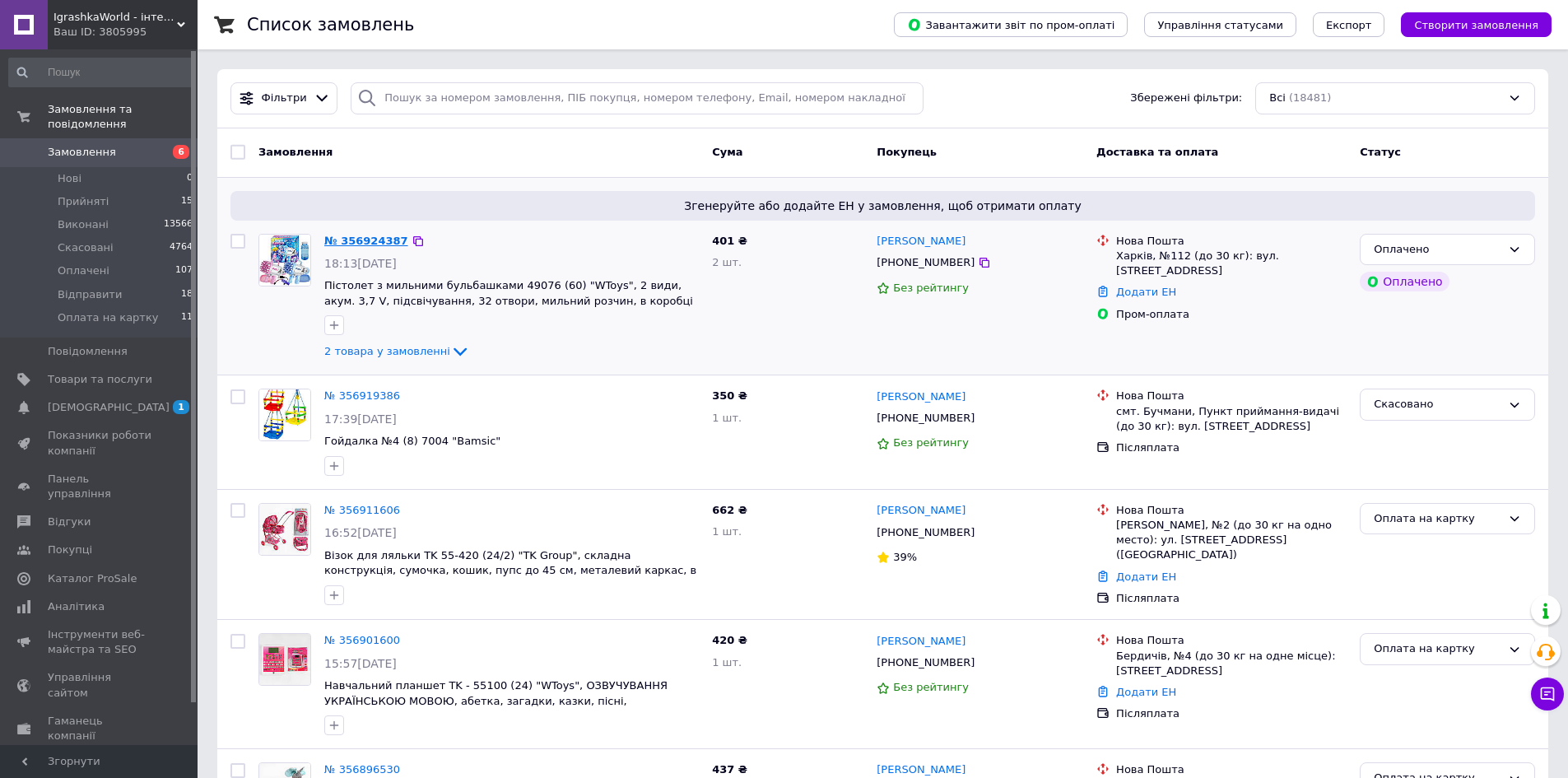
click at [356, 244] on link "№ 356924387" at bounding box center [366, 240] width 84 height 13
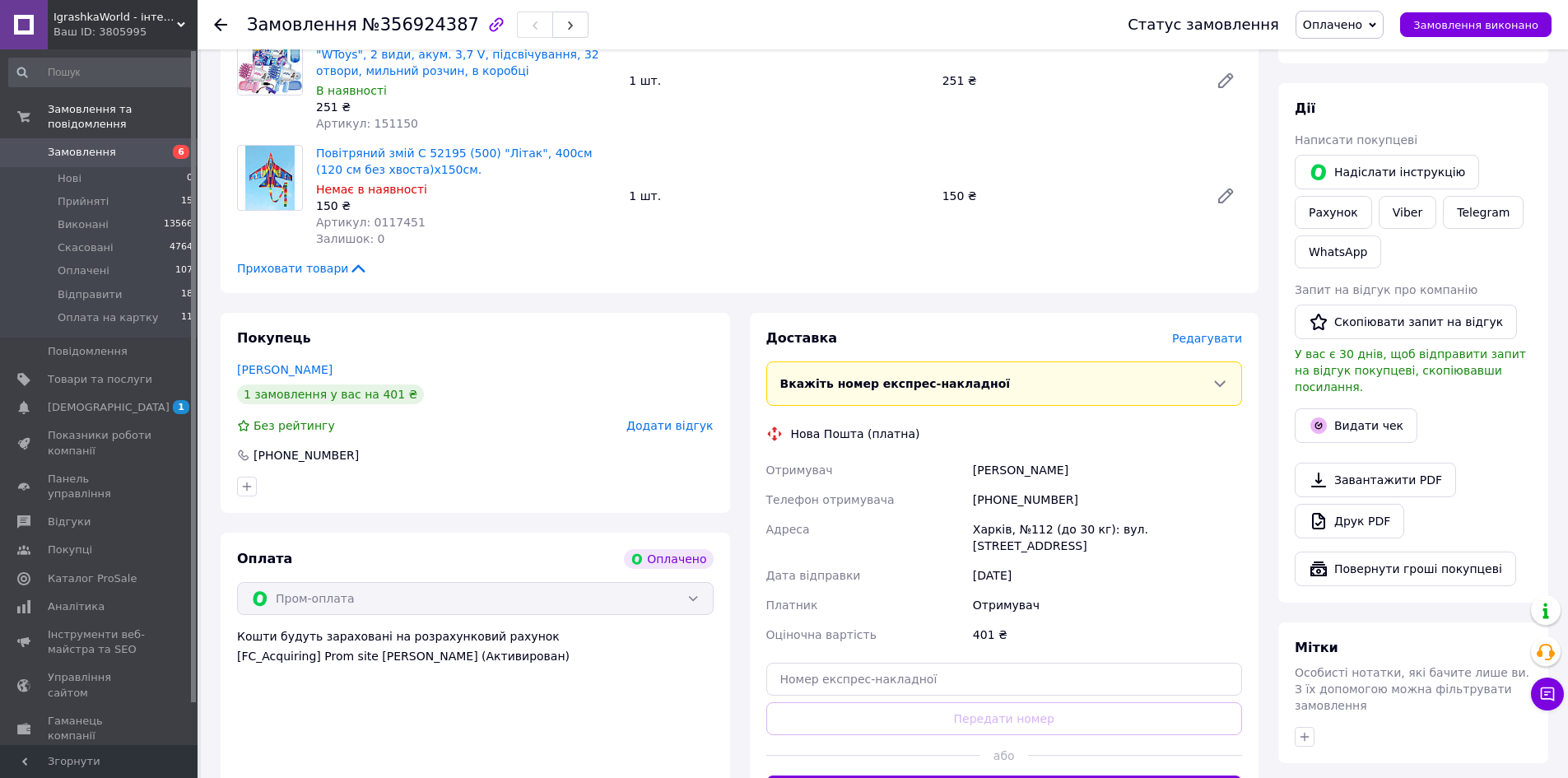
scroll to position [129, 0]
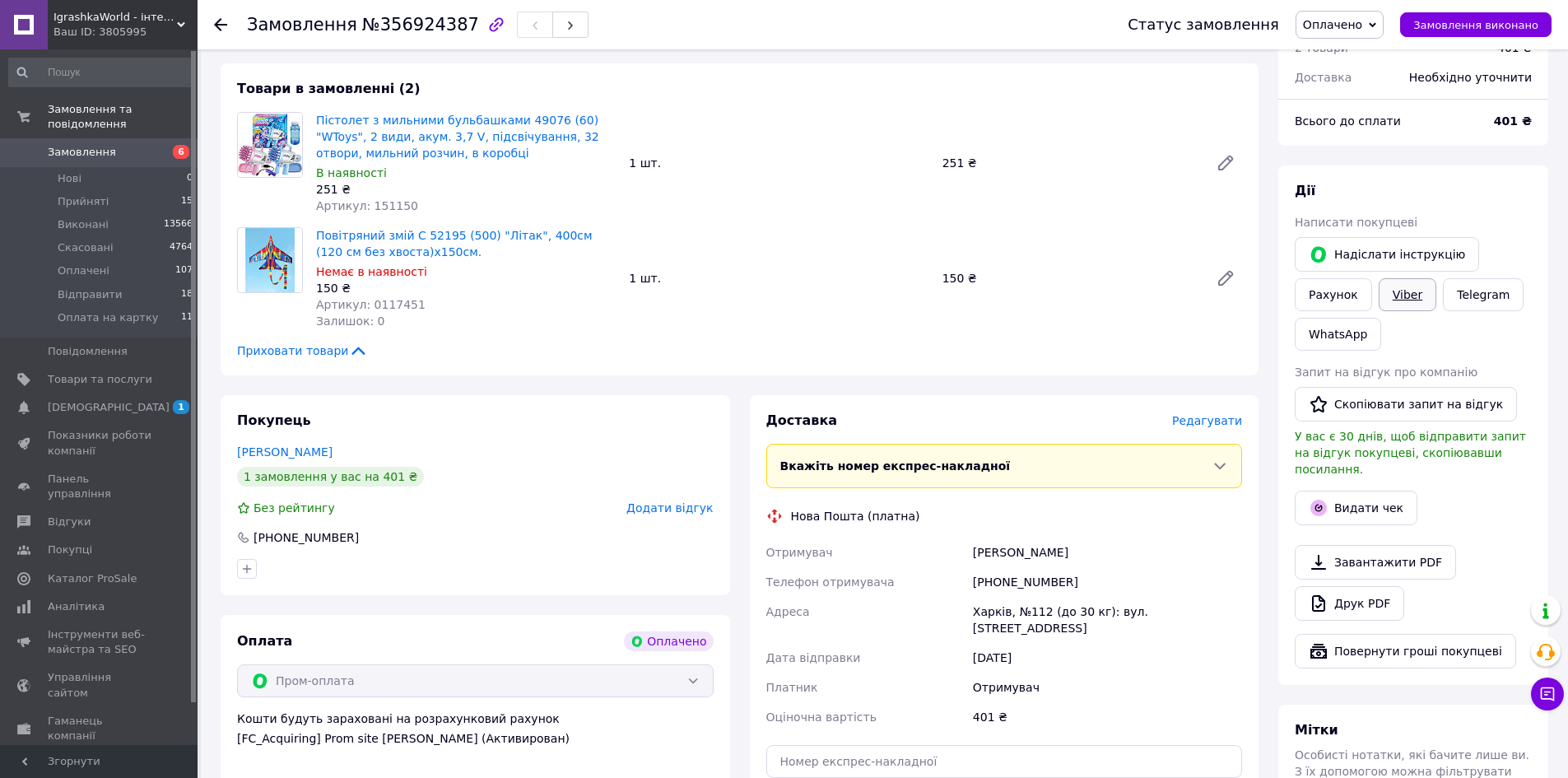
click at [1396, 301] on link "Viber" at bounding box center [1406, 295] width 57 height 33
drag, startPoint x: 384, startPoint y: 358, endPoint x: 597, endPoint y: 319, distance: 216.5
click at [384, 358] on div "Приховати товари" at bounding box center [739, 350] width 1004 height 16
click at [1362, 22] on span "Оплачено" at bounding box center [1332, 25] width 59 height 14
click at [1353, 162] on li "Оплата на картку" at bounding box center [1354, 156] width 117 height 24
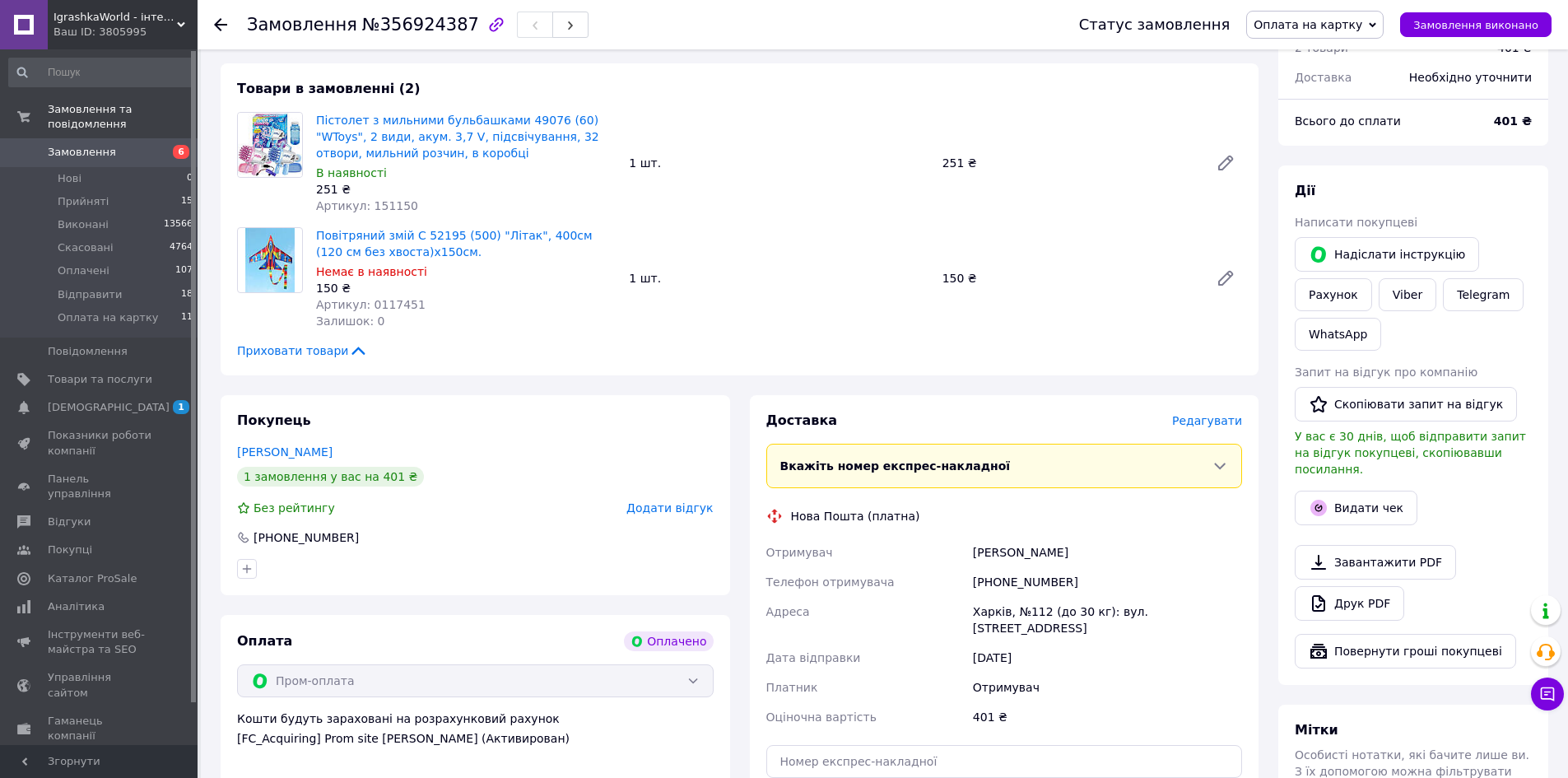
click at [121, 145] on span "Замовлення" at bounding box center [100, 152] width 105 height 15
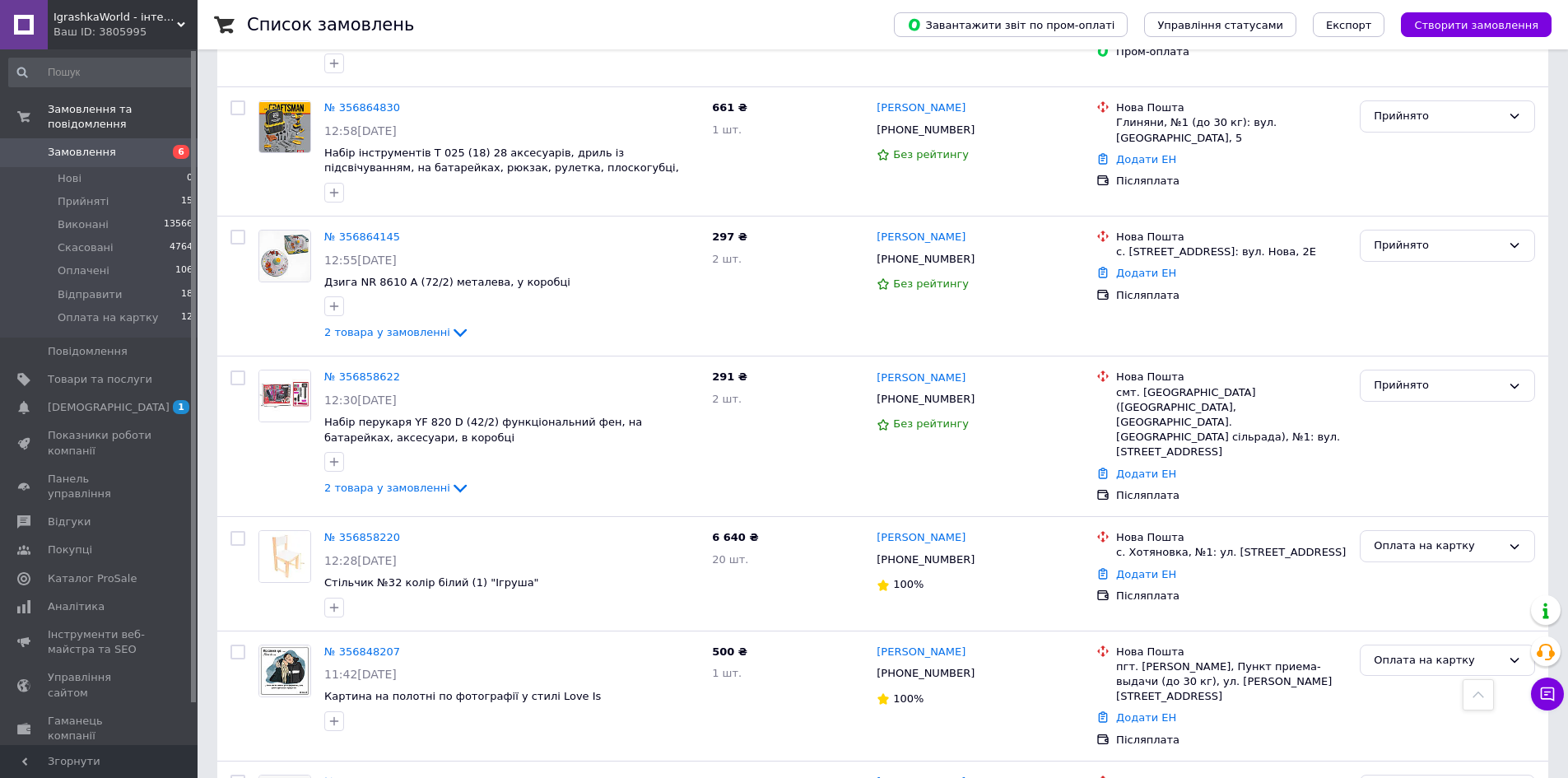
scroll to position [1811, 0]
click at [366, 529] on link "№ 356858220" at bounding box center [362, 535] width 76 height 13
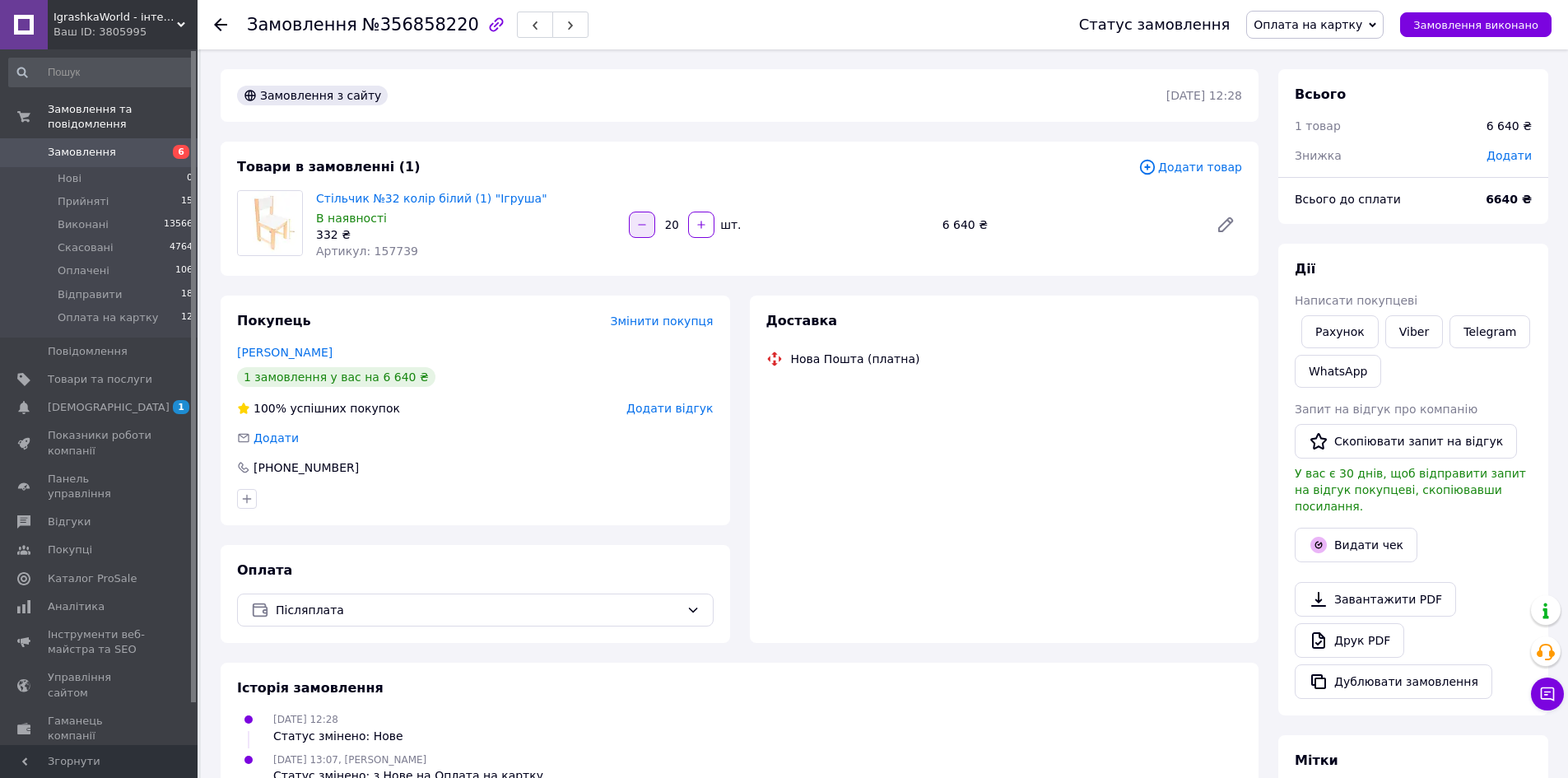
click at [644, 225] on icon "button" at bounding box center [642, 224] width 8 height 1
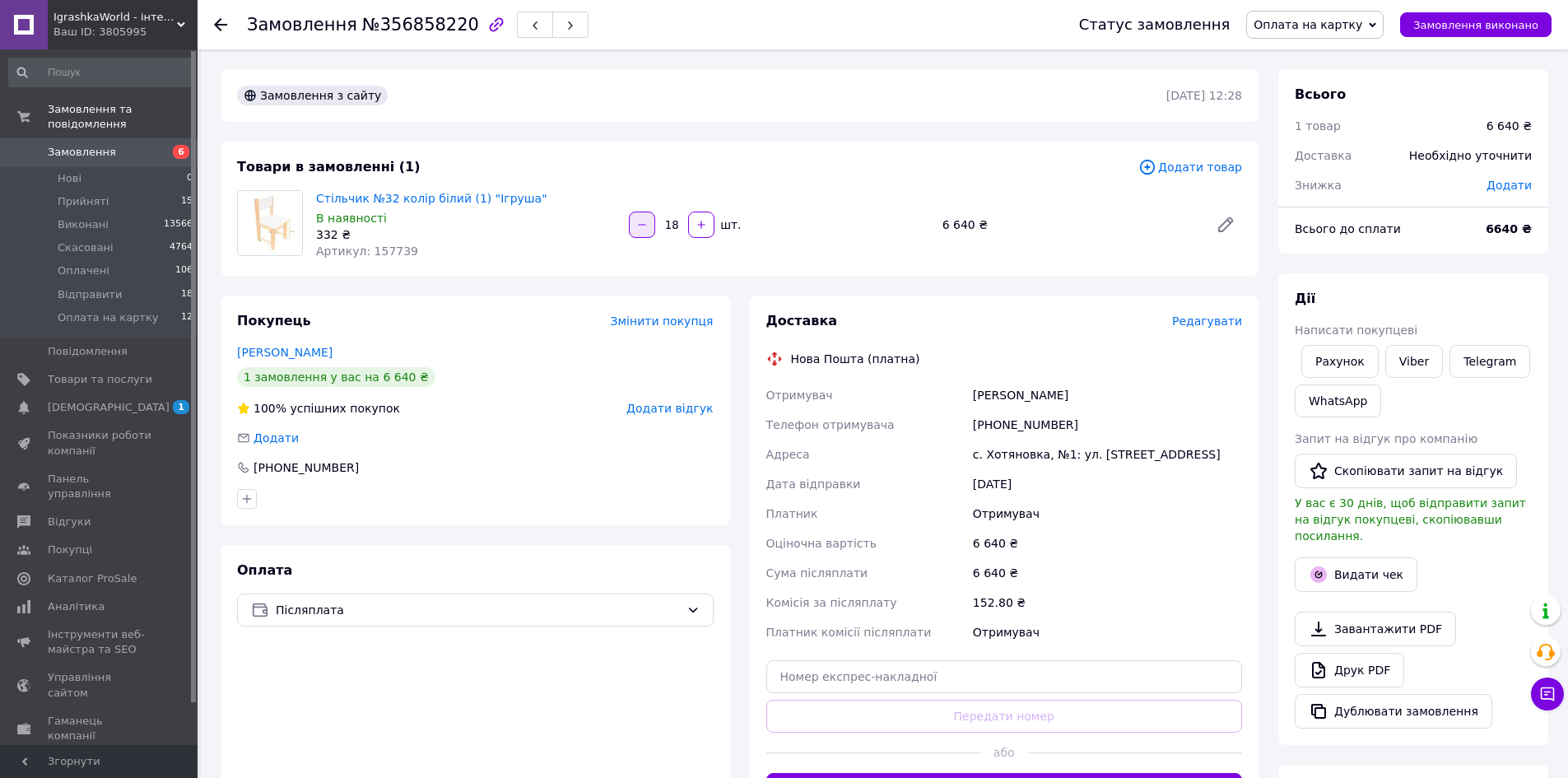
click at [644, 225] on icon "button" at bounding box center [642, 224] width 8 height 1
type input "14"
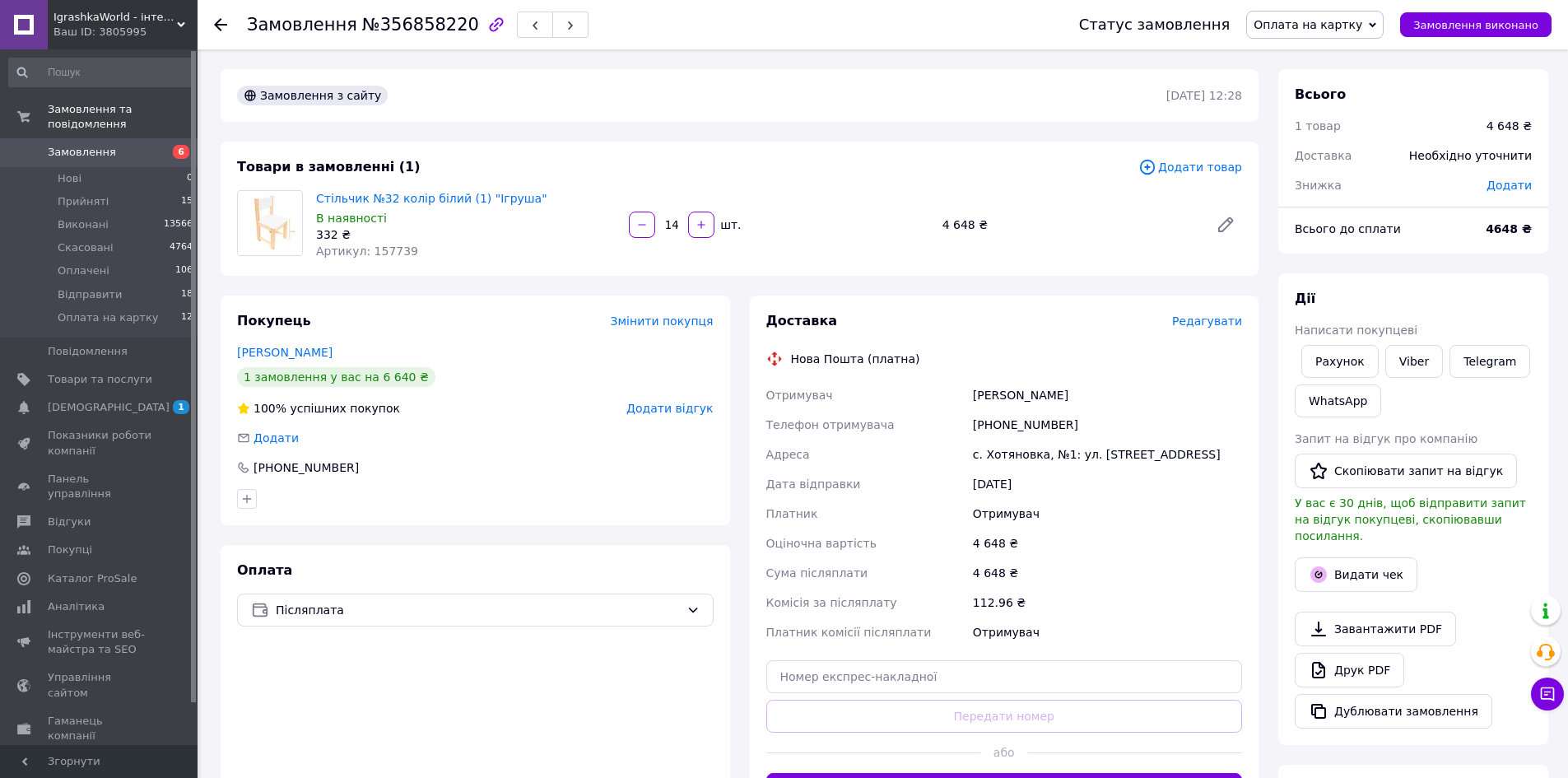
click at [123, 145] on span "Замовлення" at bounding box center [100, 152] width 105 height 15
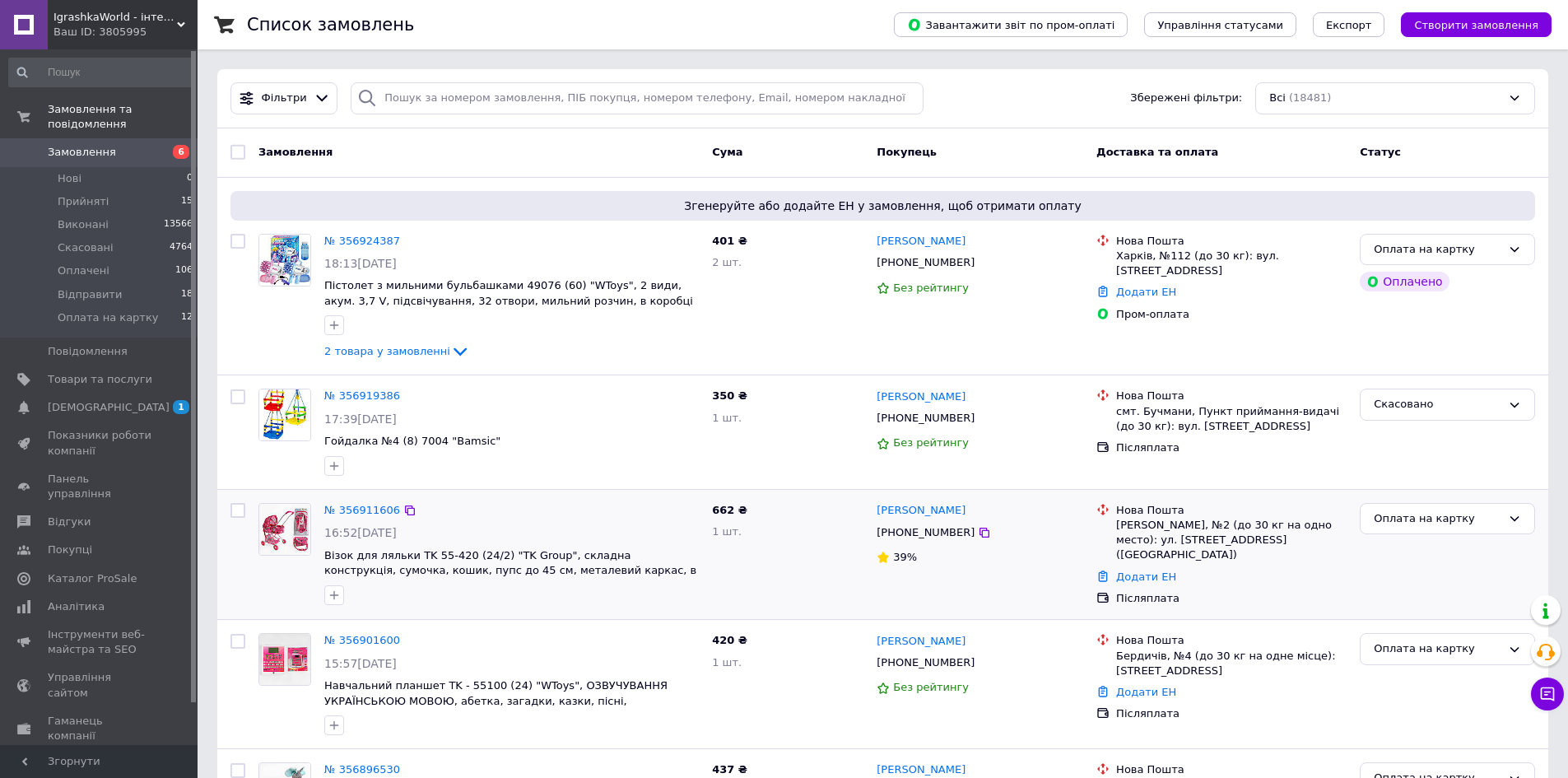
click at [281, 526] on img at bounding box center [285, 529] width 51 height 51
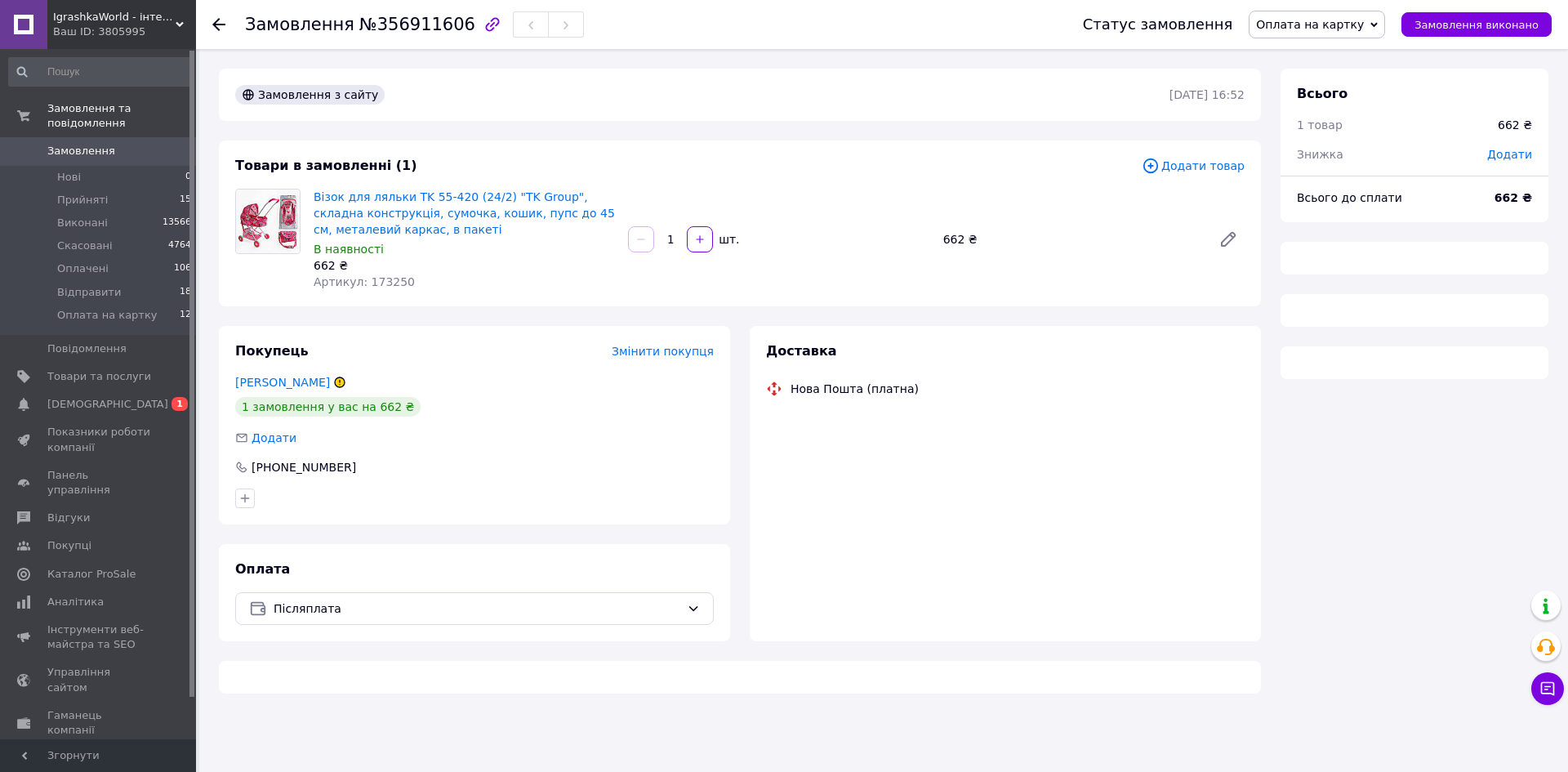
click at [286, 241] on img at bounding box center [268, 221] width 63 height 63
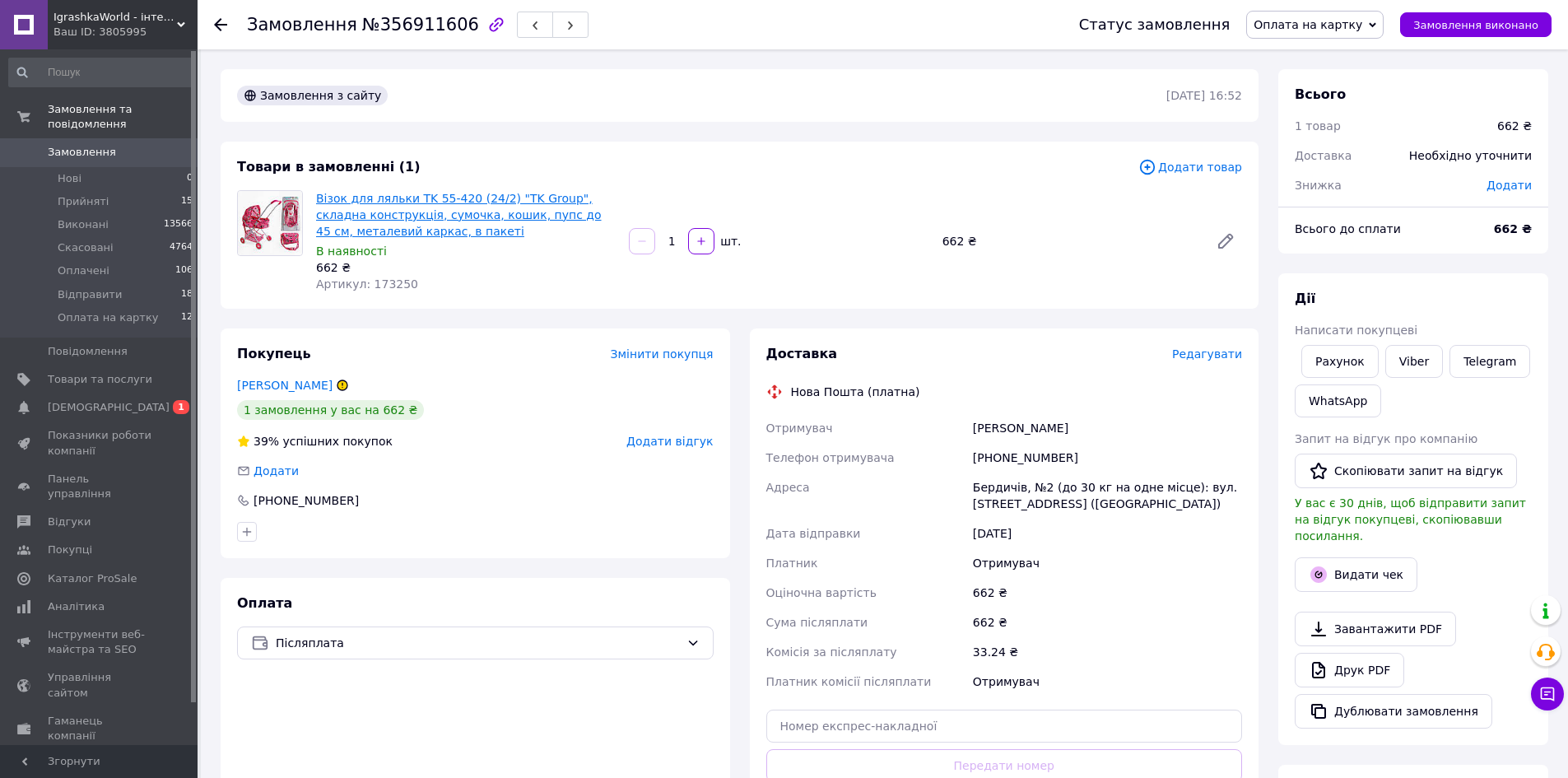
click at [370, 194] on link "Візок для ляльки TK 55-420 (24/2) "TK Group", складна конструкція, сумочка, кош…" at bounding box center [458, 215] width 286 height 47
click at [106, 145] on span "Замовлення" at bounding box center [81, 152] width 69 height 15
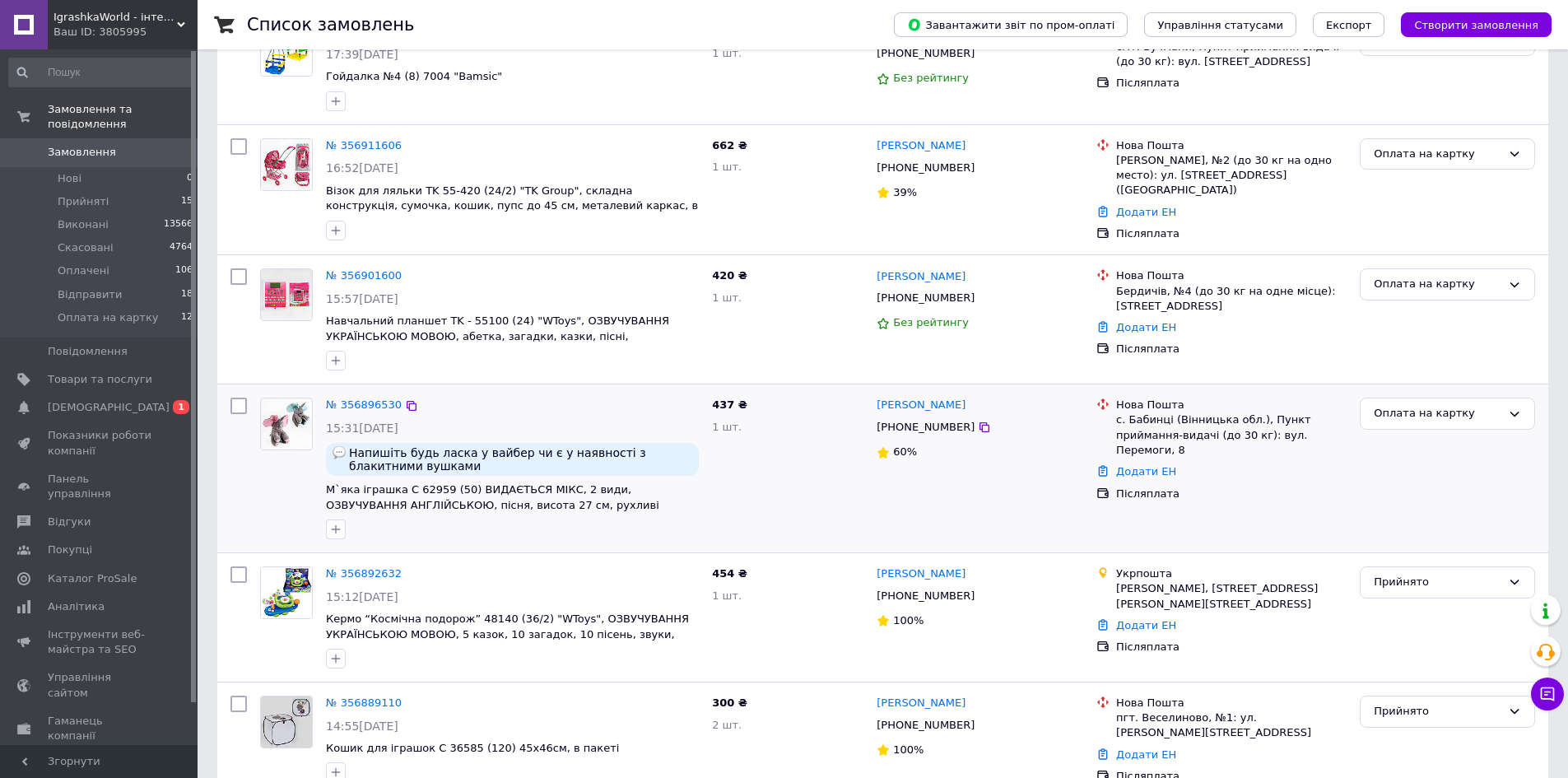
scroll to position [412, 0]
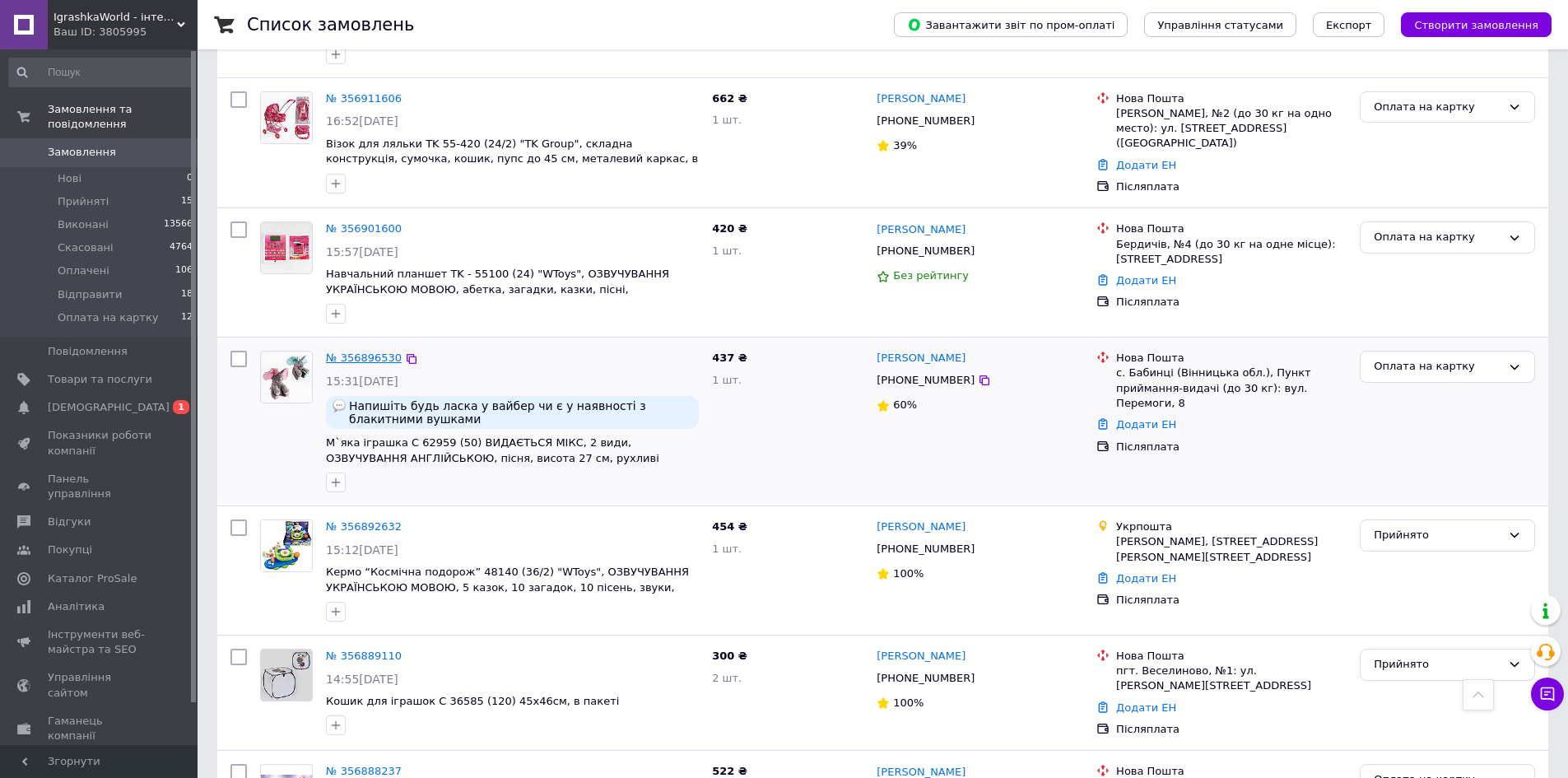
click at [369, 358] on link "№ 356896530" at bounding box center [363, 358] width 76 height 13
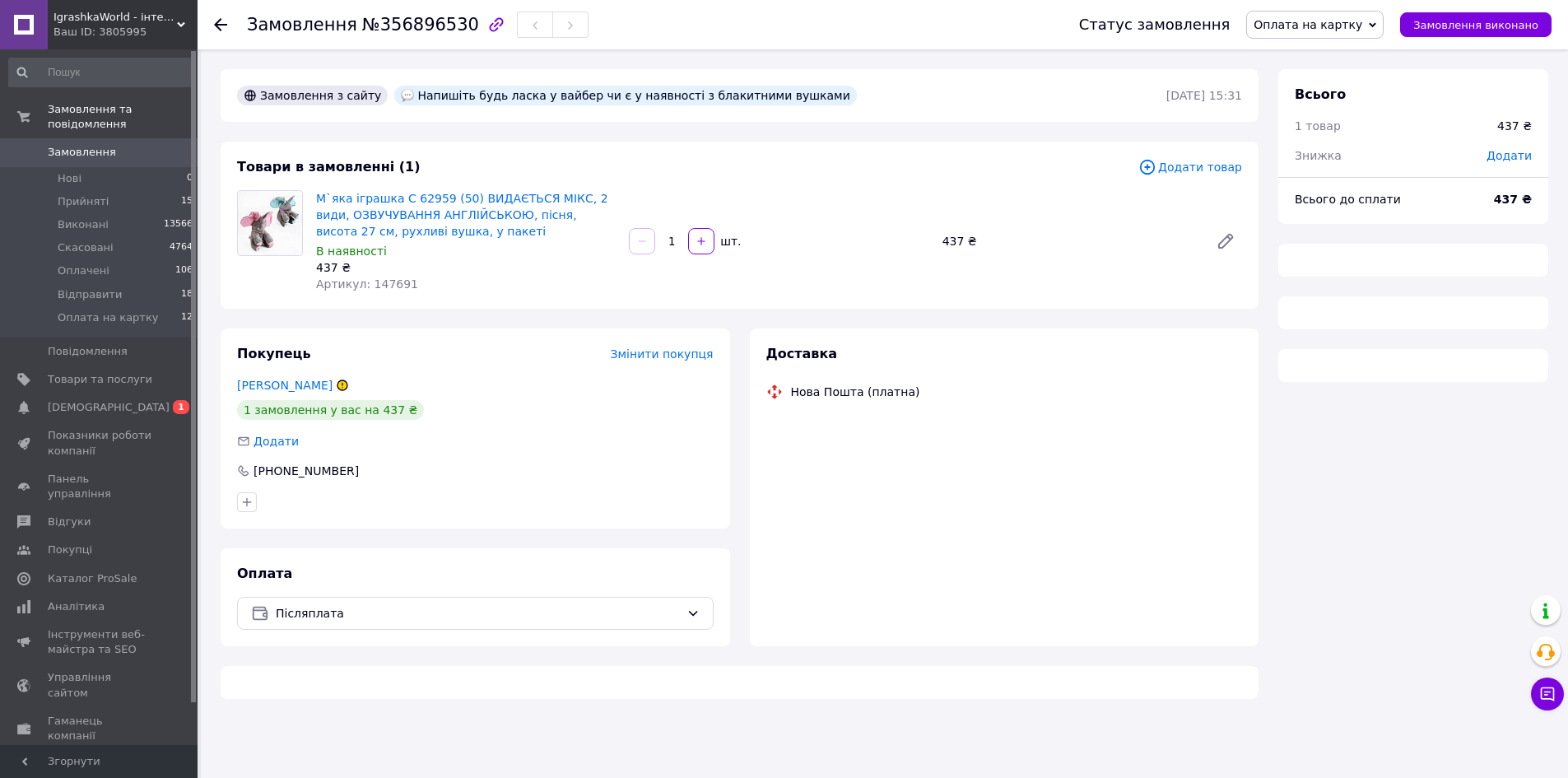
click at [1332, 20] on span "Оплата на картку" at bounding box center [1307, 25] width 108 height 14
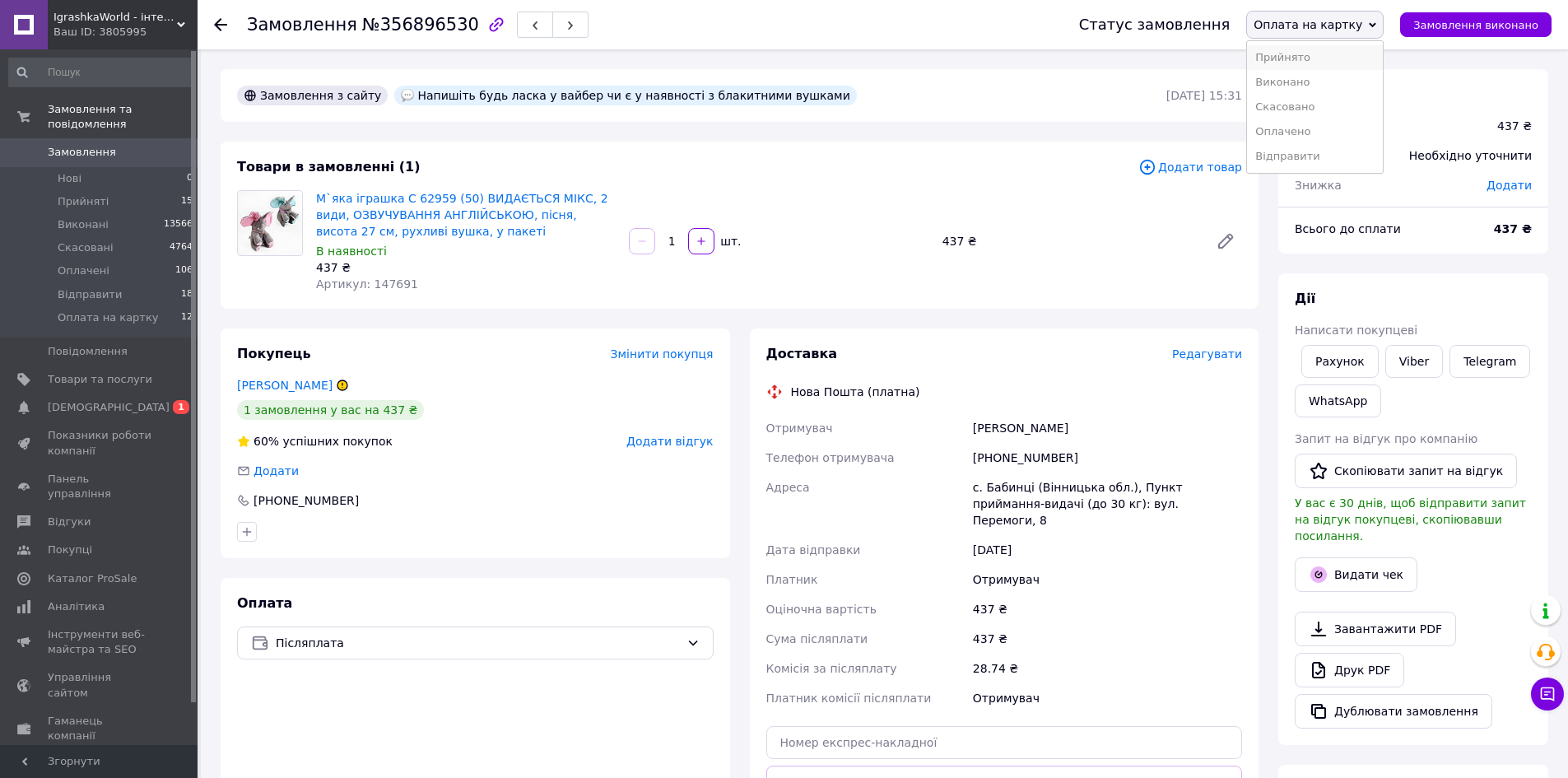
click at [1308, 57] on li "Прийнято" at bounding box center [1314, 57] width 136 height 24
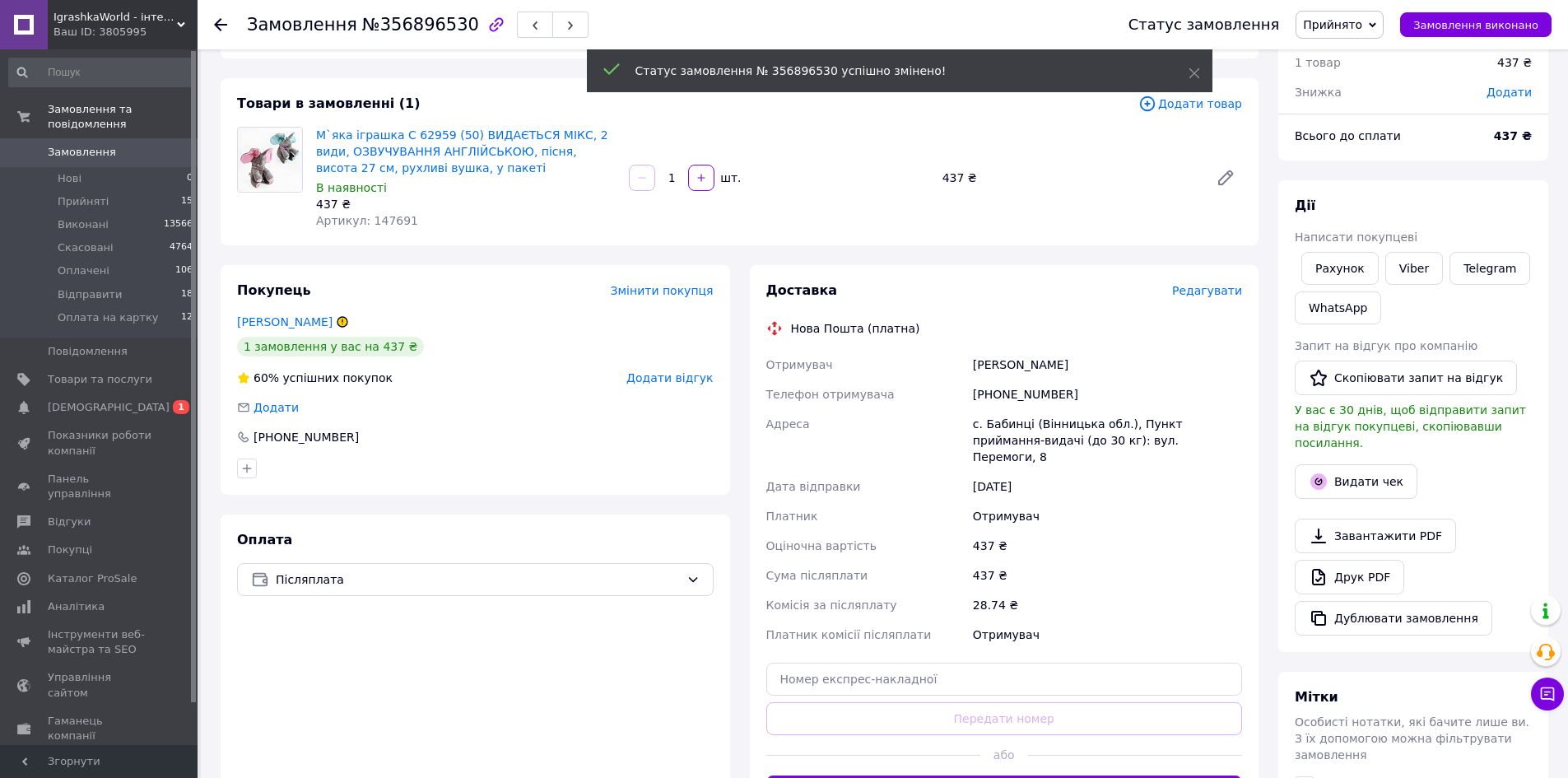
scroll to position [323, 0]
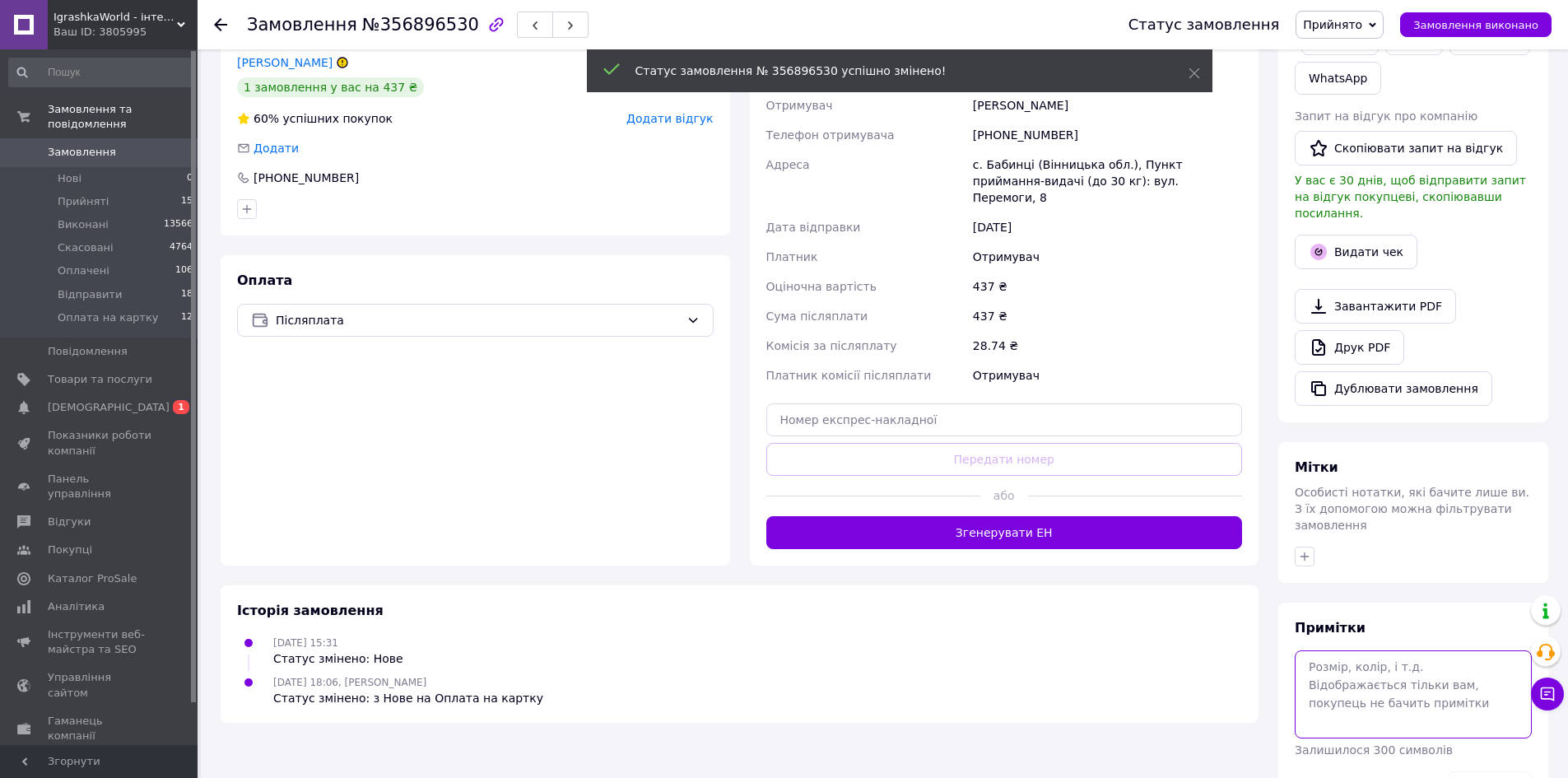
click at [1354, 650] on textarea at bounding box center [1413, 694] width 237 height 87
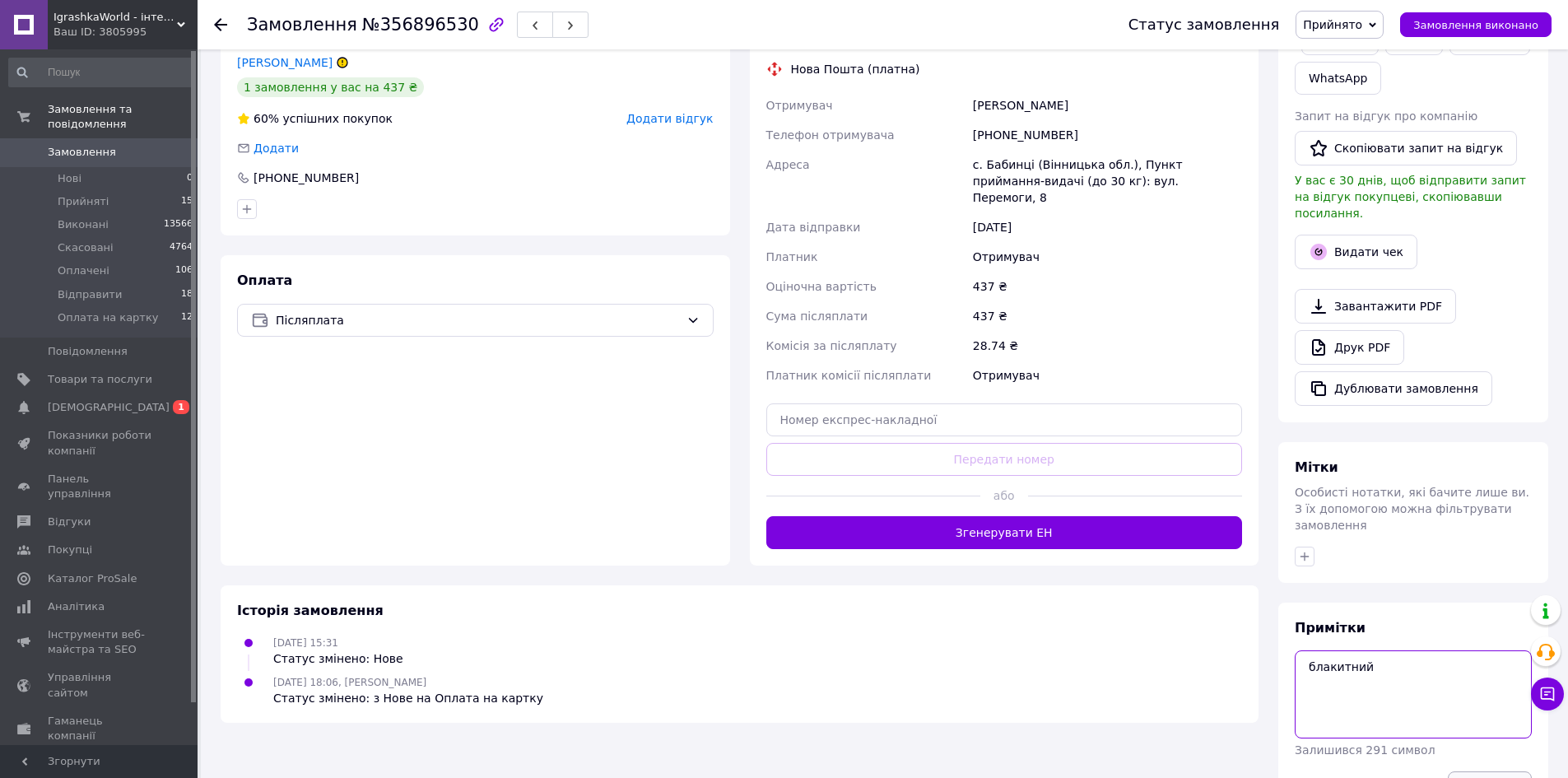
type textarea "блакитний"
click at [1495, 771] on button "Зберегти" at bounding box center [1490, 788] width 84 height 33
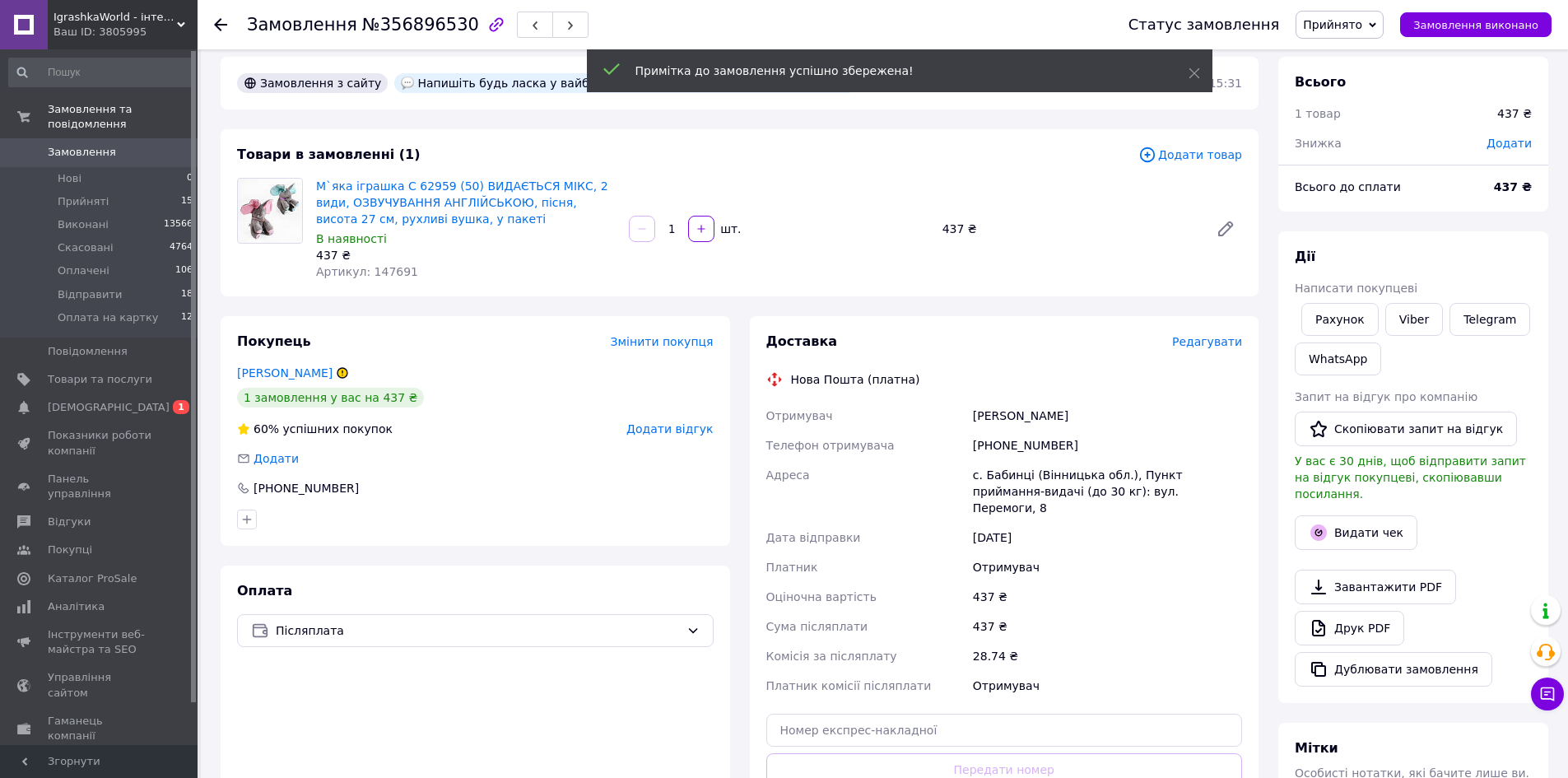
scroll to position [0, 0]
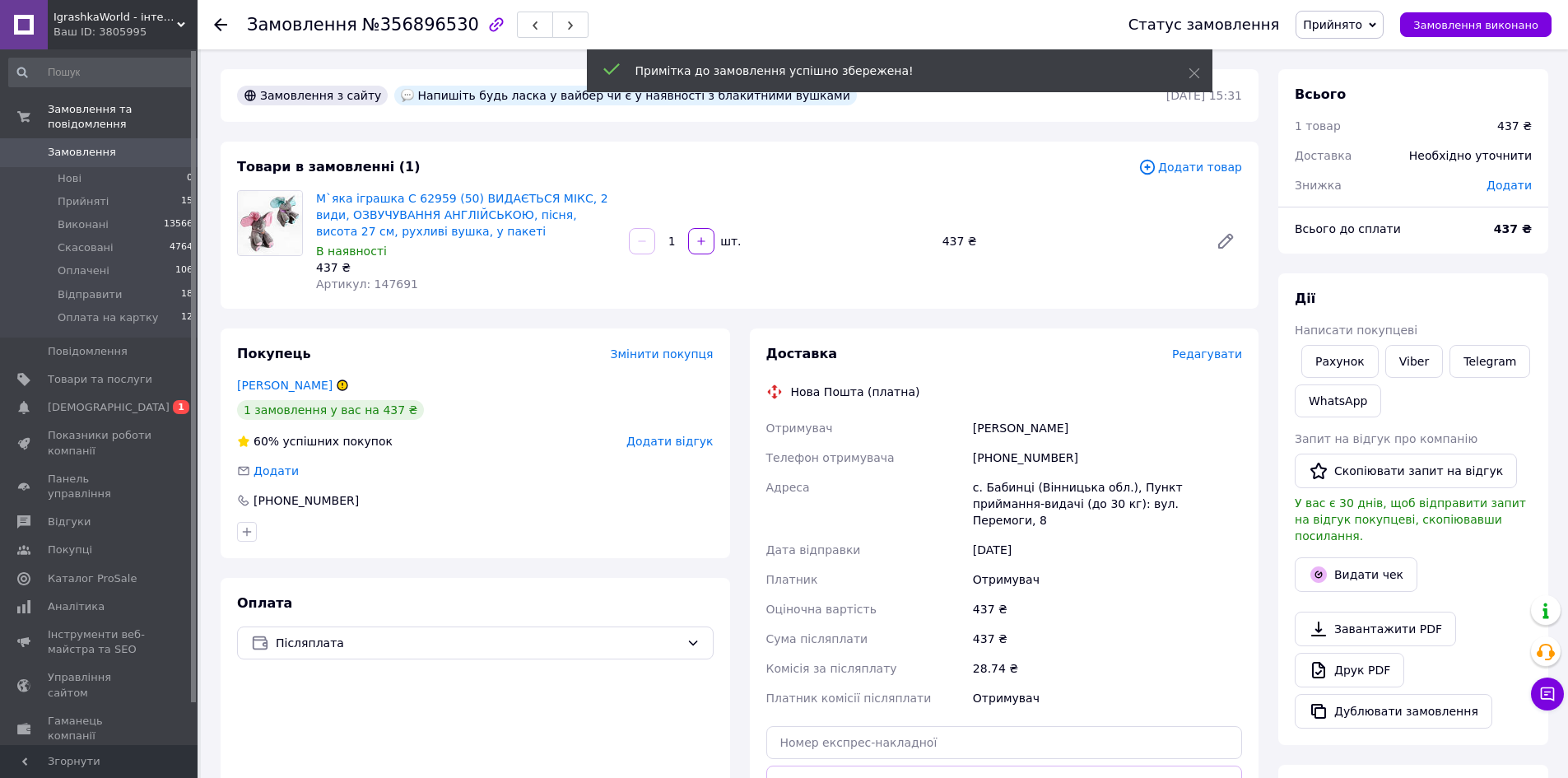
click at [1517, 191] on span "Додати" at bounding box center [1509, 185] width 46 height 14
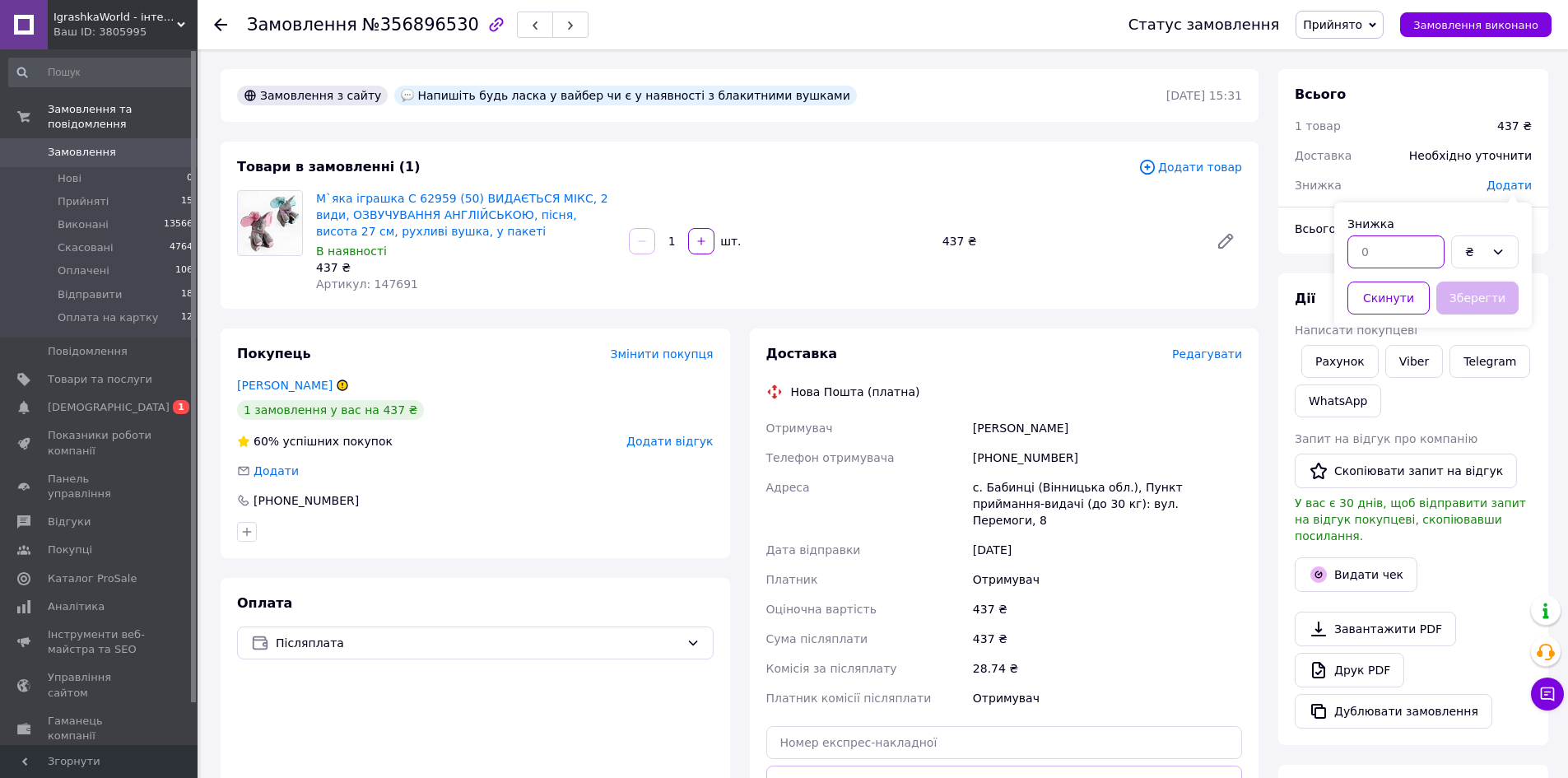
click at [1401, 254] on input "text" at bounding box center [1396, 252] width 97 height 33
type input "100"
click at [1468, 301] on button "Зберегти" at bounding box center [1477, 298] width 82 height 33
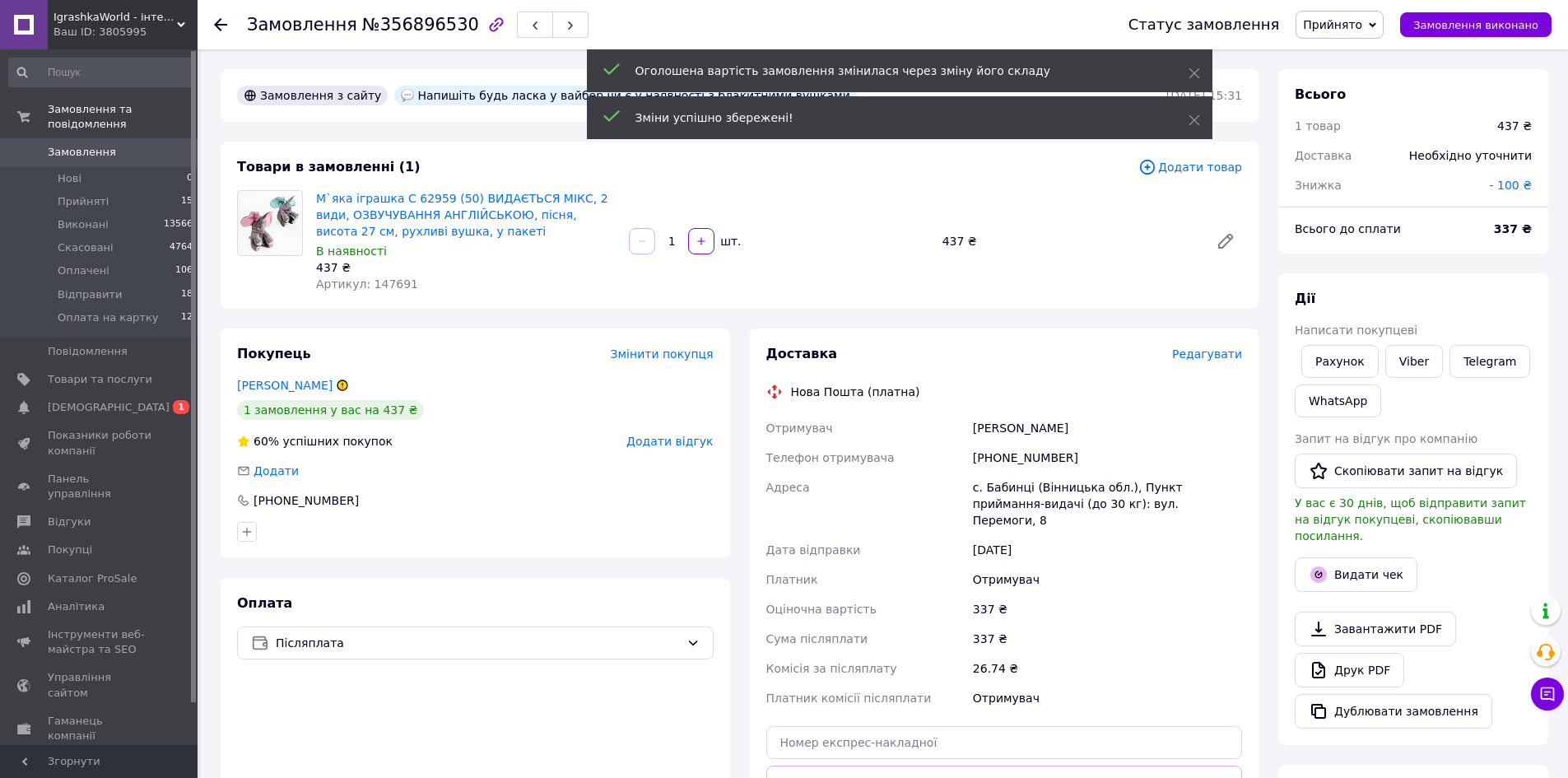
click at [1437, 284] on div "[PERSON_NAME] покупцеві Рахунок Viber Telegram WhatsApp Запит на відгук про ком…" at bounding box center [1413, 509] width 270 height 472
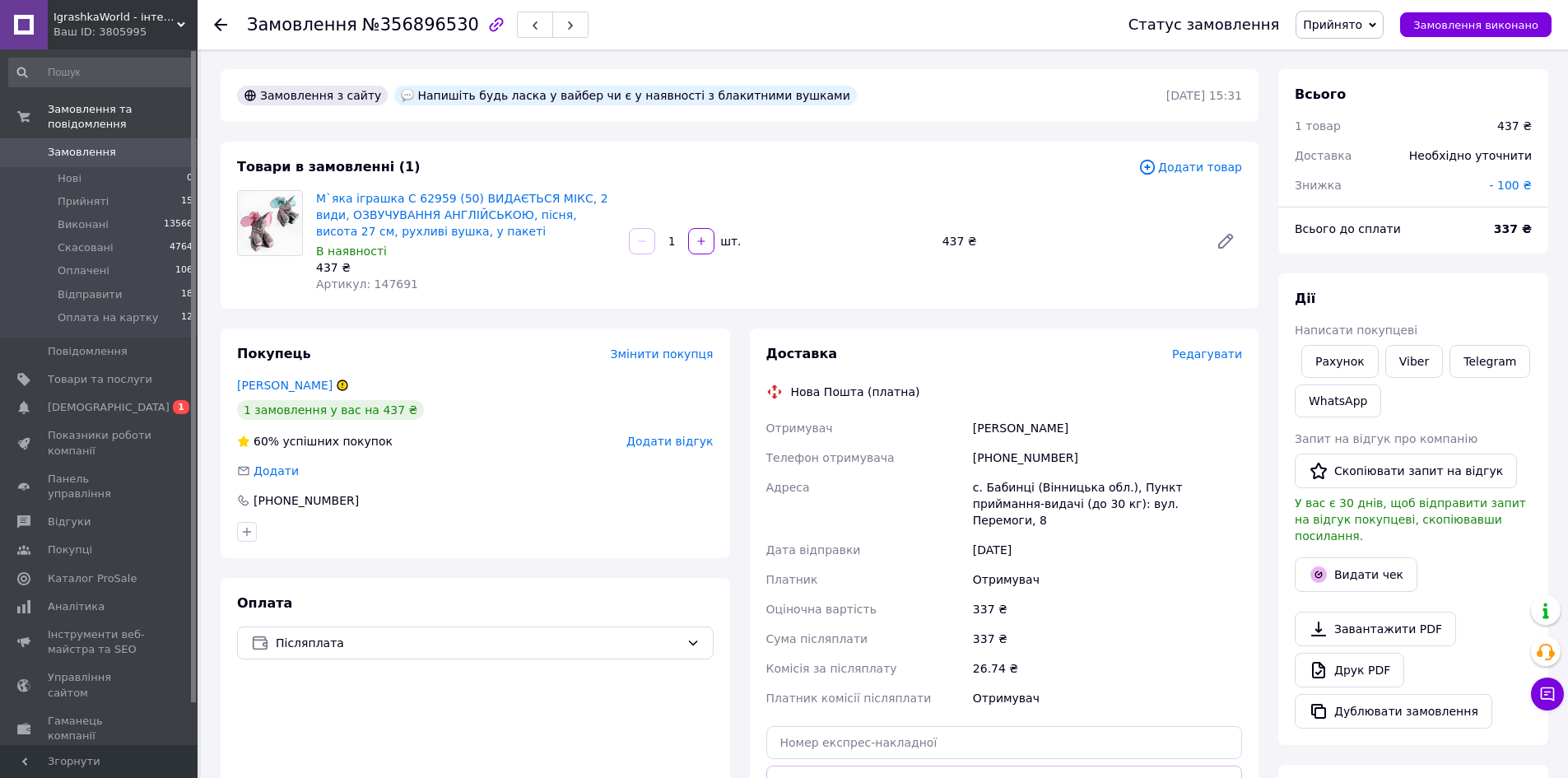
click at [77, 145] on span "Замовлення" at bounding box center [81, 152] width 69 height 15
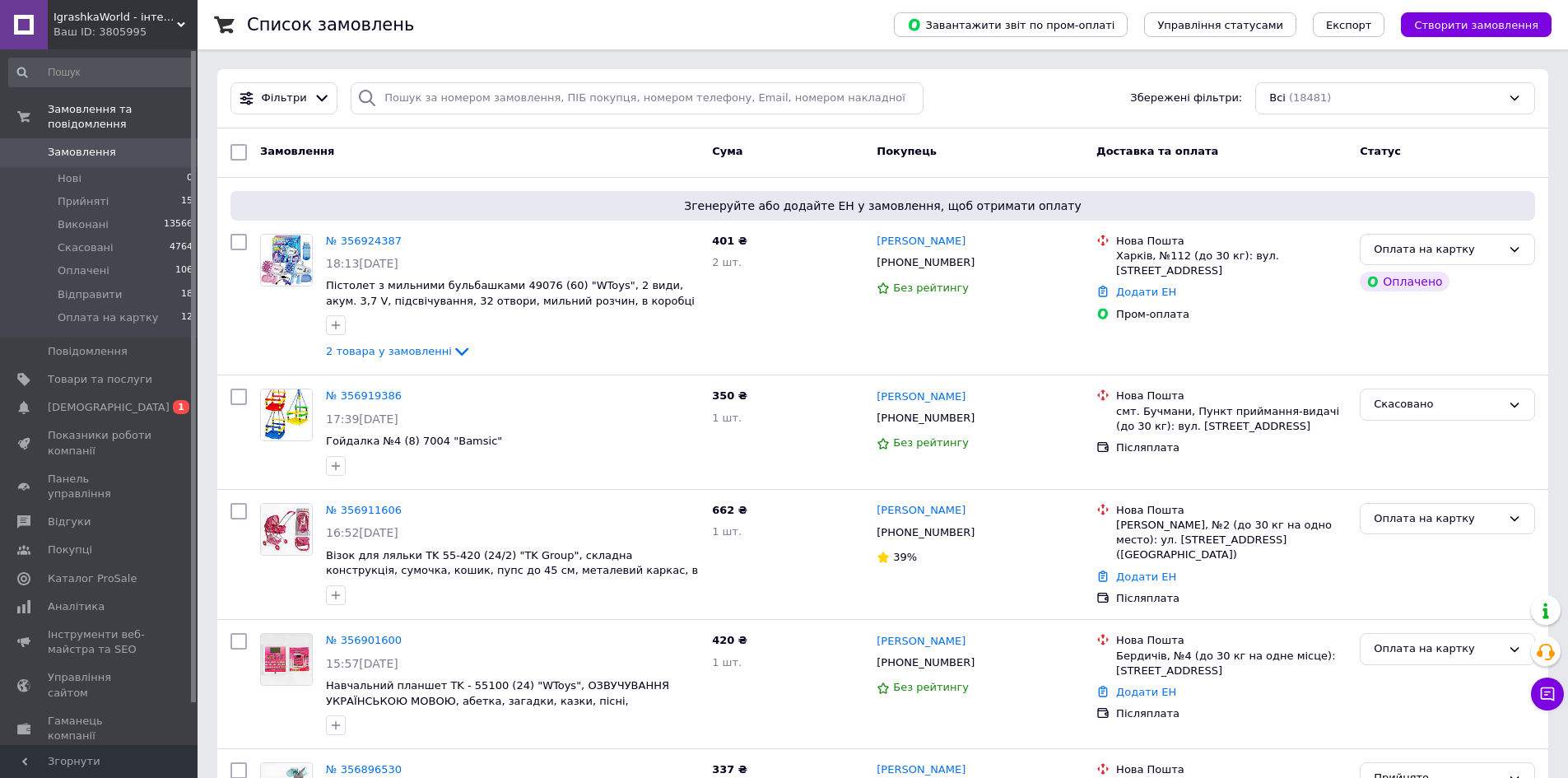
scroll to position [45, 0]
